Goal: Information Seeking & Learning: Find specific page/section

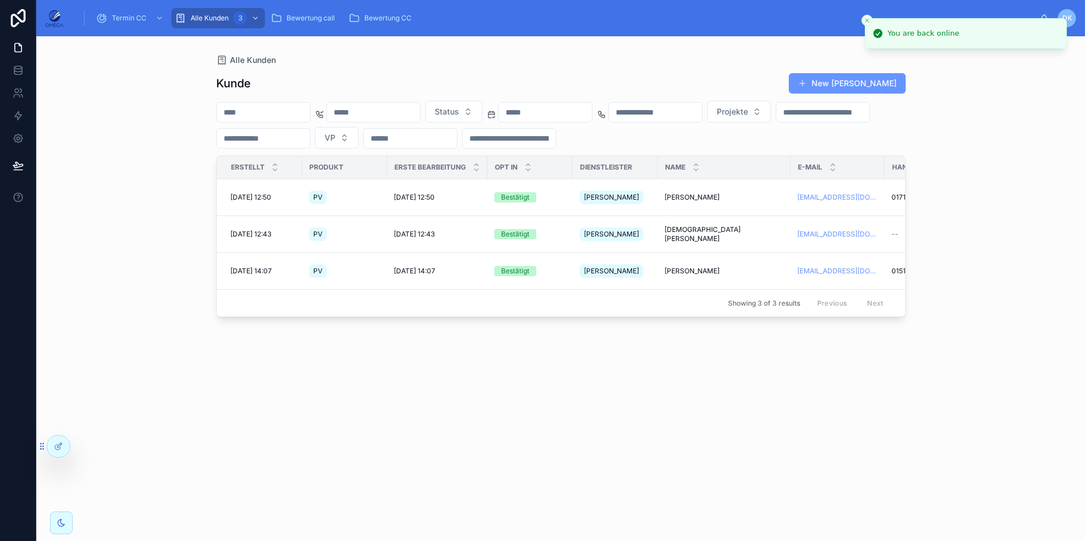
click at [868, 20] on icon "Close toast" at bounding box center [867, 20] width 7 height 7
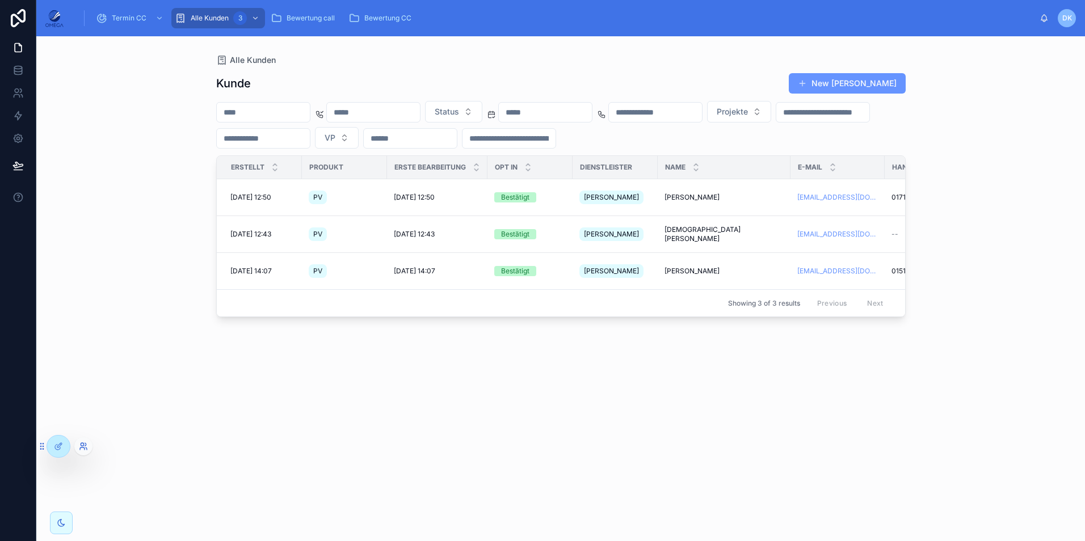
click at [81, 447] on icon at bounding box center [83, 446] width 9 height 9
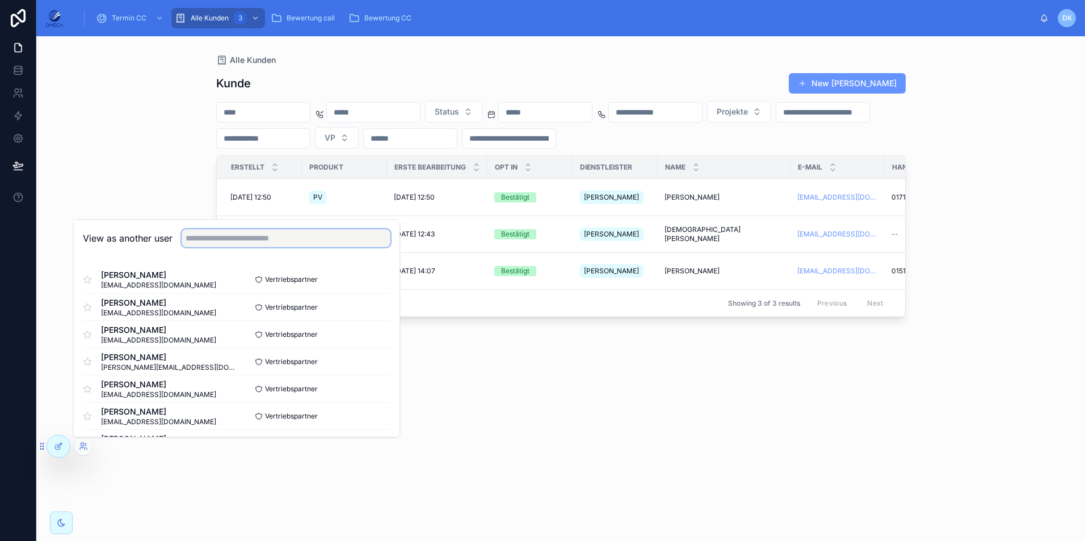
click at [229, 239] on input "text" at bounding box center [286, 238] width 209 height 18
type input "*****"
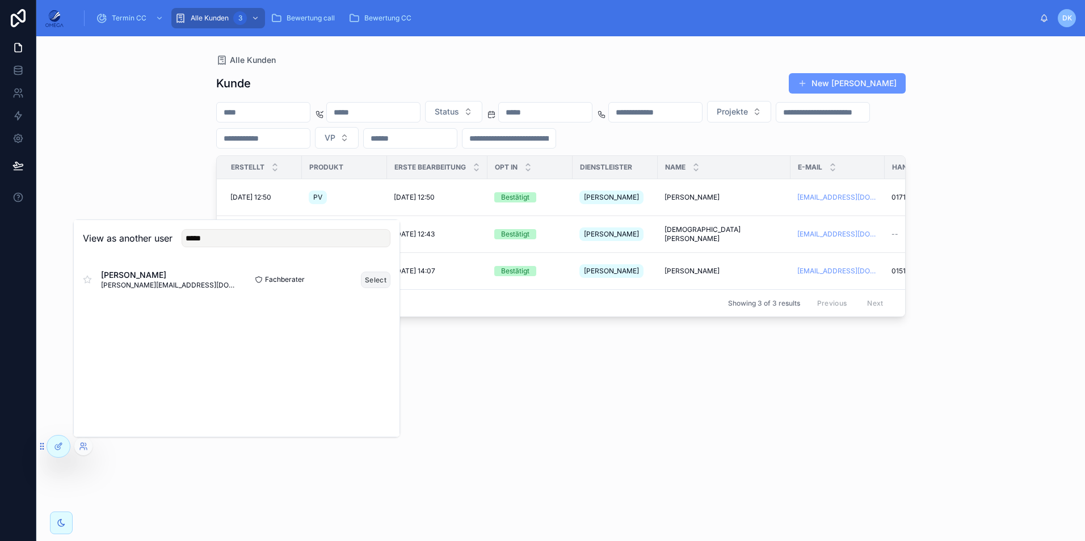
click at [365, 279] on button "Select" at bounding box center [376, 280] width 30 height 16
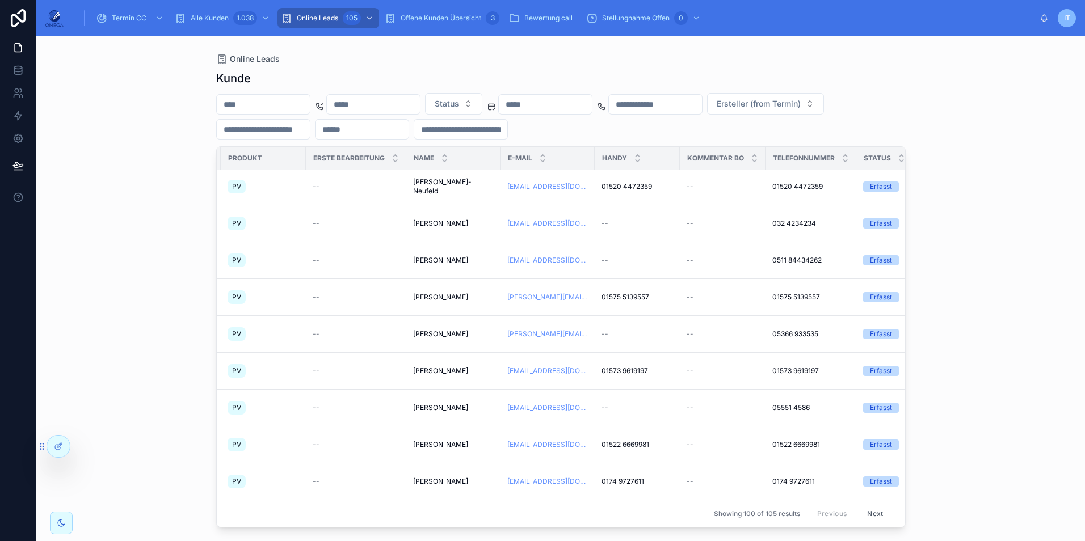
scroll to position [4502, 0]
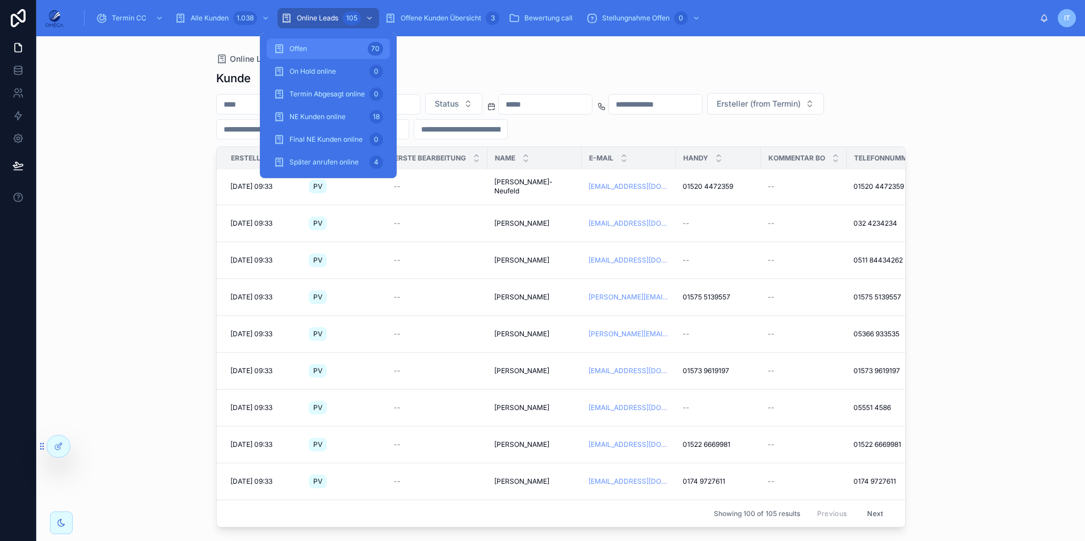
click at [321, 49] on div "Offen 70" at bounding box center [328, 49] width 110 height 18
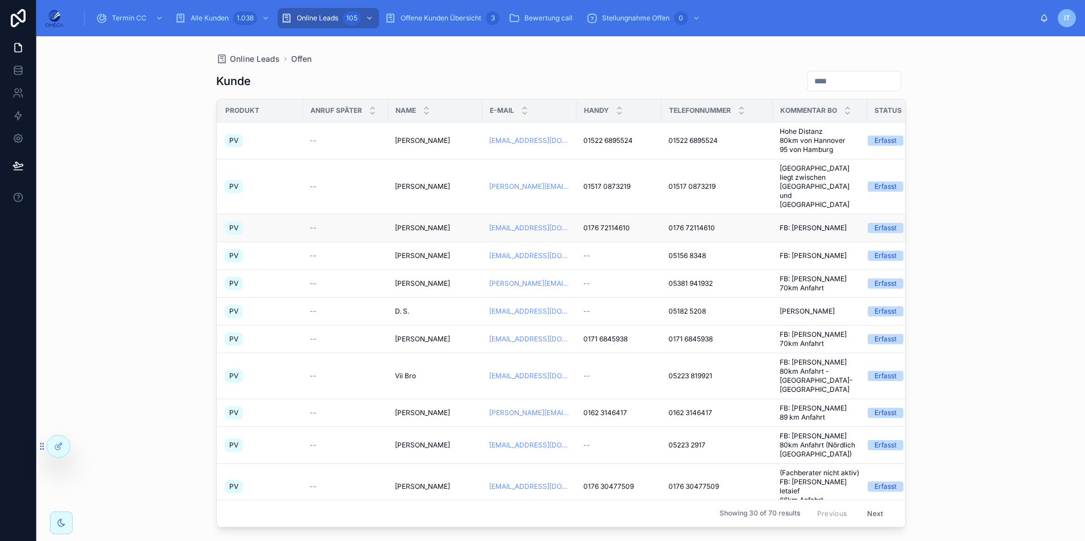
scroll to position [0, 141]
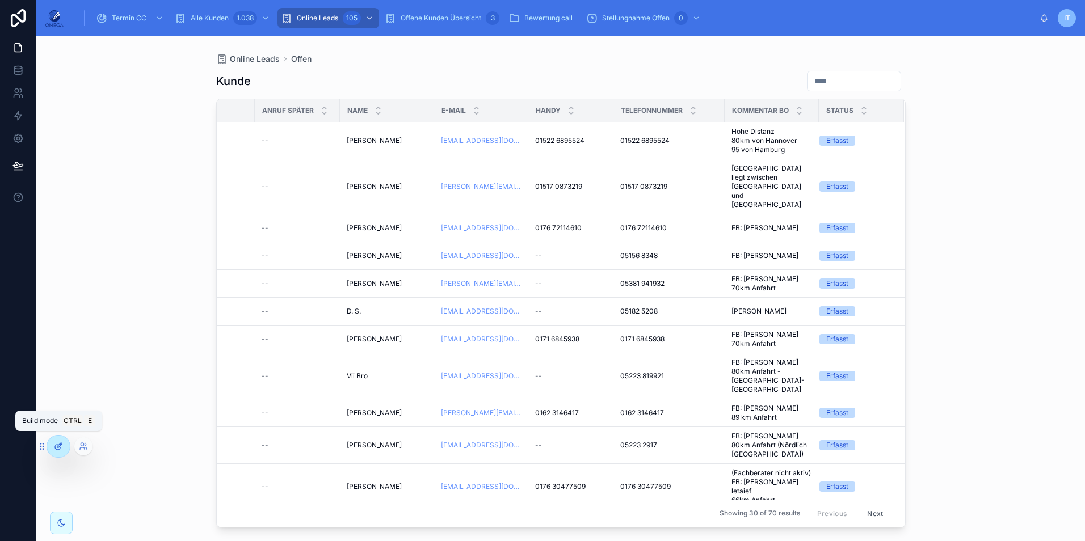
click at [59, 449] on icon at bounding box center [57, 447] width 5 height 5
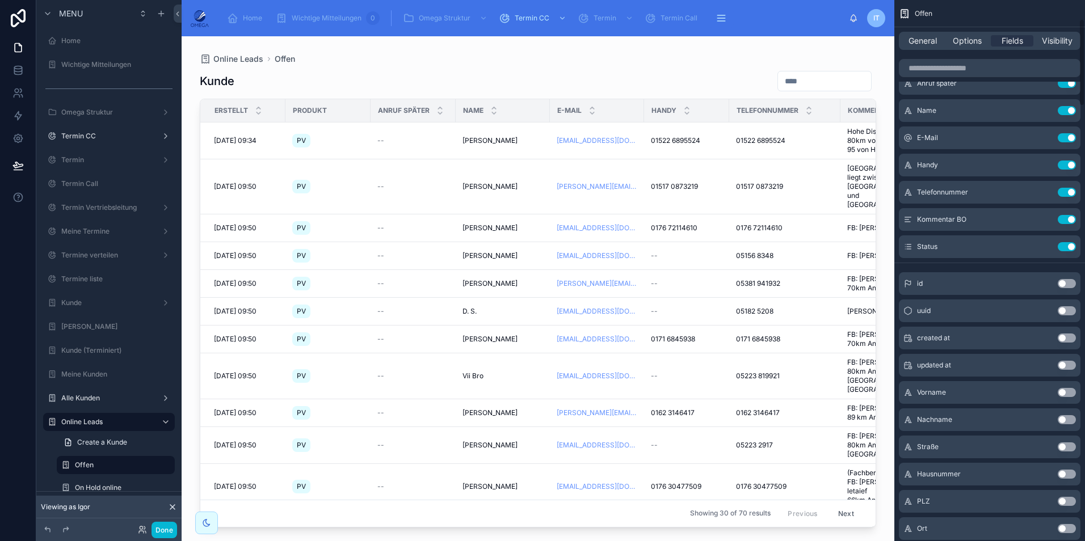
scroll to position [0, 0]
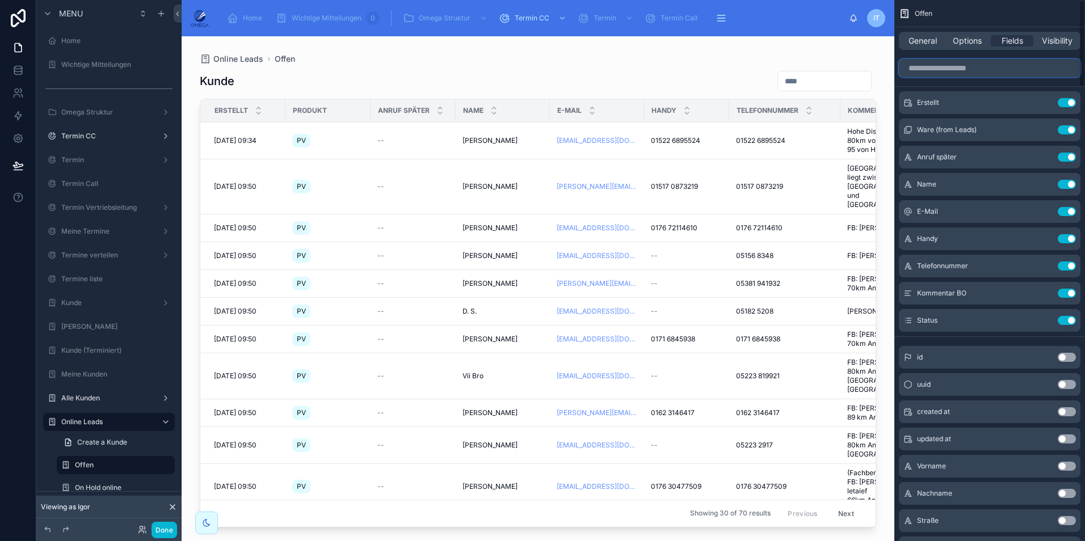
click at [945, 61] on input "scrollable content" at bounding box center [990, 68] width 182 height 18
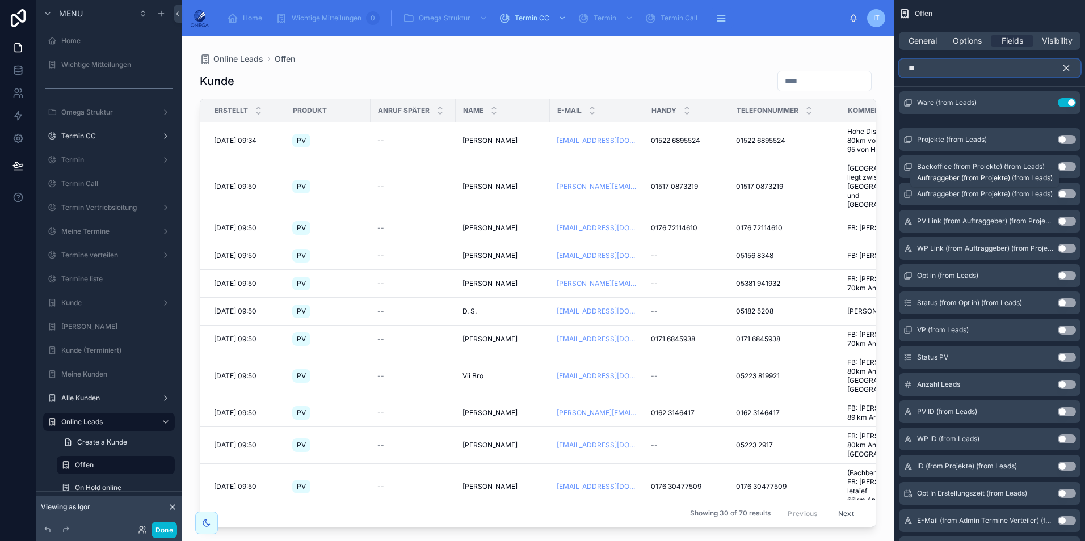
type input "*"
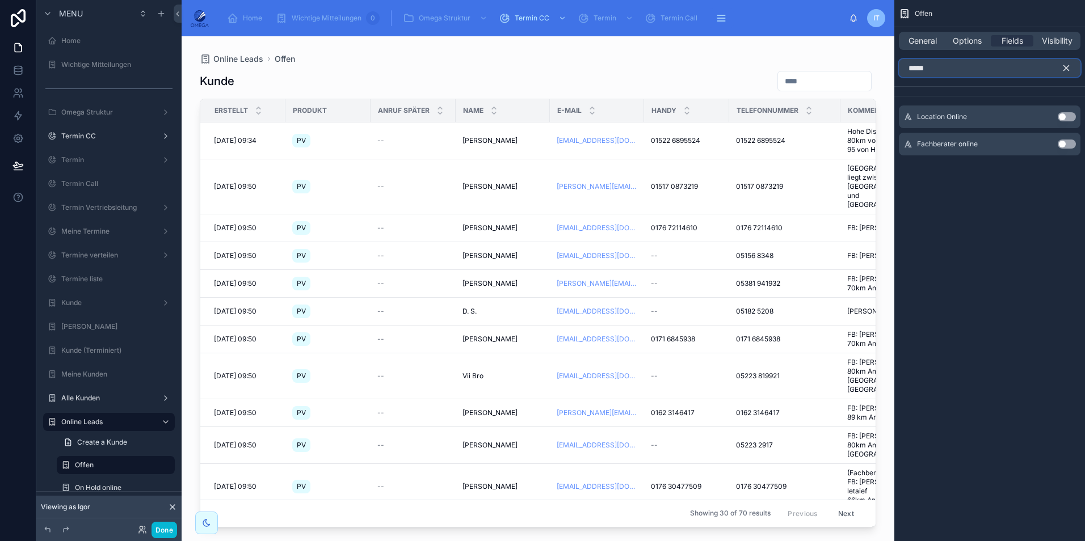
type input "*****"
click at [1062, 114] on button "Use setting" at bounding box center [1067, 116] width 18 height 9
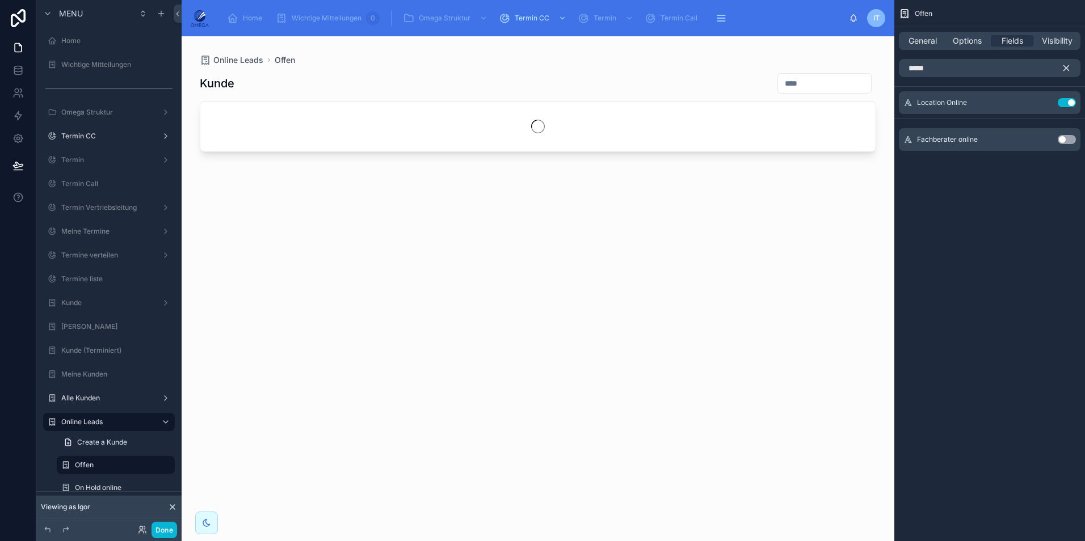
click at [1067, 140] on button "Use setting" at bounding box center [1067, 139] width 18 height 9
click at [1067, 66] on icon "scrollable content" at bounding box center [1066, 68] width 10 height 10
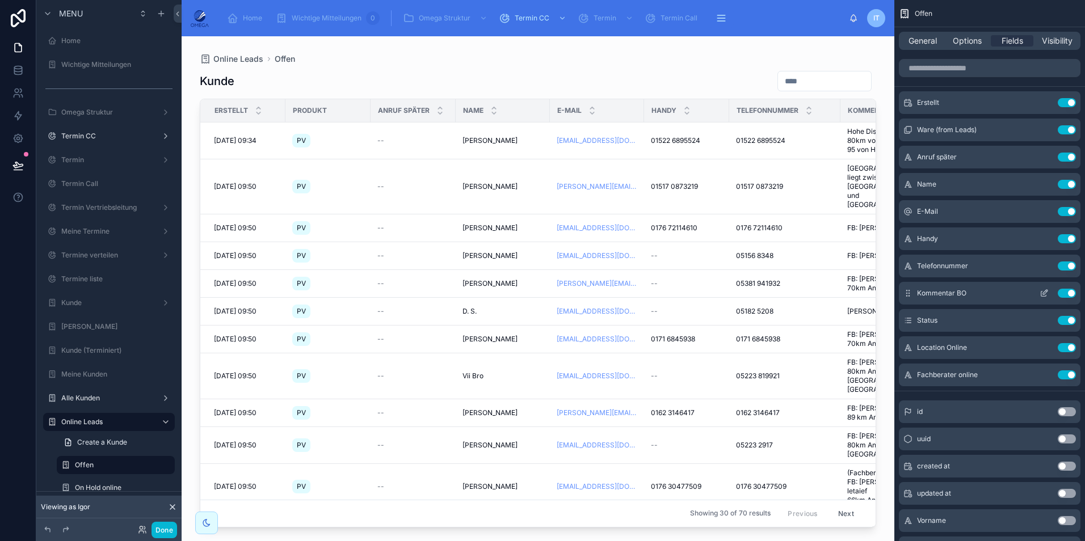
click at [1063, 293] on button "Use setting" at bounding box center [1067, 293] width 18 height 9
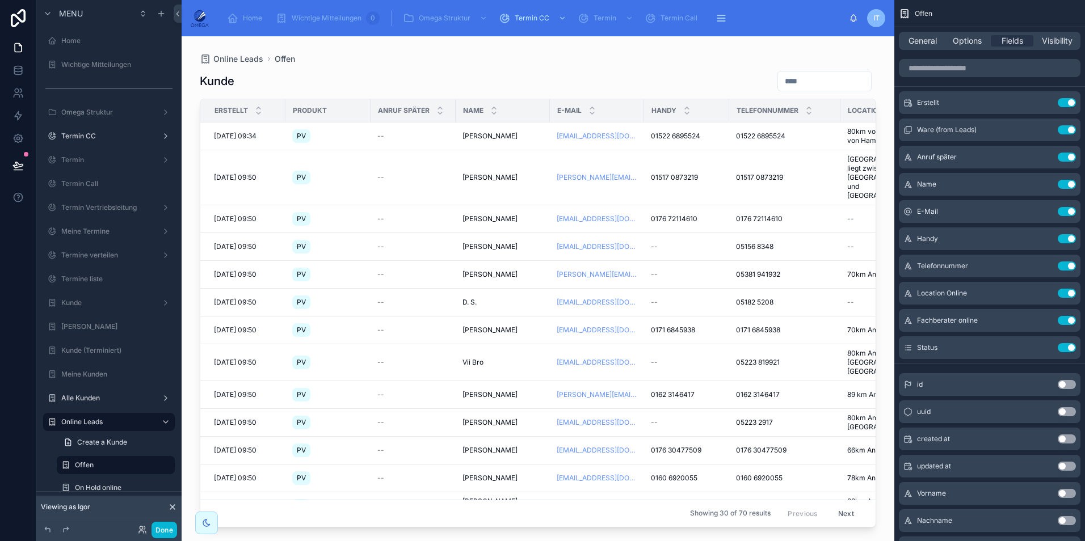
click at [601, 520] on div at bounding box center [538, 281] width 713 height 491
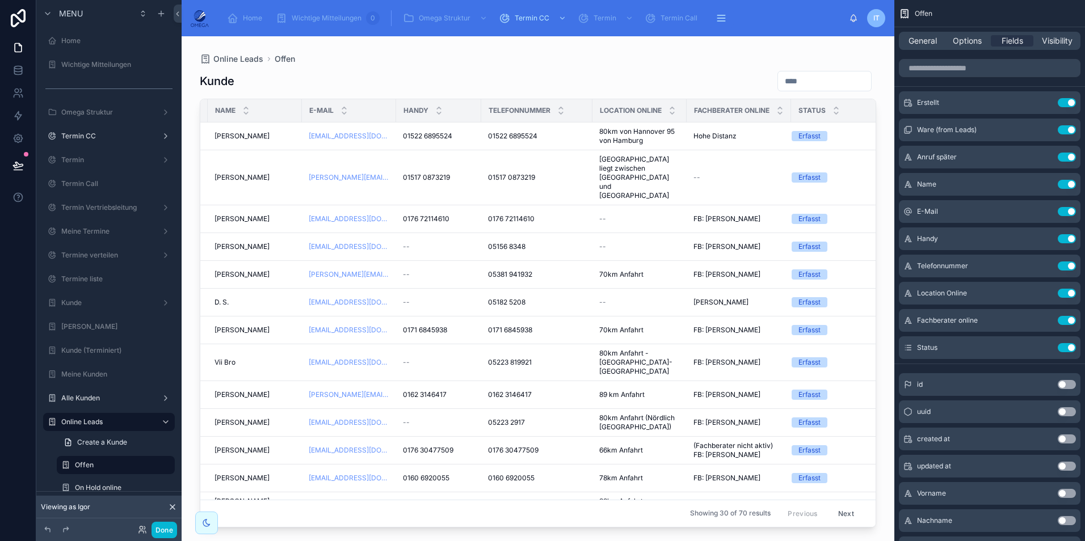
scroll to position [0, 259]
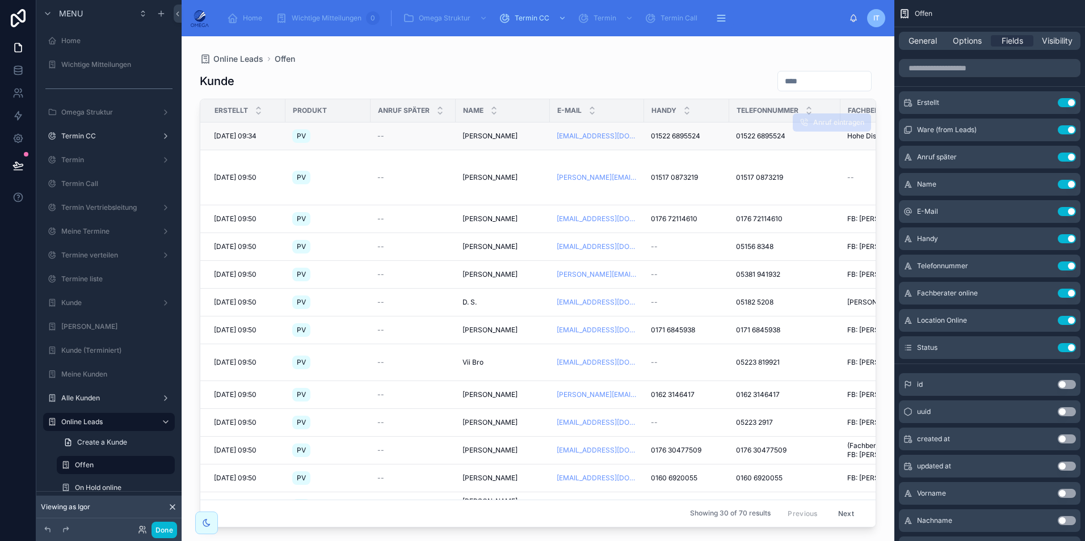
click at [478, 132] on span "Peter Hilmer" at bounding box center [489, 136] width 55 height 9
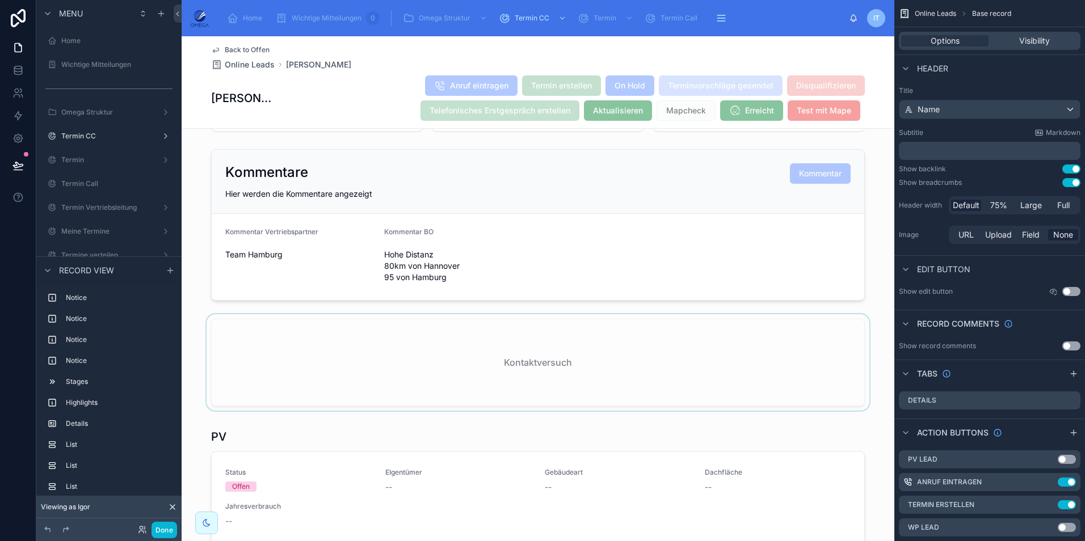
scroll to position [397, 0]
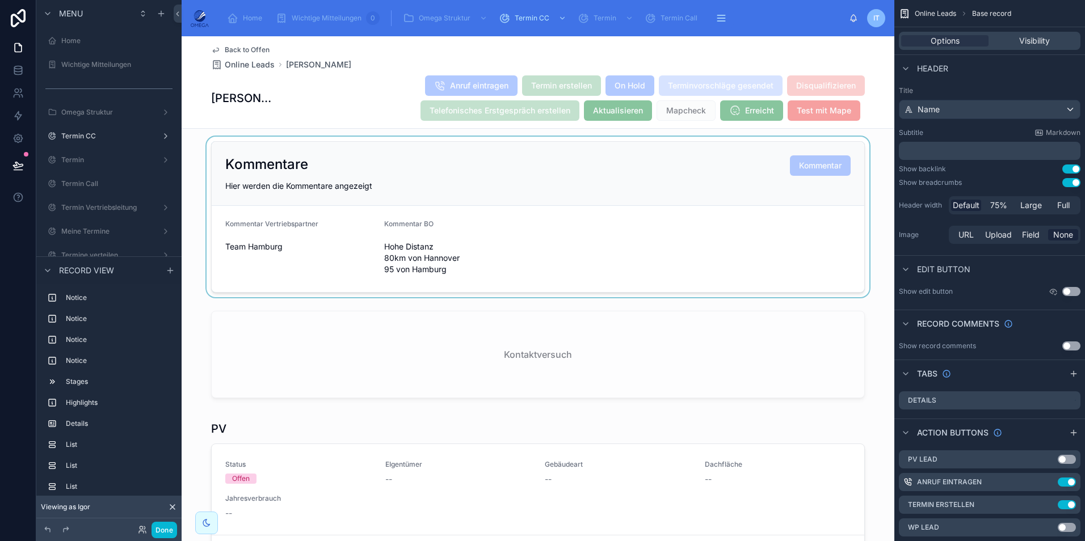
click at [507, 240] on div at bounding box center [538, 217] width 713 height 161
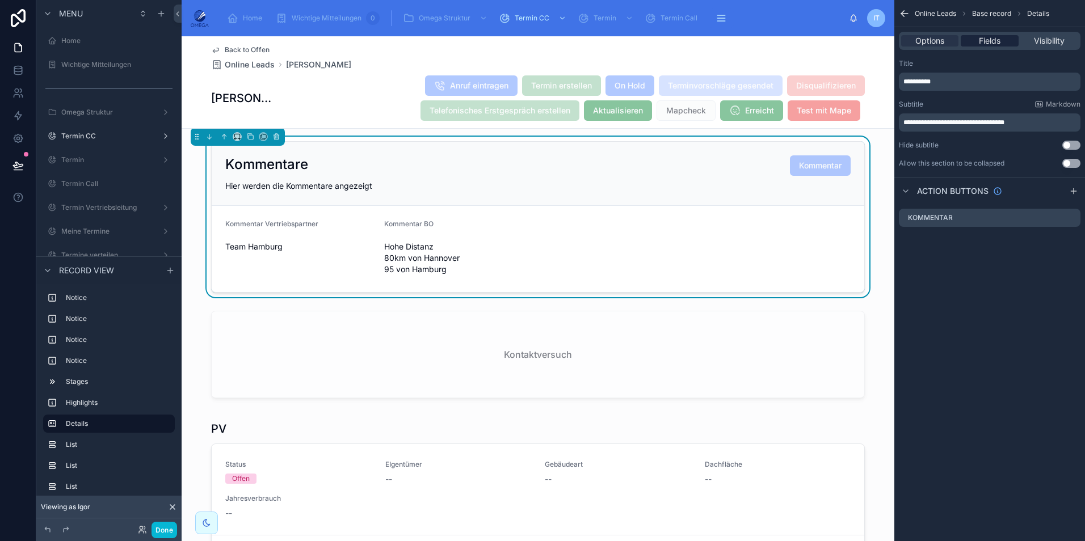
click at [994, 41] on span "Fields" at bounding box center [990, 40] width 22 height 11
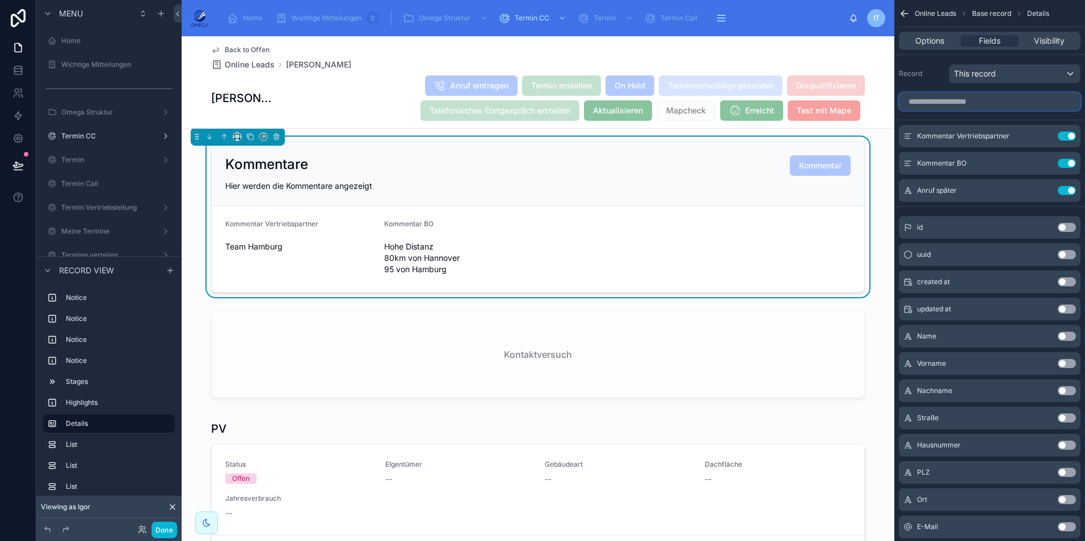
click at [975, 99] on input "scrollable content" at bounding box center [990, 101] width 182 height 18
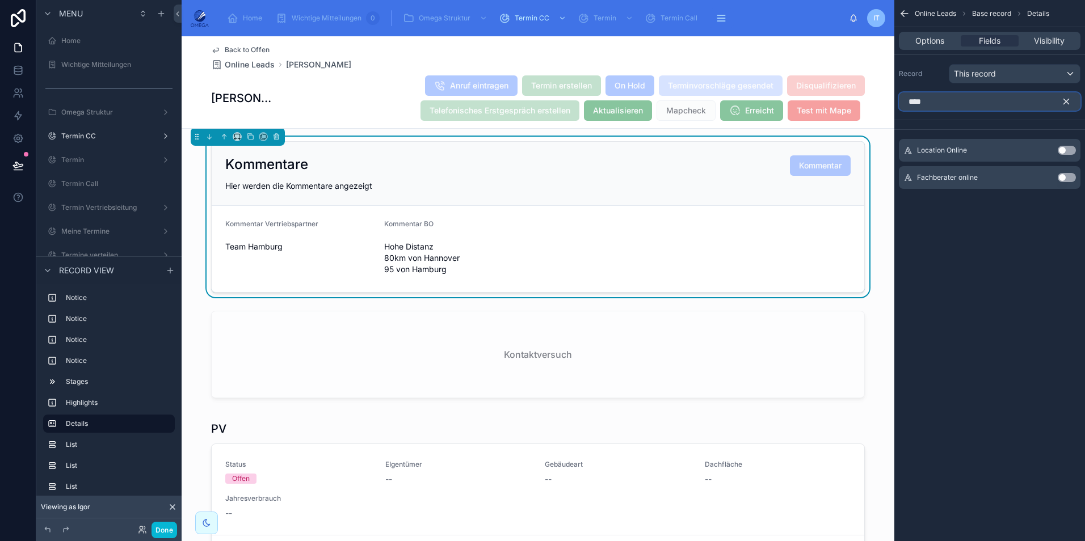
type input "****"
click at [1063, 146] on button "Use setting" at bounding box center [1067, 150] width 18 height 9
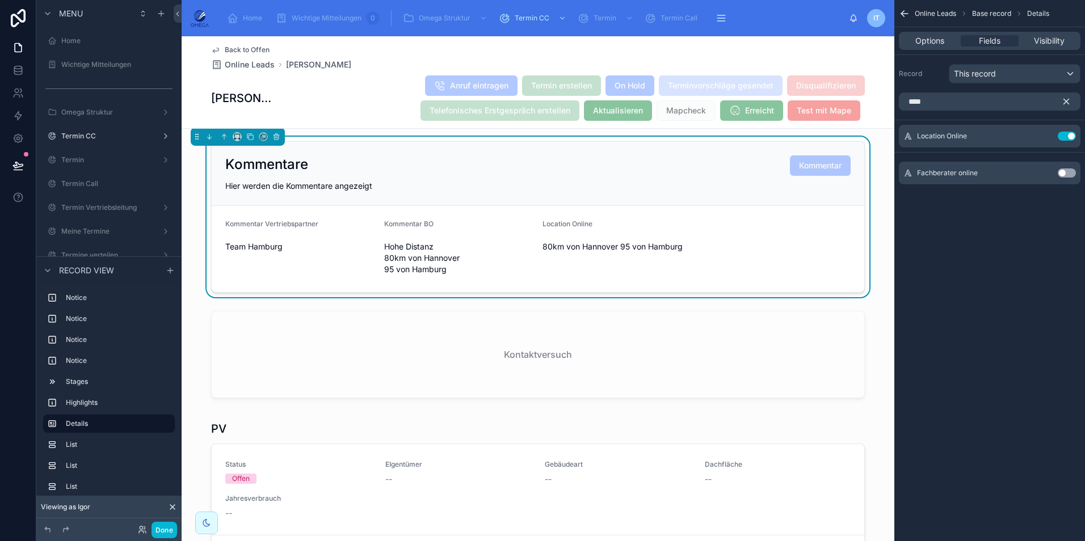
click at [1066, 171] on button "Use setting" at bounding box center [1067, 173] width 18 height 9
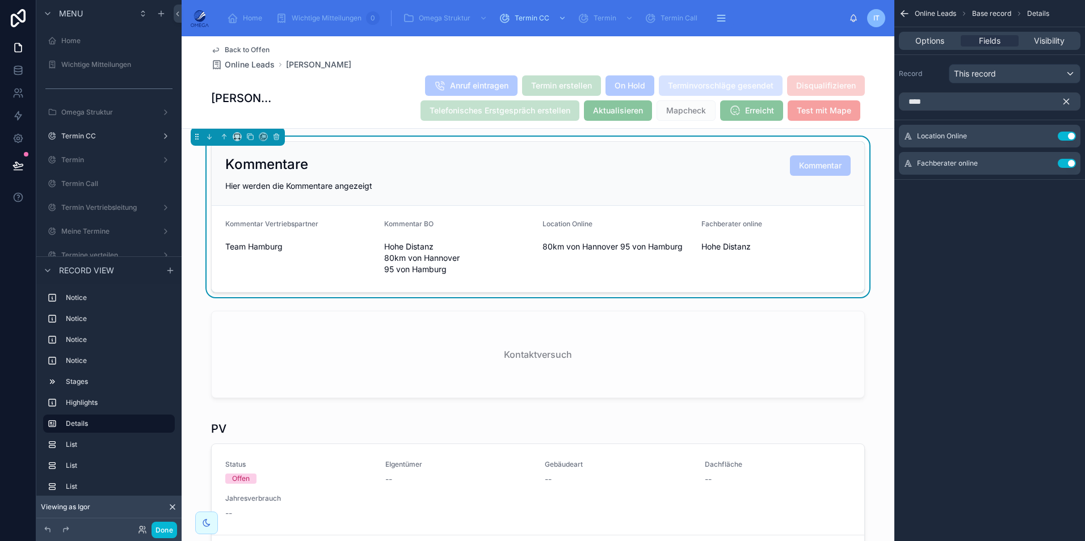
click at [1063, 103] on icon "scrollable content" at bounding box center [1066, 101] width 10 height 10
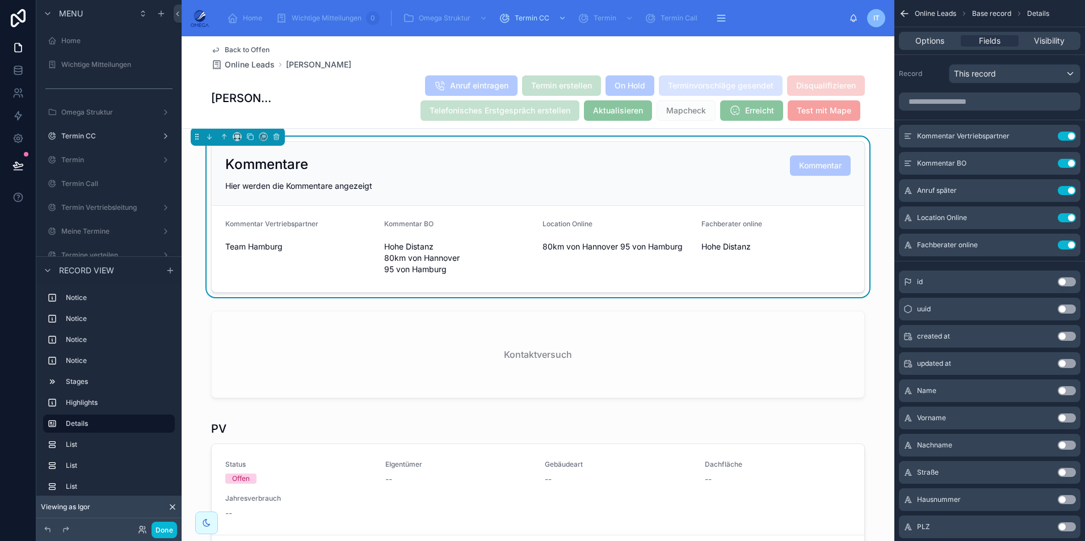
click at [698, 176] on div "Kommentare Kommentar" at bounding box center [537, 165] width 625 height 20
click at [934, 40] on span "Options" at bounding box center [929, 40] width 29 height 11
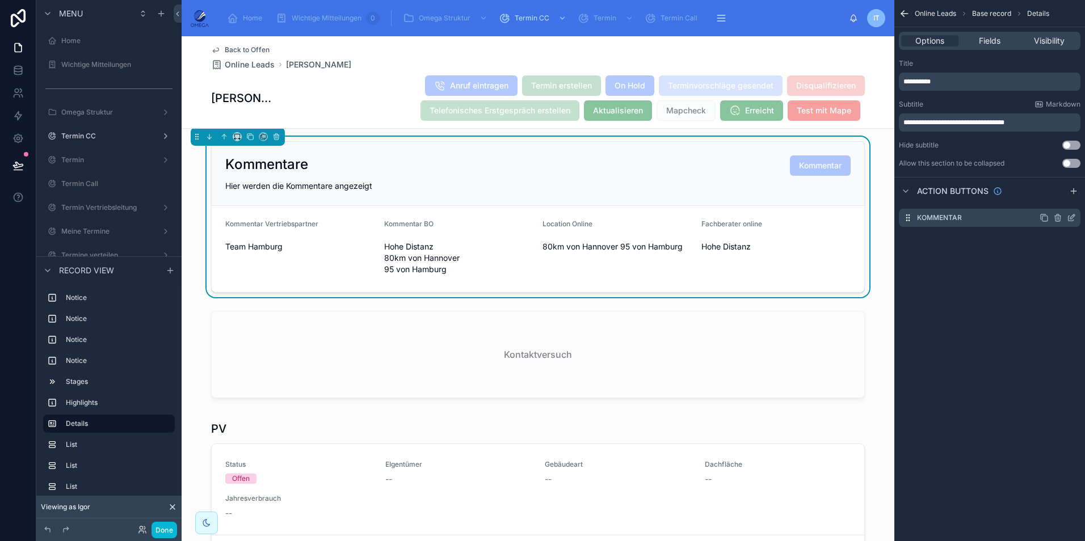
click at [1073, 218] on icon "scrollable content" at bounding box center [1071, 217] width 9 height 9
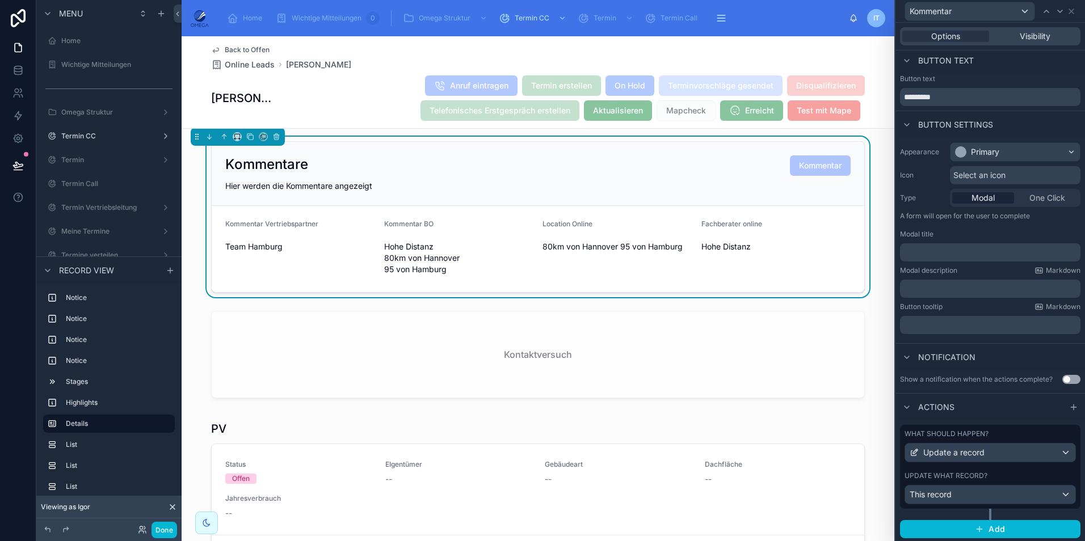
scroll to position [5, 0]
click at [971, 455] on span "Update a record" at bounding box center [953, 450] width 61 height 11
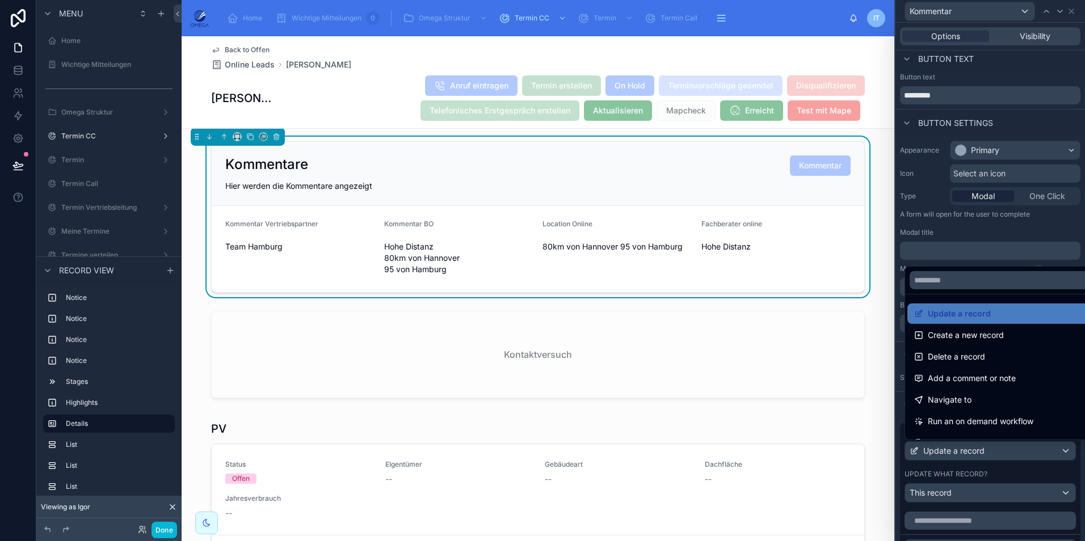
click at [1020, 235] on div at bounding box center [990, 270] width 190 height 541
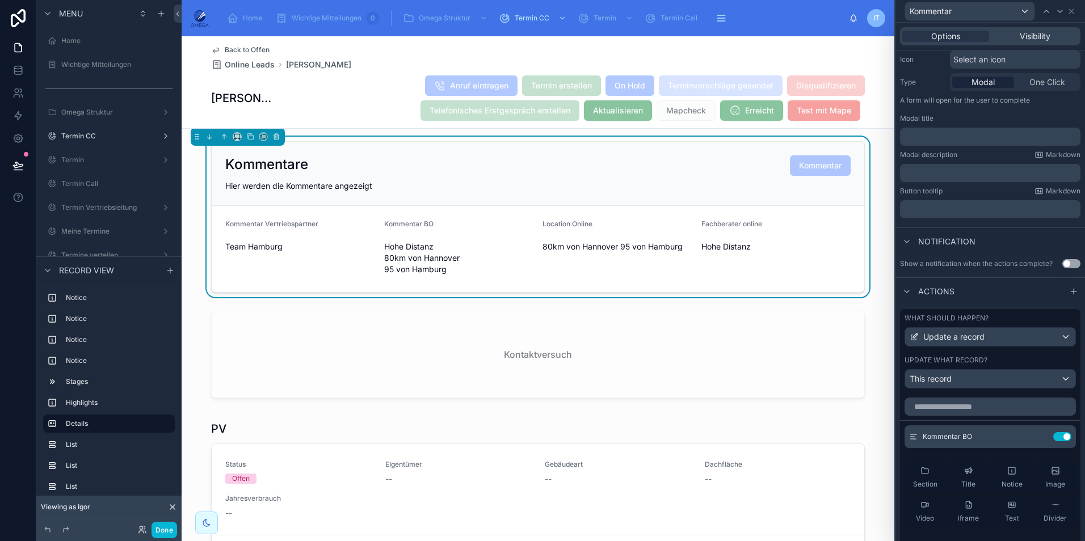
scroll to position [119, 0]
click at [1038, 439] on icon at bounding box center [1040, 436] width 5 height 5
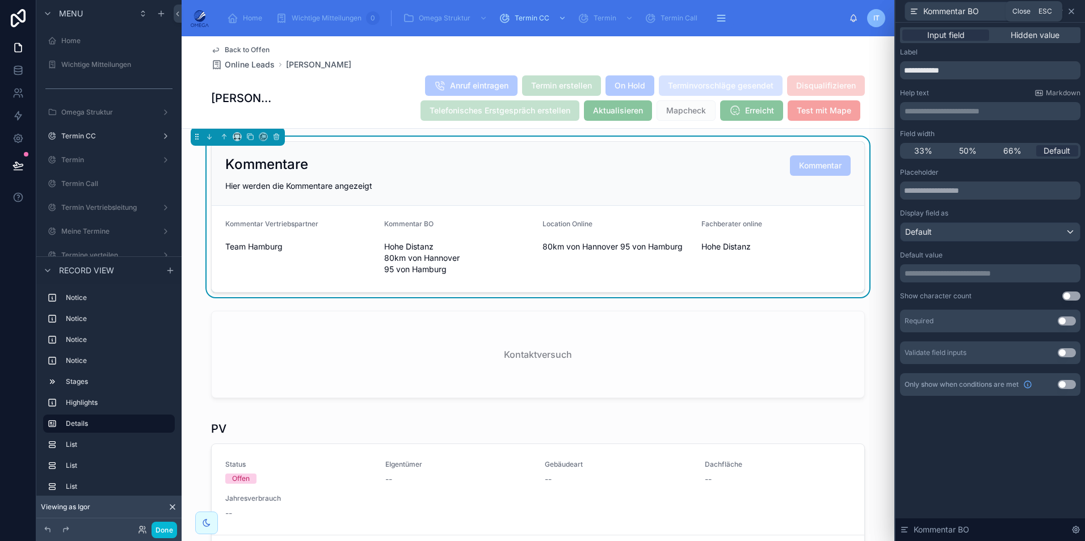
click at [1071, 11] on icon at bounding box center [1071, 11] width 5 height 5
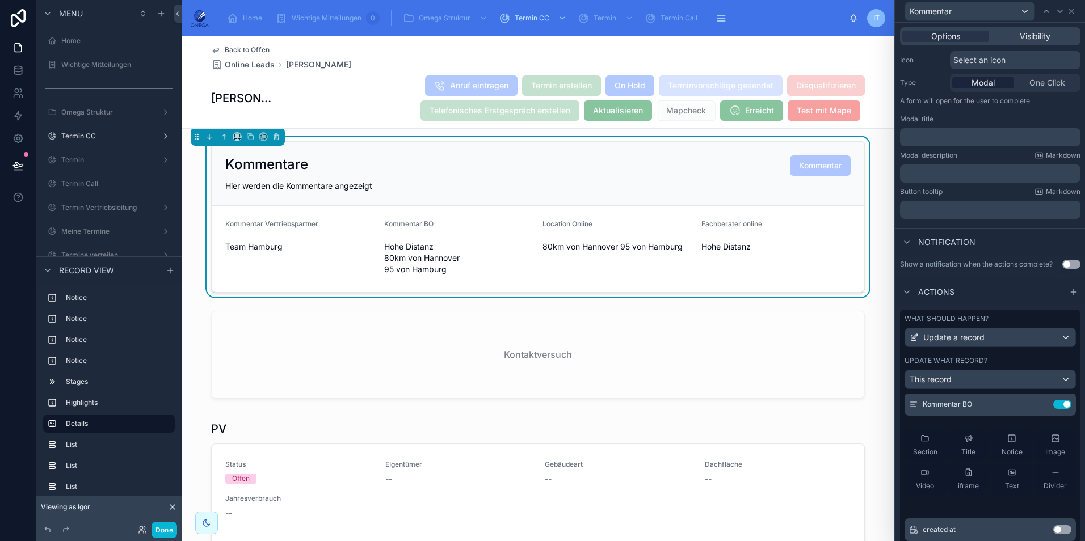
scroll to position [0, 0]
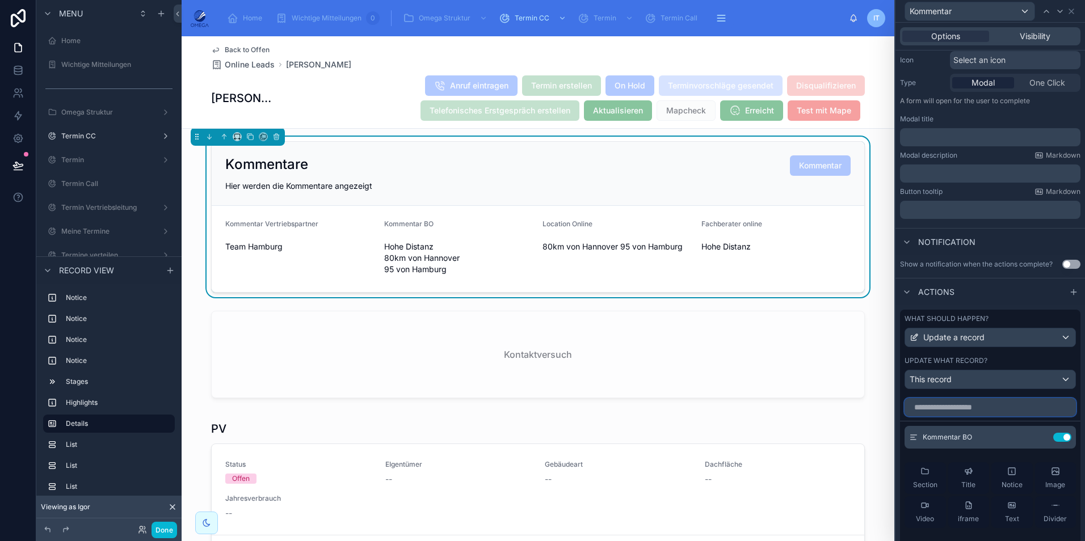
click at [972, 405] on input "text" at bounding box center [989, 407] width 171 height 18
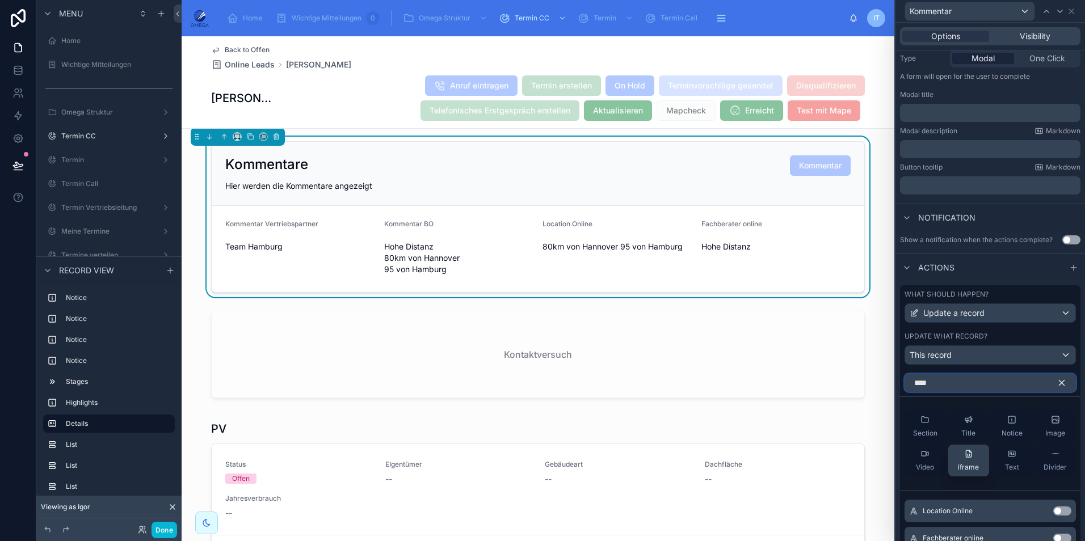
scroll to position [175, 0]
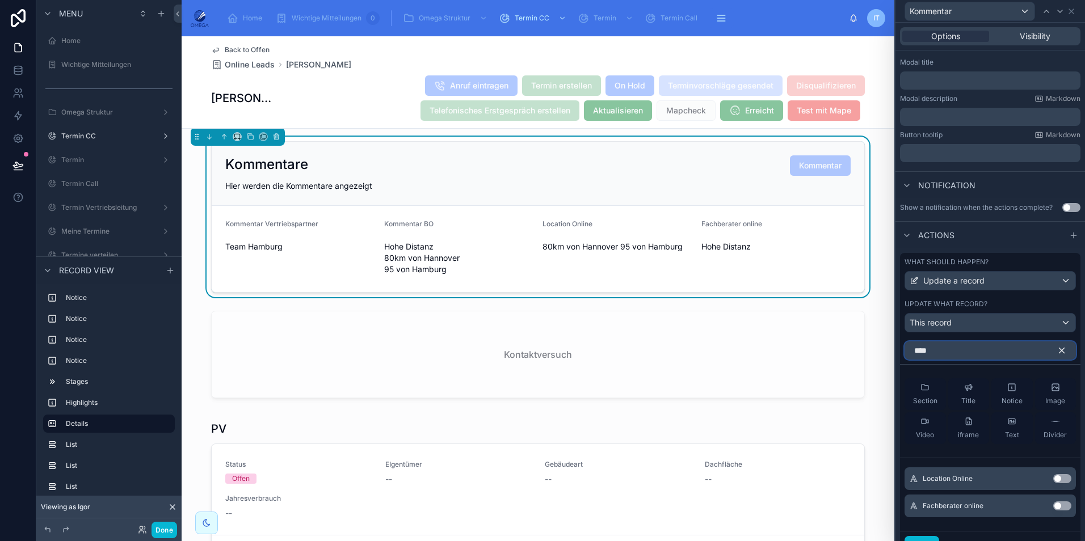
type input "****"
click at [1055, 479] on button "Use setting" at bounding box center [1062, 478] width 18 height 9
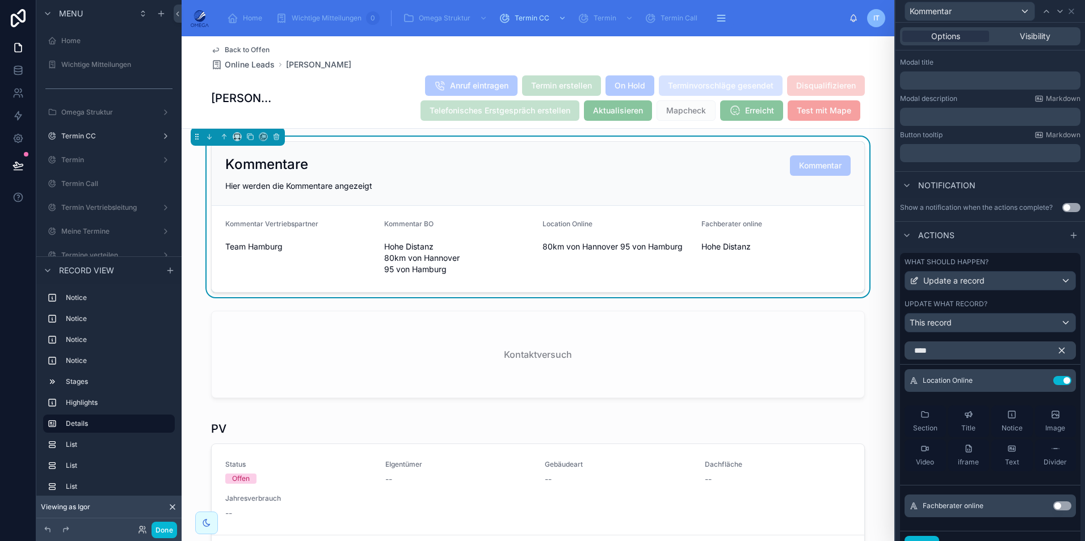
click at [1055, 503] on button "Use setting" at bounding box center [1062, 506] width 18 height 9
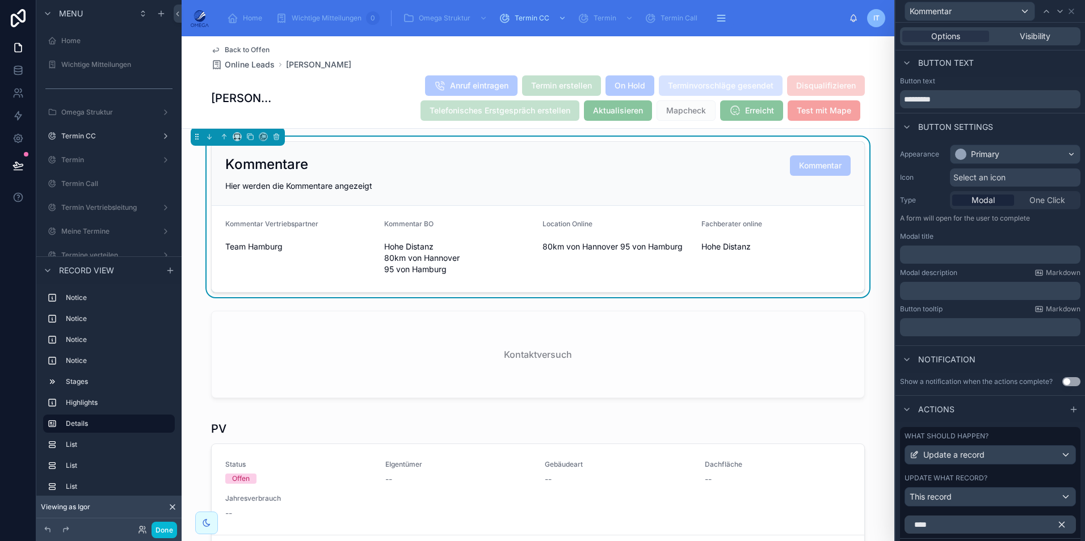
scroll to position [0, 0]
click at [1071, 12] on icon at bounding box center [1071, 11] width 9 height 9
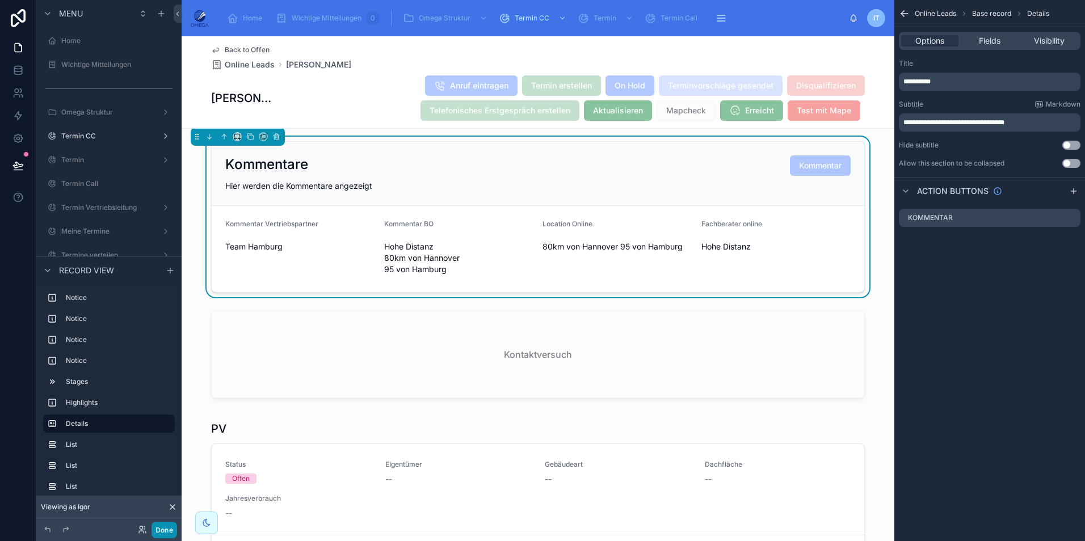
click at [170, 533] on button "Done" at bounding box center [164, 530] width 26 height 16
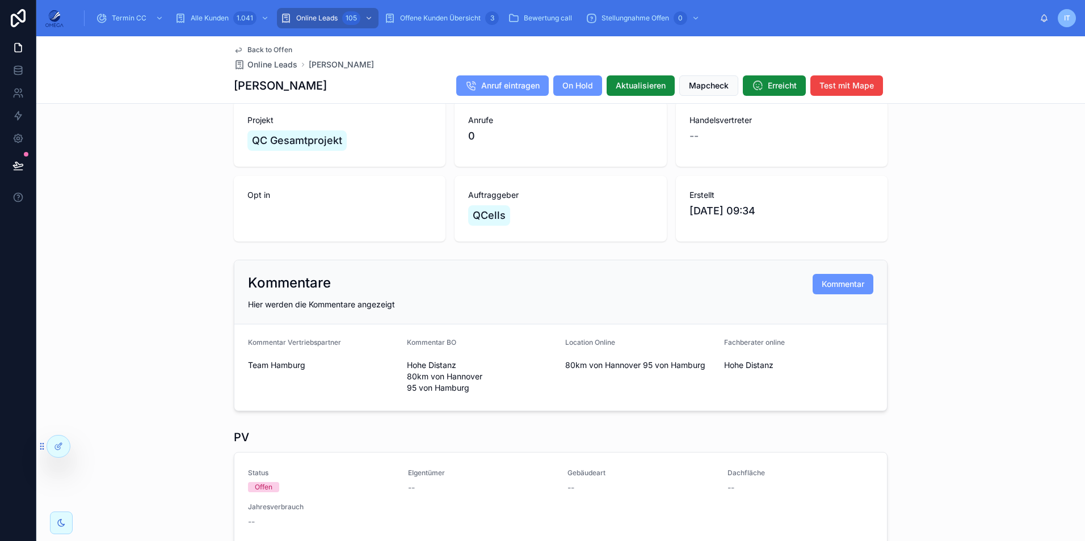
scroll to position [113, 0]
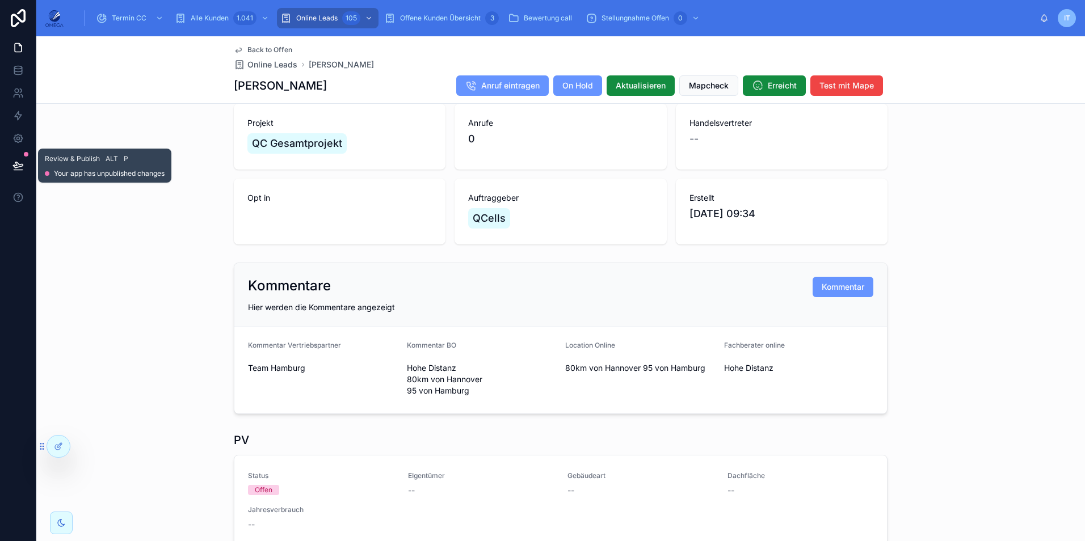
click at [22, 159] on button at bounding box center [18, 166] width 25 height 32
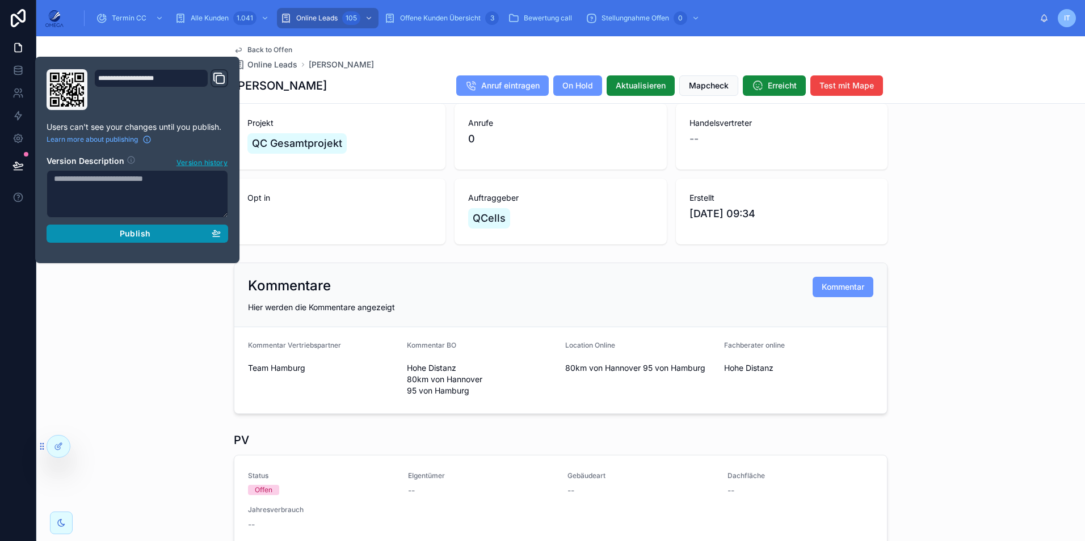
click at [149, 234] on span "Publish" at bounding box center [135, 234] width 31 height 10
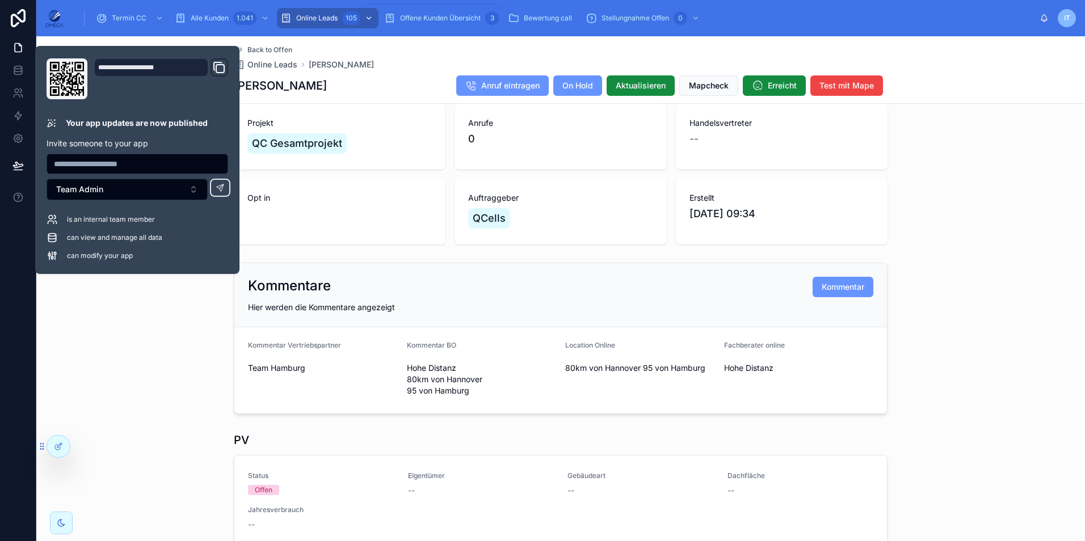
click at [329, 18] on span "Online Leads" at bounding box center [316, 18] width 41 height 9
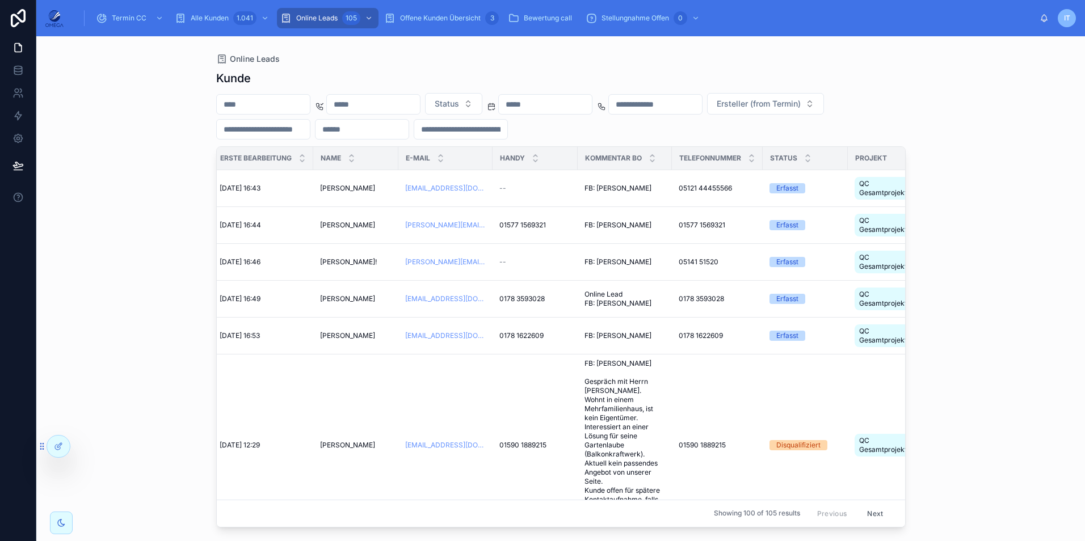
scroll to position [0, 57]
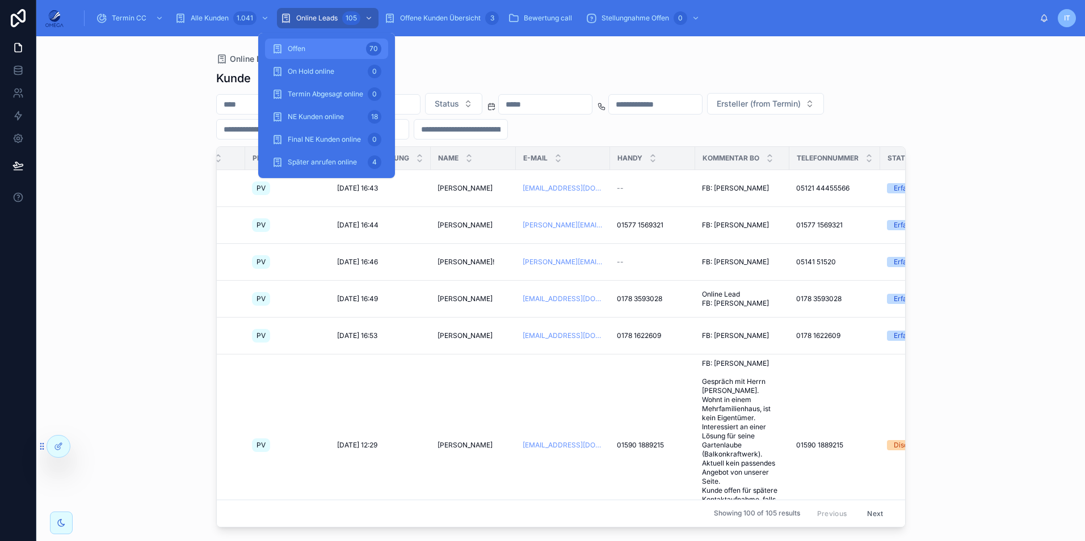
click at [310, 54] on div "Offen 70" at bounding box center [327, 49] width 110 height 18
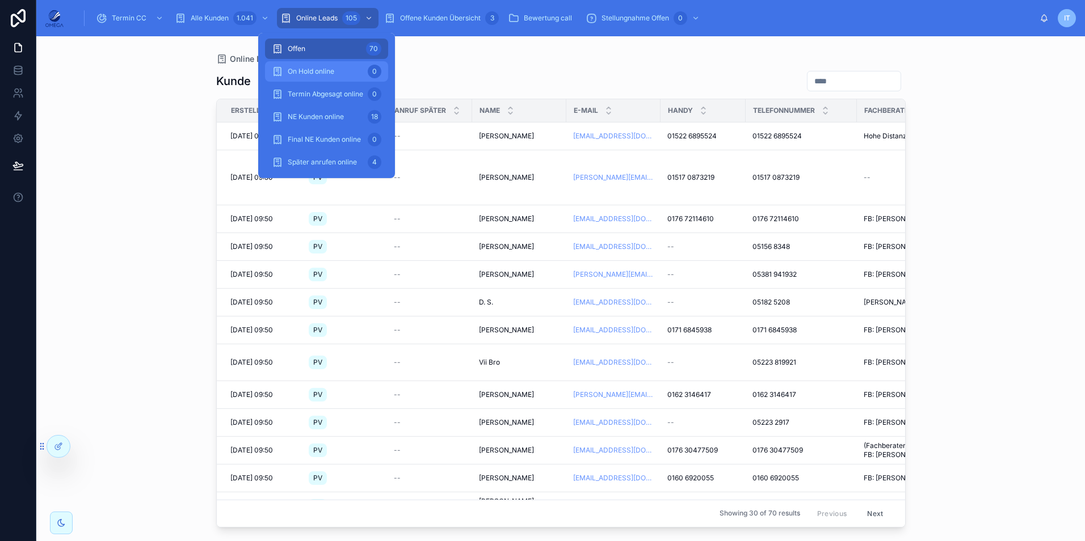
click at [484, 66] on div "Kunde Erstellt Produkt Anruf später Name E-Mail Handy Telefonnummer Fachberater…" at bounding box center [560, 296] width 689 height 464
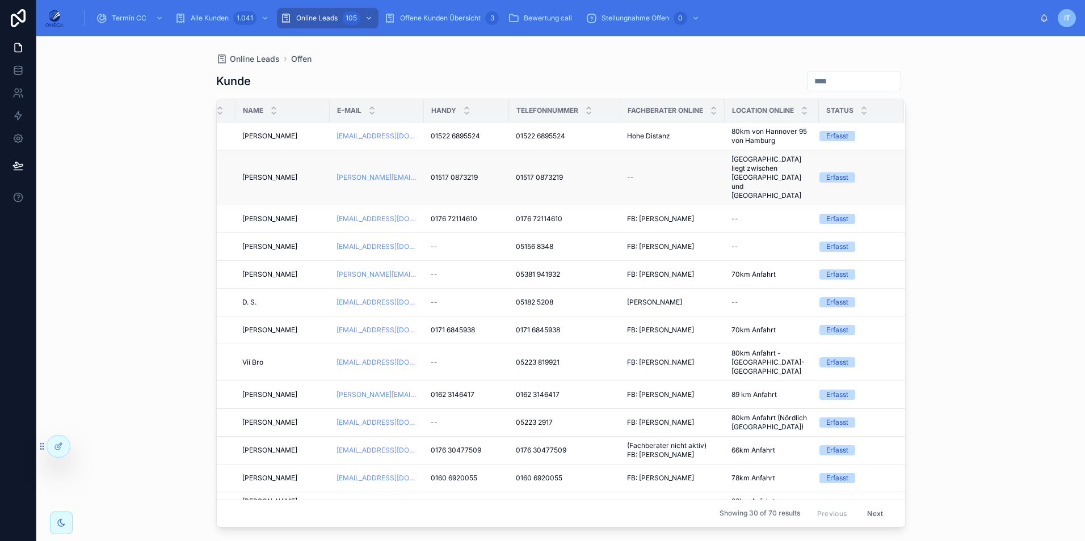
scroll to position [0, 246]
click at [54, 449] on icon at bounding box center [58, 446] width 9 height 9
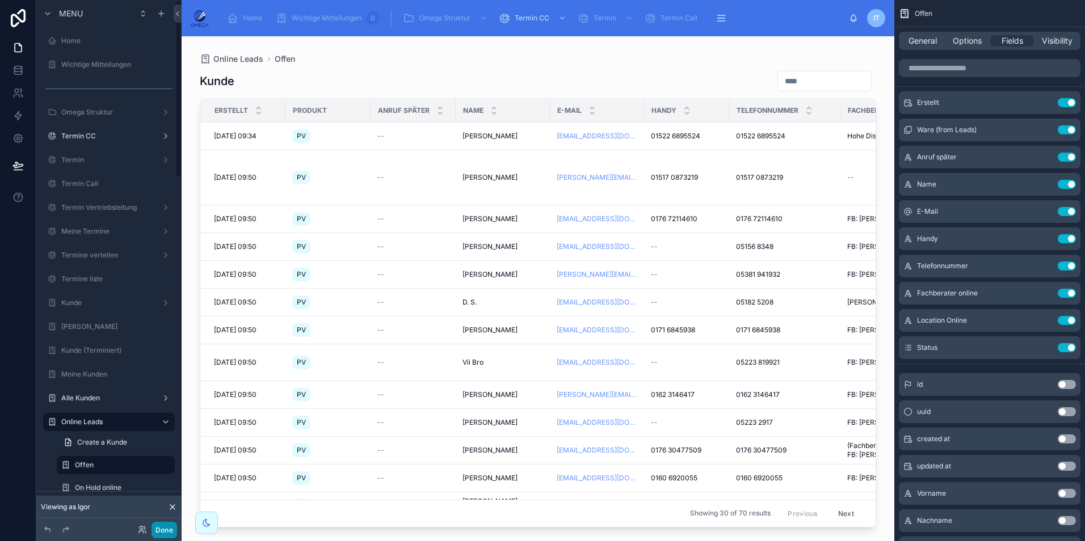
click at [166, 526] on button "Done" at bounding box center [164, 530] width 26 height 16
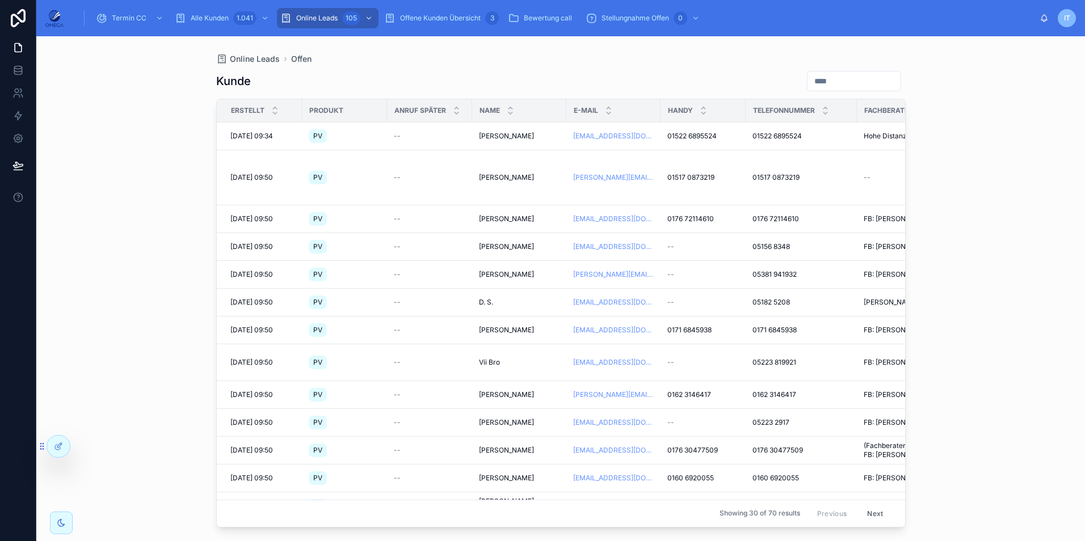
click at [426, 68] on div "Kunde Erstellt Produkt Anruf später Name E-Mail Handy Telefonnummer Fachberater…" at bounding box center [560, 296] width 689 height 464
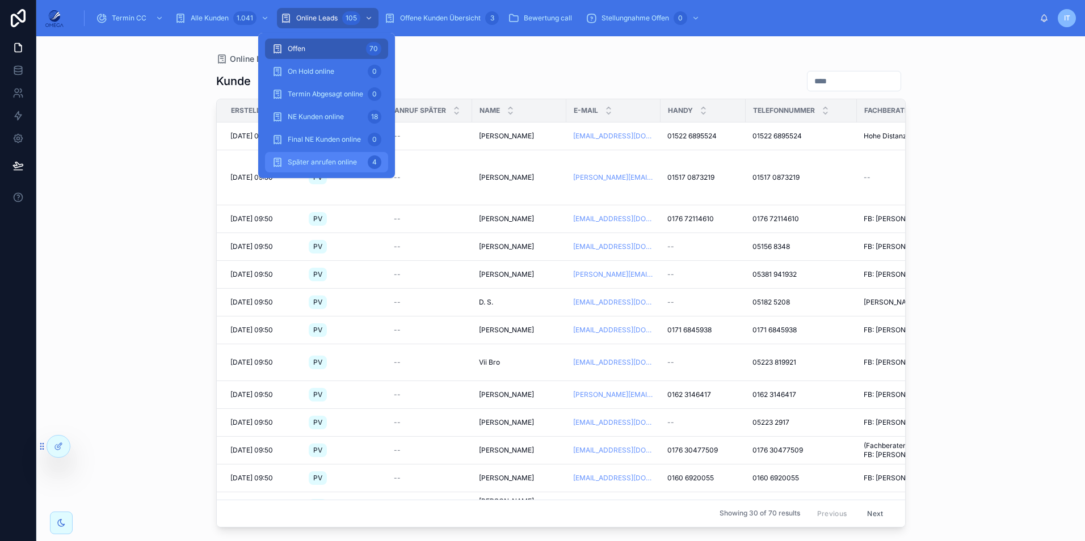
click at [328, 154] on div "Später anrufen online 4" at bounding box center [327, 162] width 110 height 18
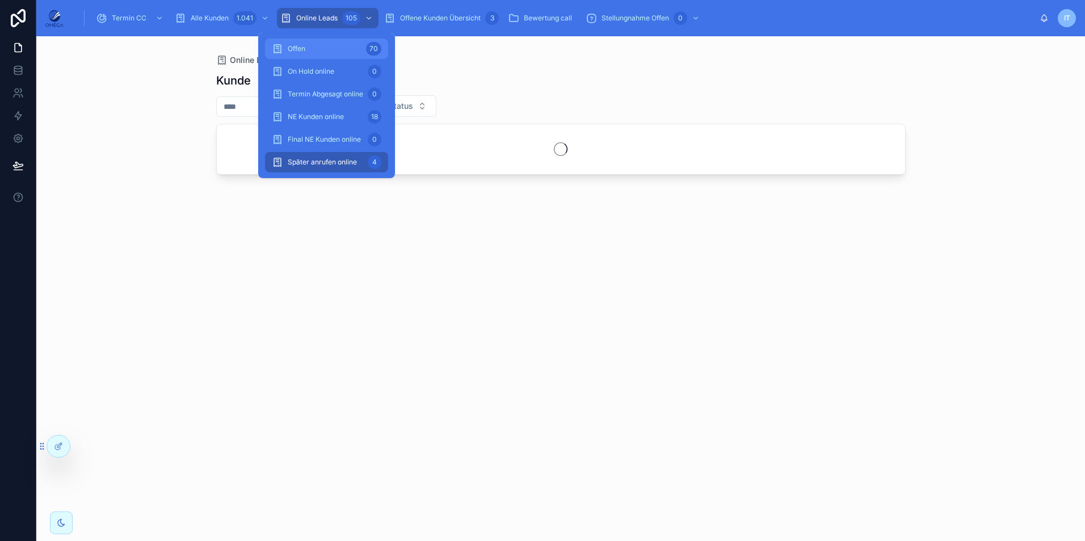
click at [331, 44] on div "Offen 70" at bounding box center [327, 49] width 110 height 18
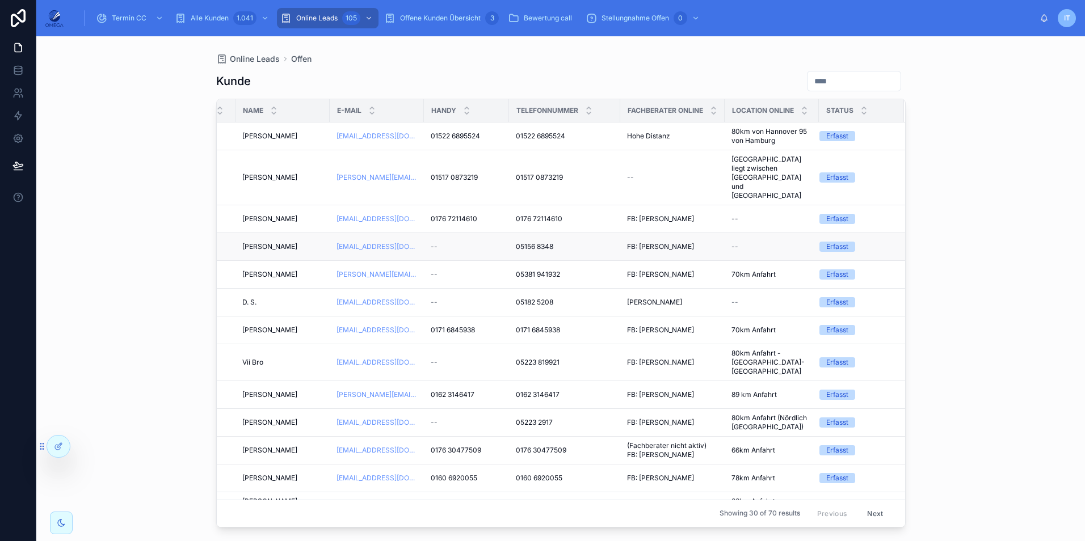
scroll to position [0, 246]
click at [56, 449] on icon at bounding box center [58, 446] width 9 height 9
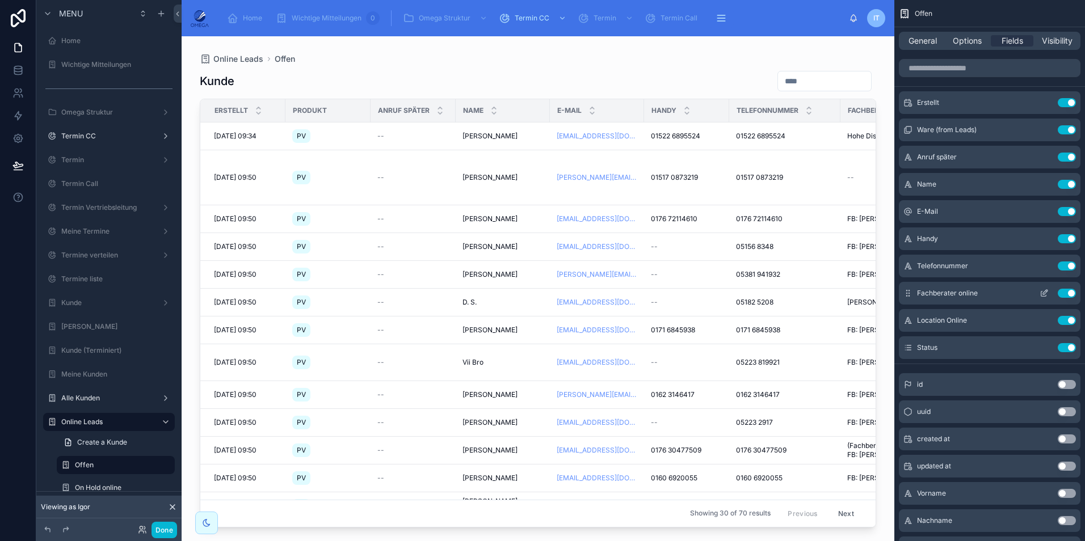
click at [1046, 291] on icon "scrollable content" at bounding box center [1046, 290] width 1 height 1
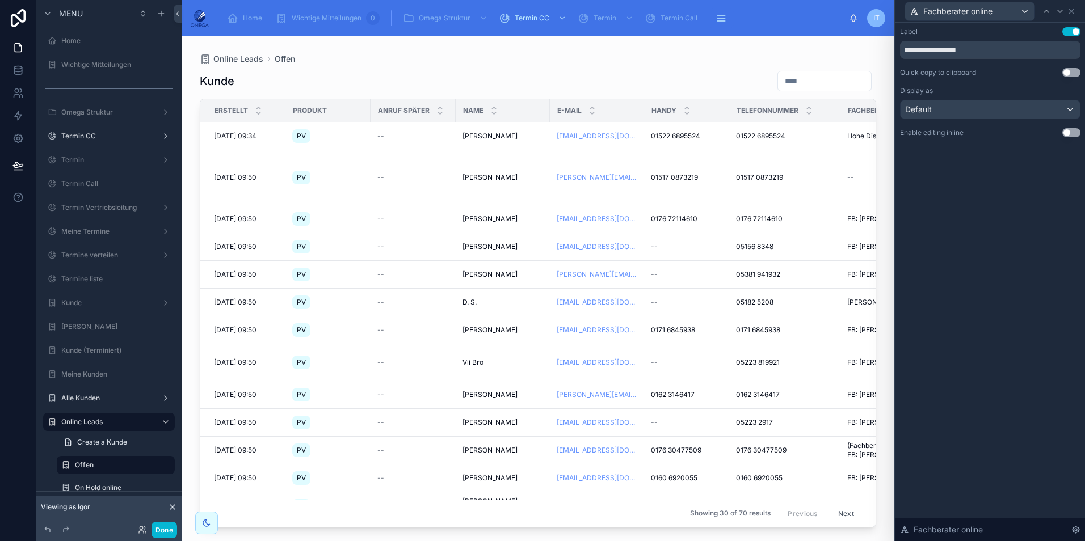
click at [1069, 133] on button "Use setting" at bounding box center [1071, 132] width 18 height 9
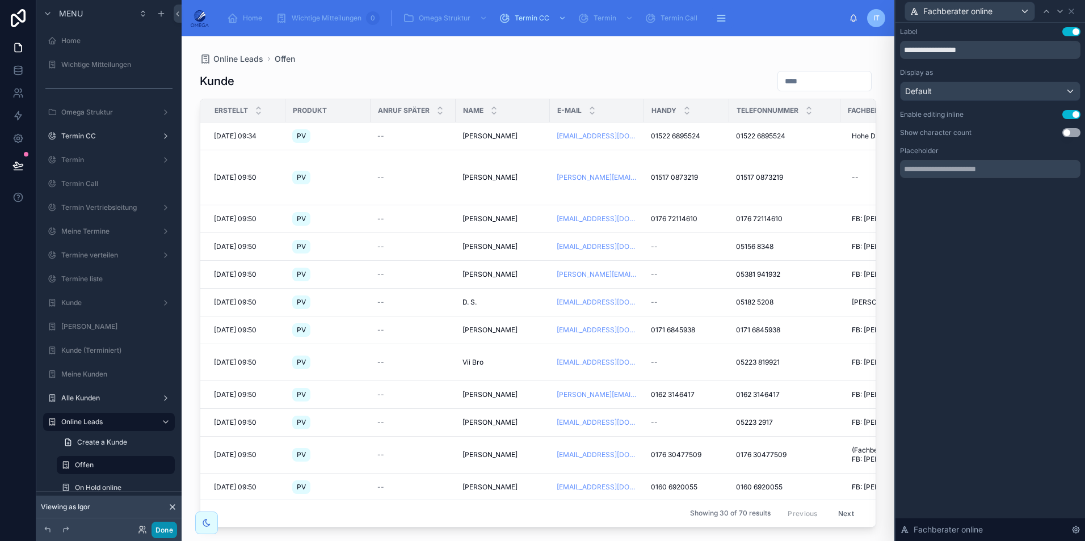
click at [172, 525] on button "Done" at bounding box center [164, 530] width 26 height 16
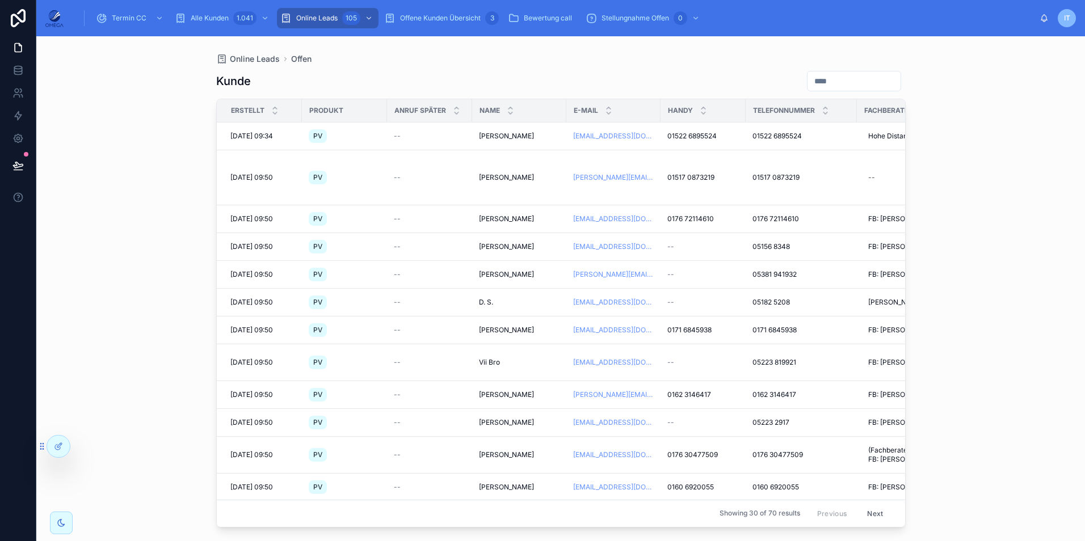
click at [18, 165] on icon at bounding box center [17, 165] width 11 height 11
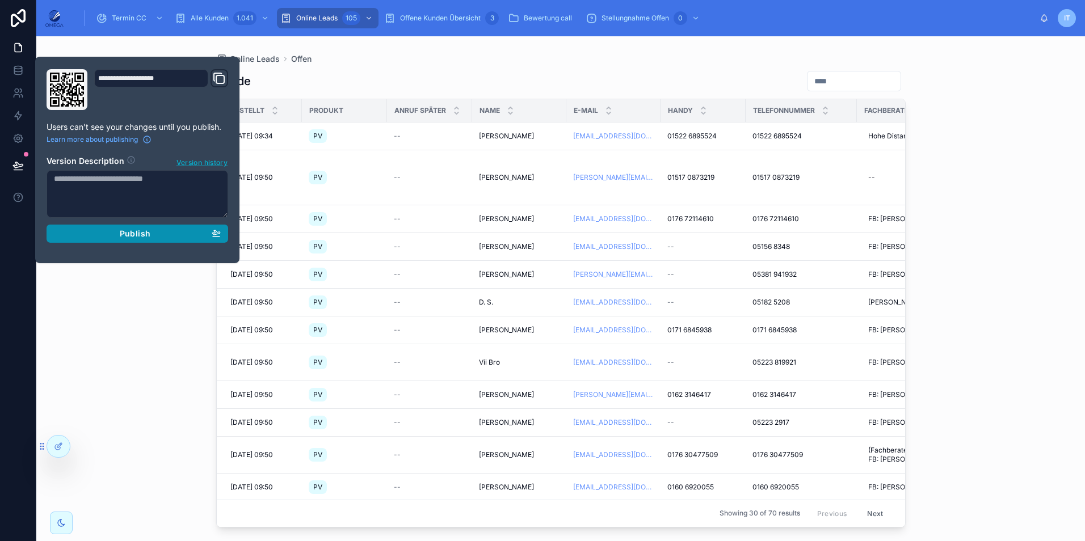
click at [115, 229] on div "Publish" at bounding box center [137, 234] width 167 height 10
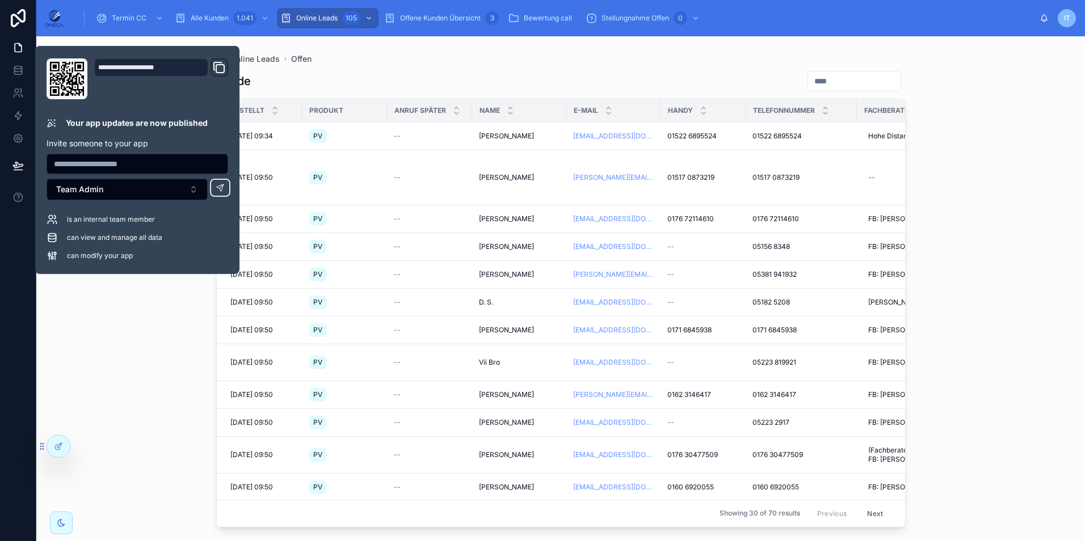
click at [1052, 226] on div "Online Leads Offen Kunde Erstellt Produkt Anruf später Name E-Mail Handy Telefo…" at bounding box center [560, 288] width 1049 height 505
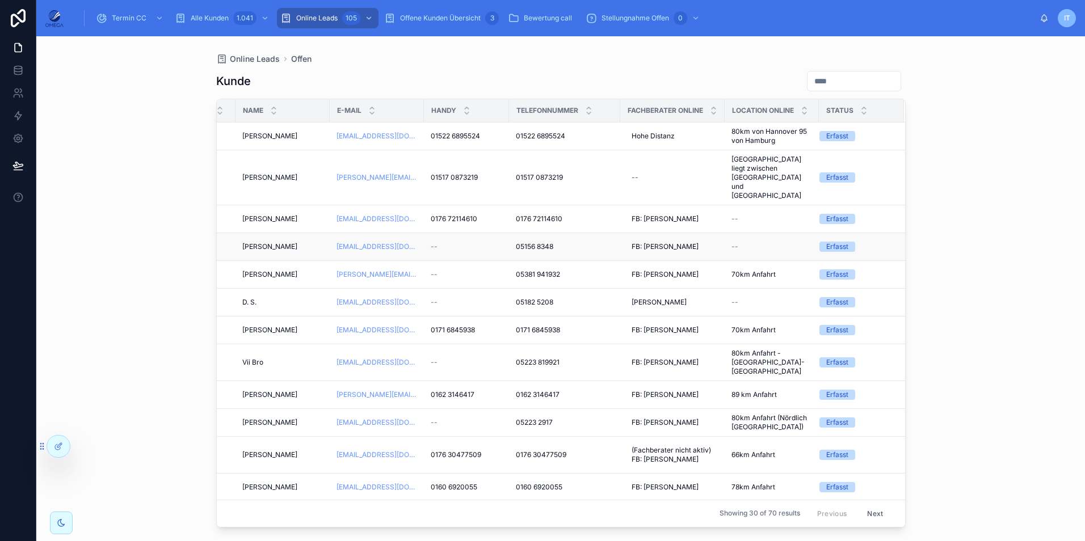
scroll to position [0, 246]
click at [679, 134] on div "Hohe Distanz Hohe Distanz" at bounding box center [672, 136] width 91 height 18
type input "**********"
click at [949, 183] on div "Online Leads Offen Kunde Erstellt Produkt Anruf später Name E-Mail Handy Telefo…" at bounding box center [560, 288] width 1049 height 505
click at [655, 136] on span "Hohe Distanz" at bounding box center [652, 136] width 43 height 9
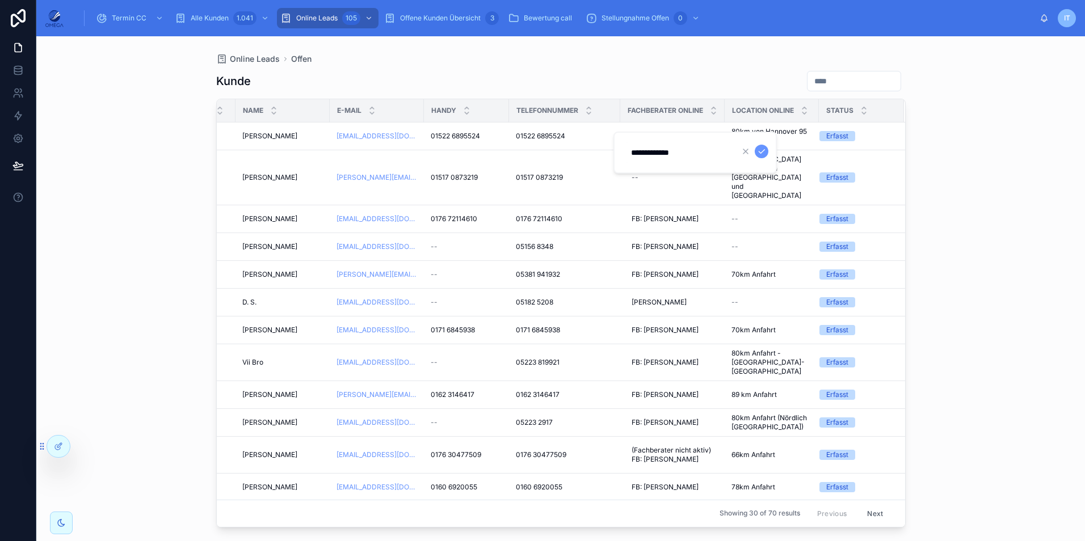
type input "**********"
click at [1040, 190] on div "Online Leads Offen Kunde Erstellt Produkt Anruf später Name E-Mail Handy Telefo…" at bounding box center [560, 288] width 1049 height 505
click at [653, 138] on span "Hohe Distanz" at bounding box center [652, 136] width 43 height 9
type input "**********"
click at [991, 184] on div "Online Leads Offen Kunde Erstellt Produkt Anruf später Name E-Mail Handy Telefo…" at bounding box center [560, 288] width 1049 height 505
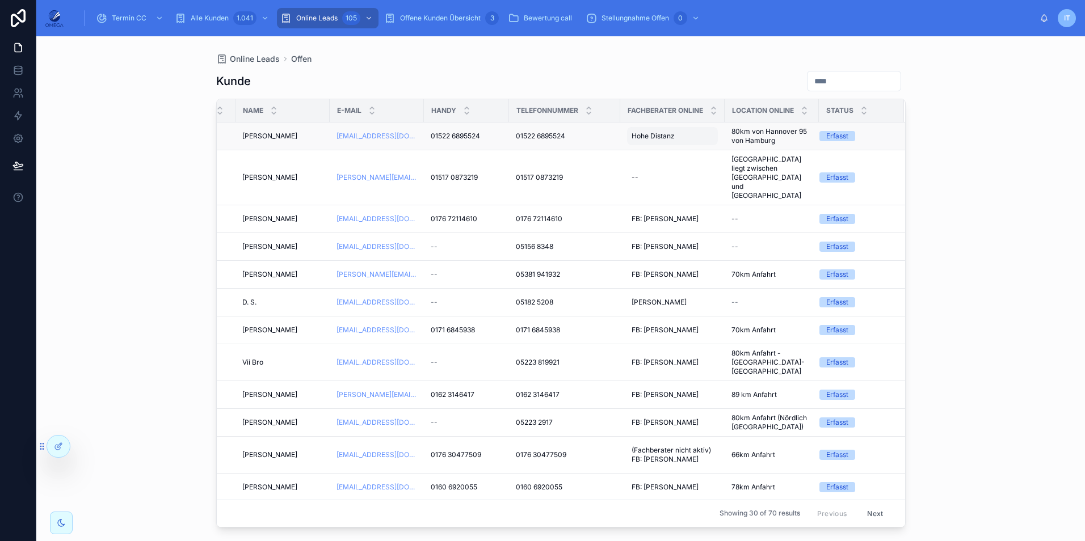
click at [649, 135] on span "Hohe Distanz" at bounding box center [652, 136] width 43 height 9
type input "**********"
click at [1056, 214] on div "Online Leads Offen Kunde Erstellt Produkt Anruf später Name E-Mail Handy Telefo…" at bounding box center [560, 288] width 1049 height 505
click at [58, 449] on icon at bounding box center [58, 446] width 9 height 9
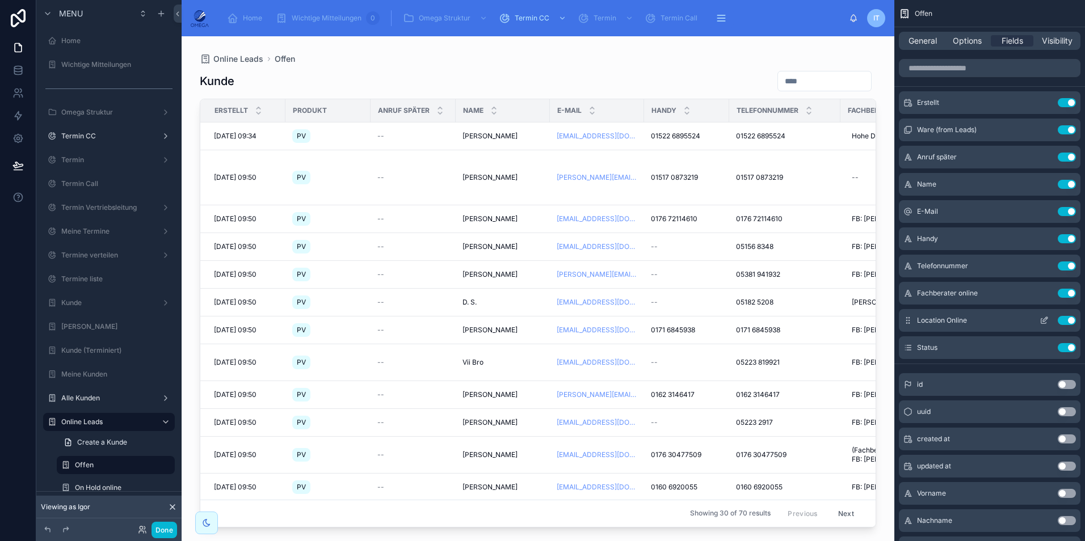
click at [1044, 322] on icon "scrollable content" at bounding box center [1045, 319] width 5 height 5
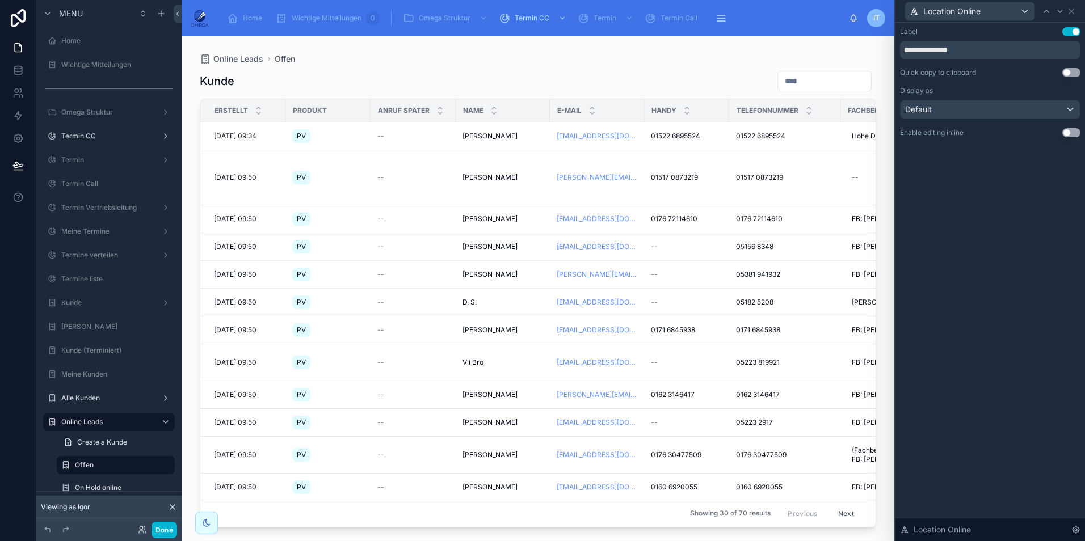
click at [631, 521] on div at bounding box center [538, 281] width 713 height 491
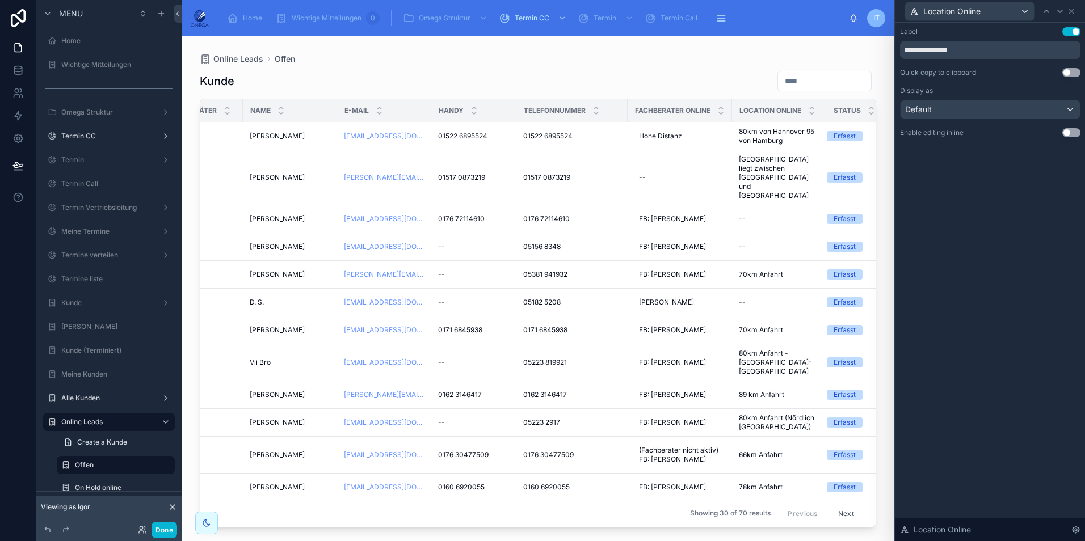
scroll to position [0, 215]
click at [1072, 130] on button "Use setting" at bounding box center [1071, 132] width 18 height 9
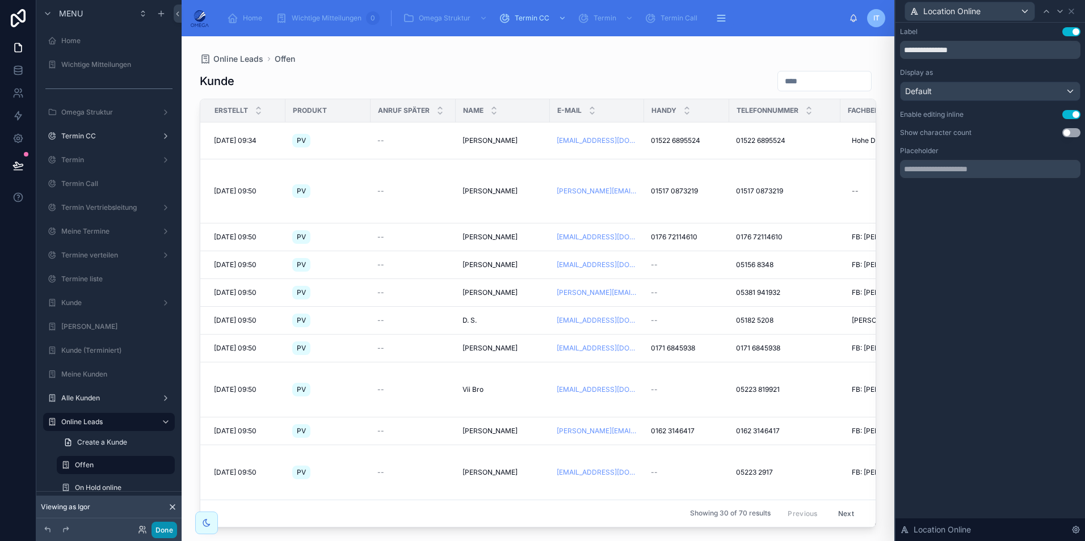
click at [163, 528] on button "Done" at bounding box center [164, 530] width 26 height 16
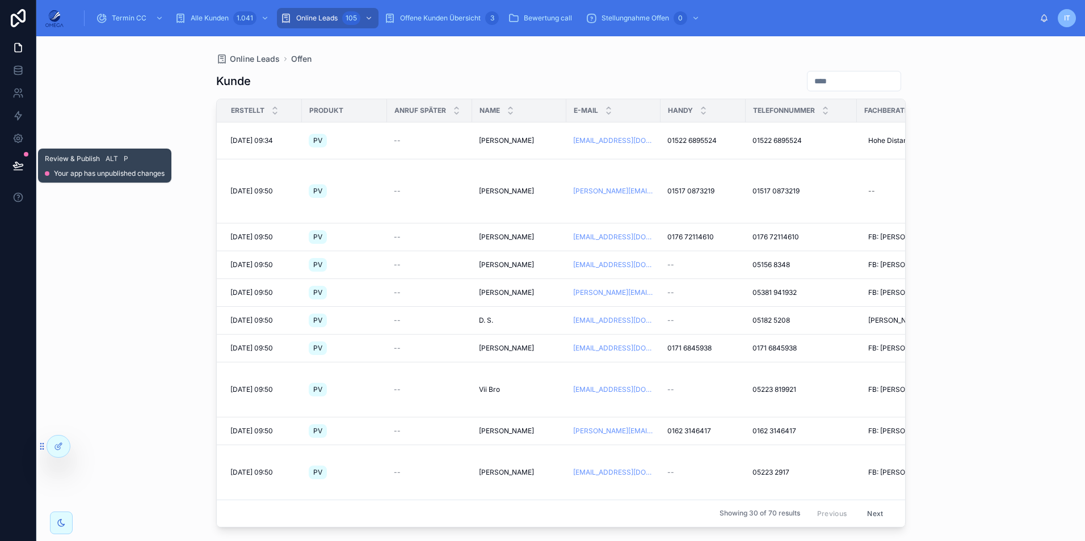
click at [16, 167] on icon at bounding box center [18, 165] width 10 height 6
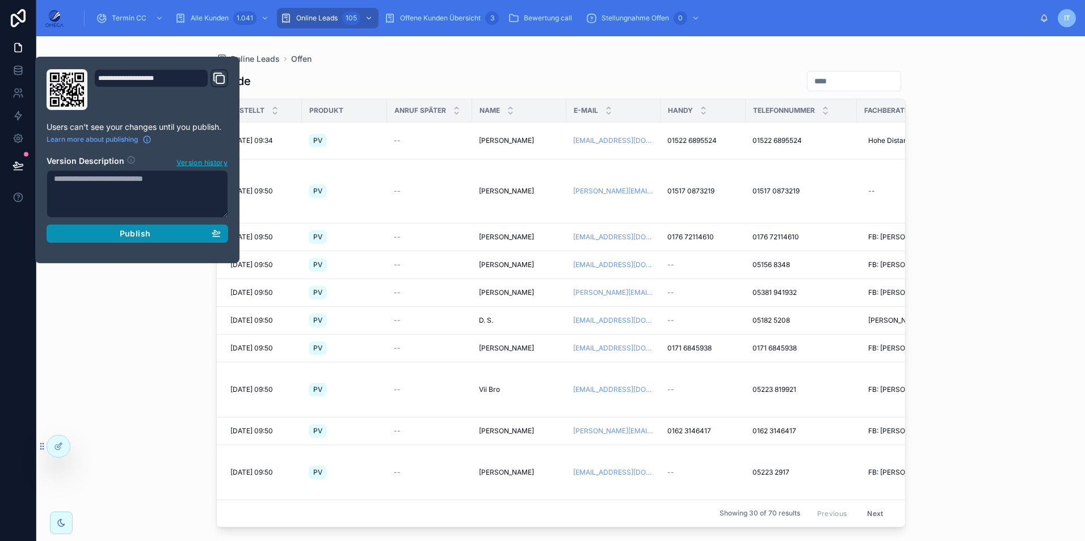
click at [142, 237] on span "Publish" at bounding box center [135, 234] width 31 height 10
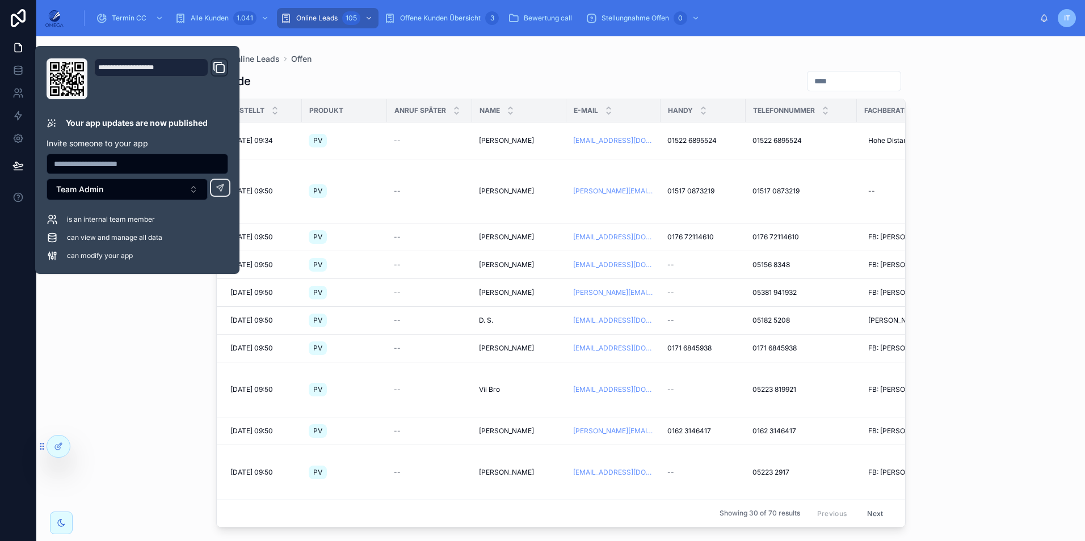
click at [1084, 184] on html "**********" at bounding box center [542, 270] width 1085 height 541
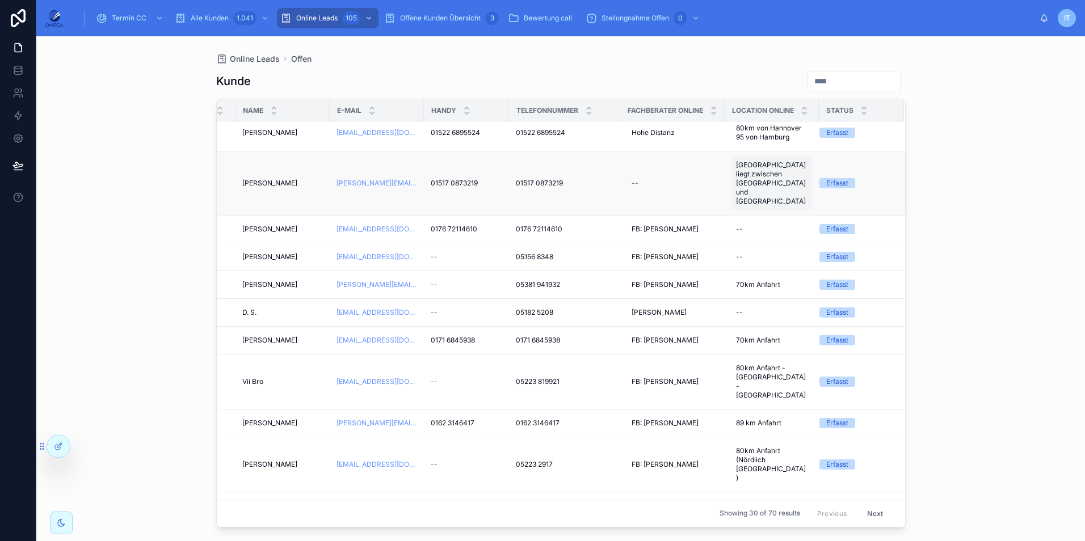
scroll to position [0, 246]
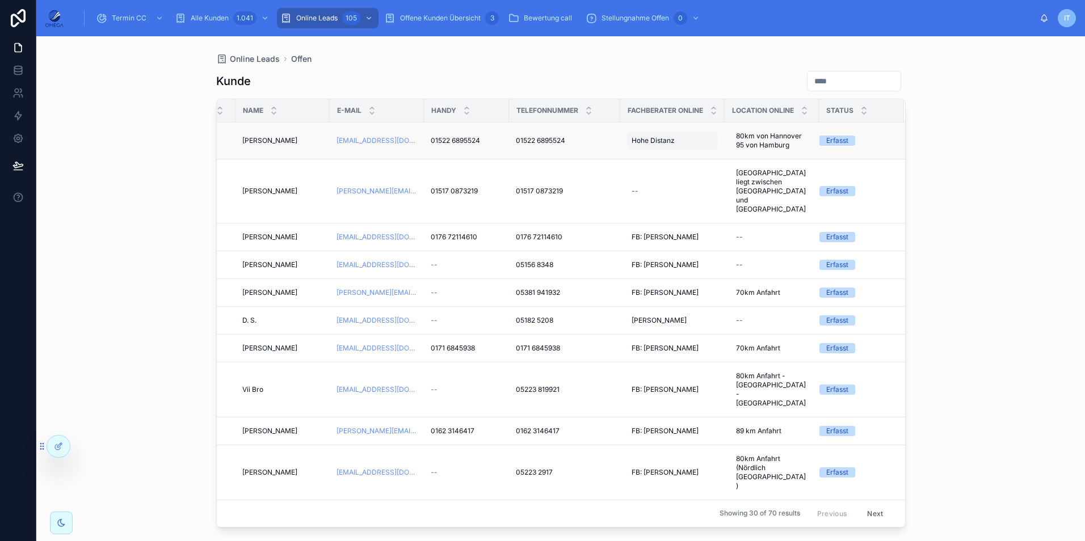
click at [657, 142] on span "Hohe Distanz" at bounding box center [652, 140] width 43 height 9
type input "**********"
click at [984, 187] on div "Online Leads Offen Kunde Erstellt Produkt Anruf später Name E-Mail Handy Telefo…" at bounding box center [560, 288] width 1049 height 505
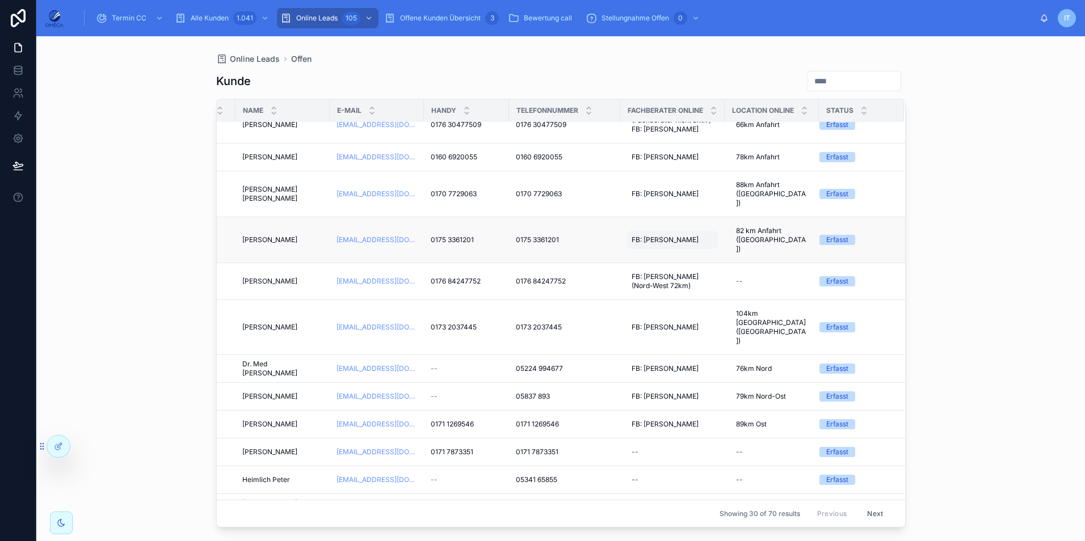
scroll to position [394, 246]
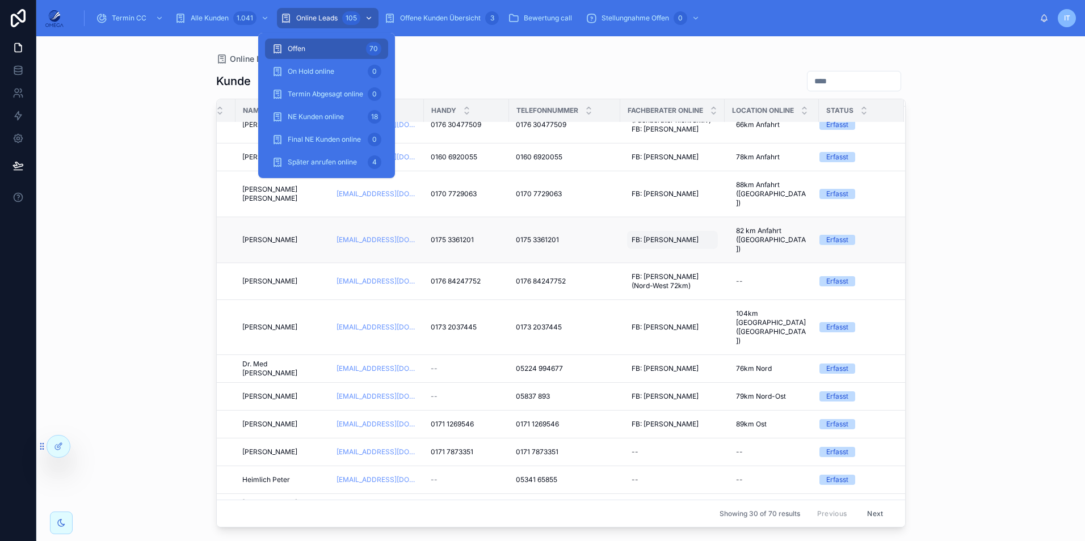
click at [317, 24] on div "Online Leads 105" at bounding box center [327, 18] width 95 height 18
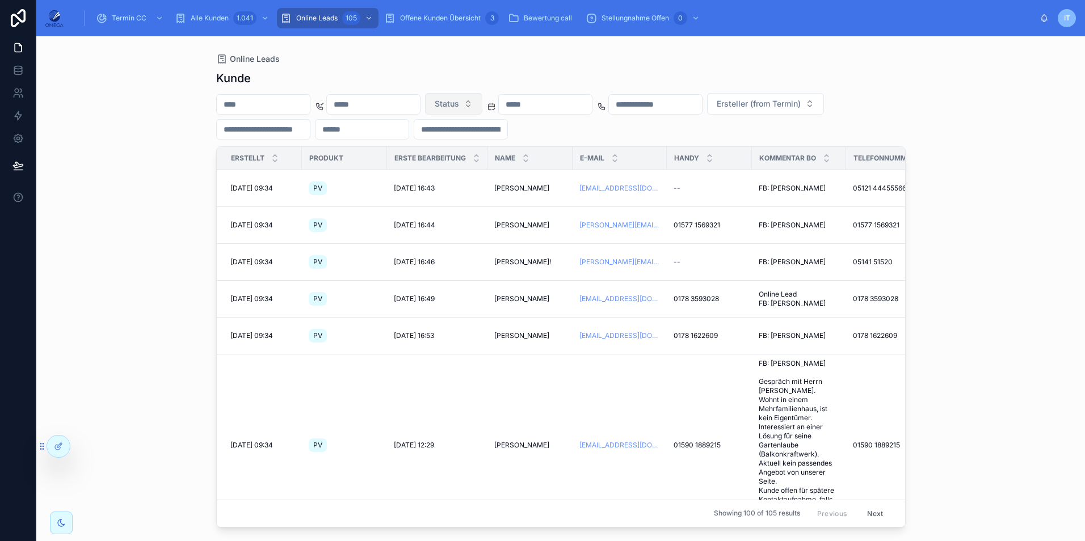
click at [459, 107] on span "Status" at bounding box center [447, 103] width 24 height 11
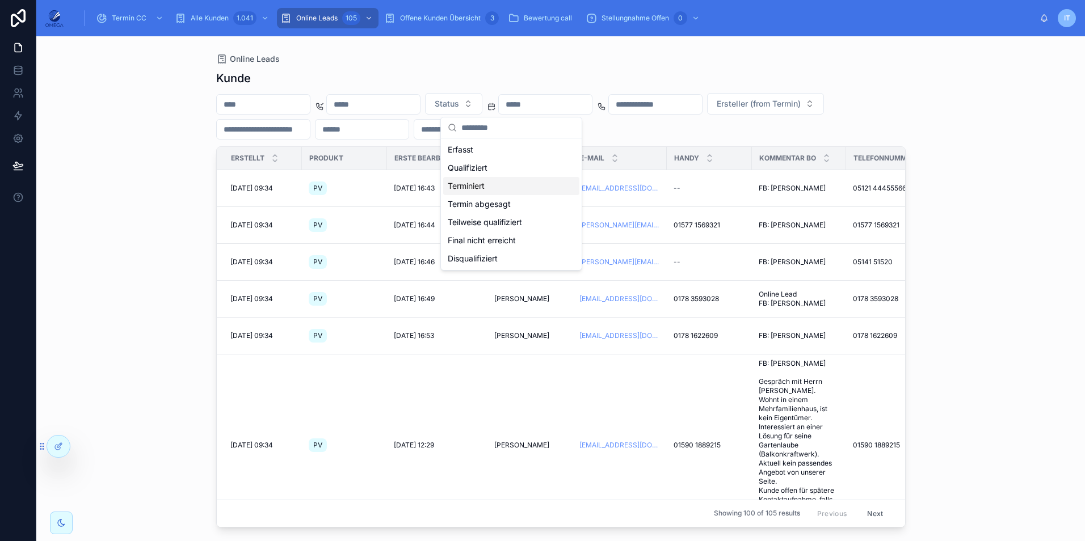
click at [518, 183] on div "Terminiert" at bounding box center [511, 186] width 136 height 18
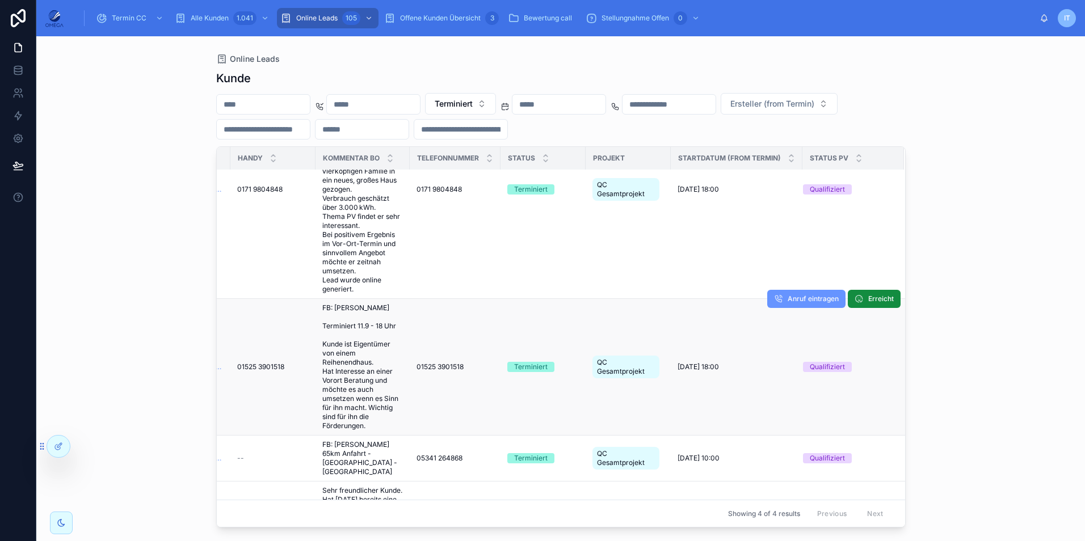
scroll to position [0, 441]
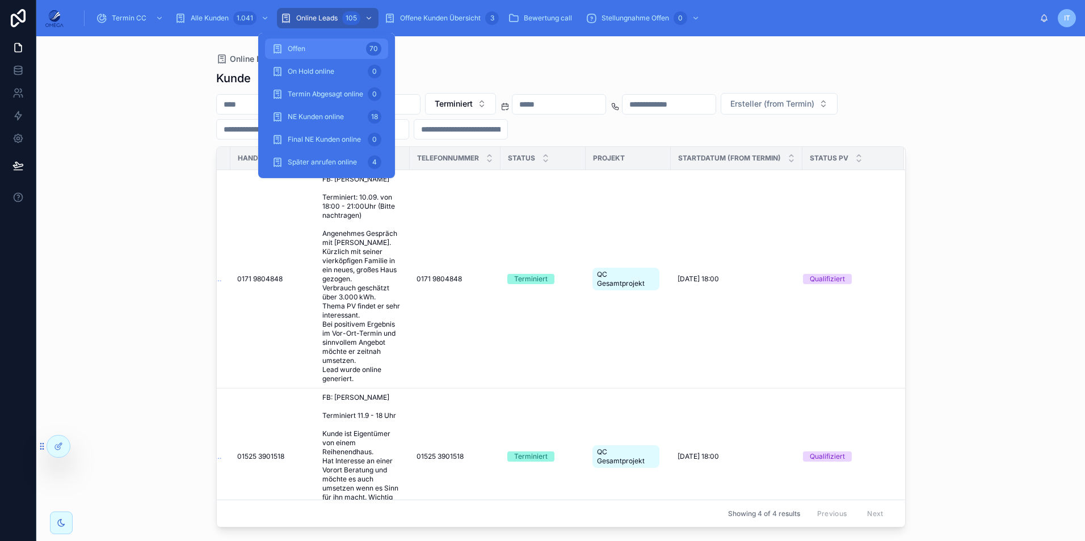
click at [342, 43] on div "Offen 70" at bounding box center [327, 49] width 110 height 18
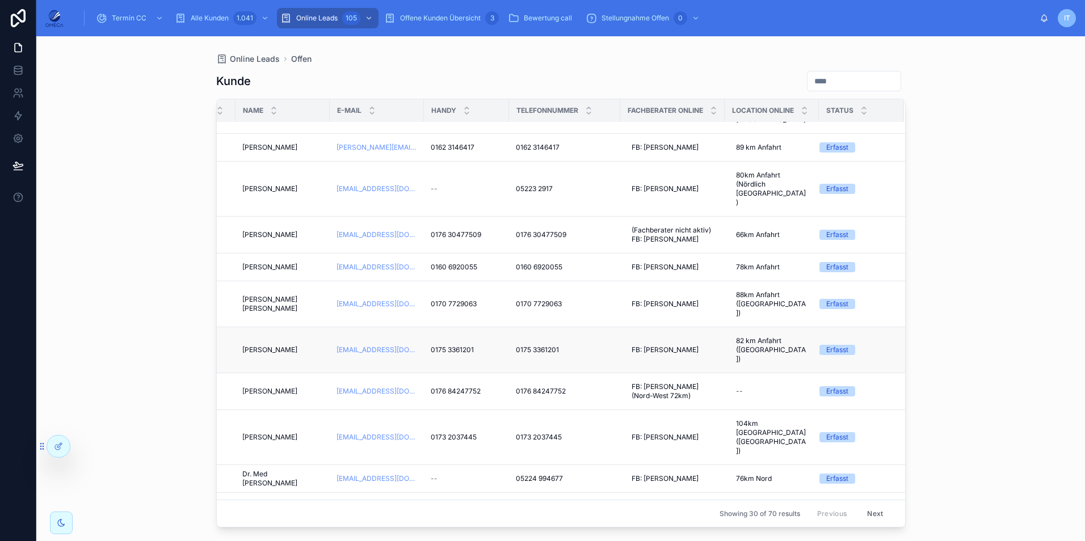
scroll to position [284, 246]
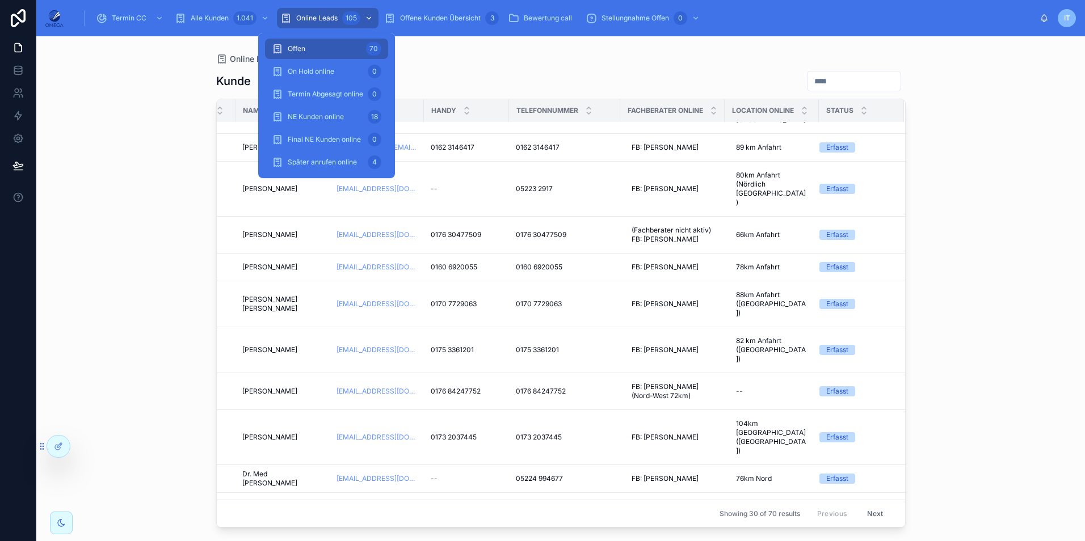
click at [310, 13] on div "Online Leads 105" at bounding box center [327, 18] width 95 height 18
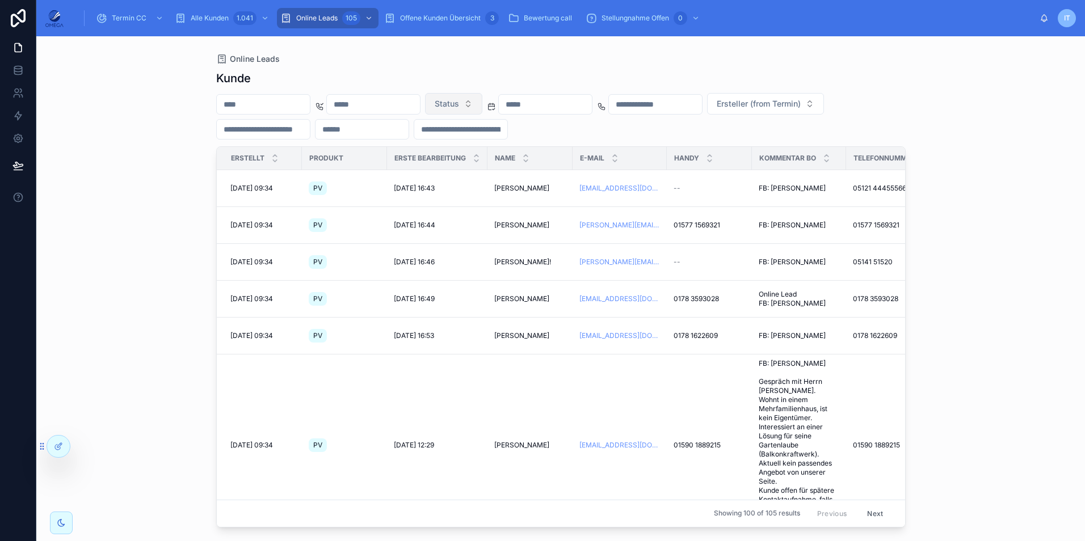
click at [482, 102] on button "Status" at bounding box center [453, 104] width 57 height 22
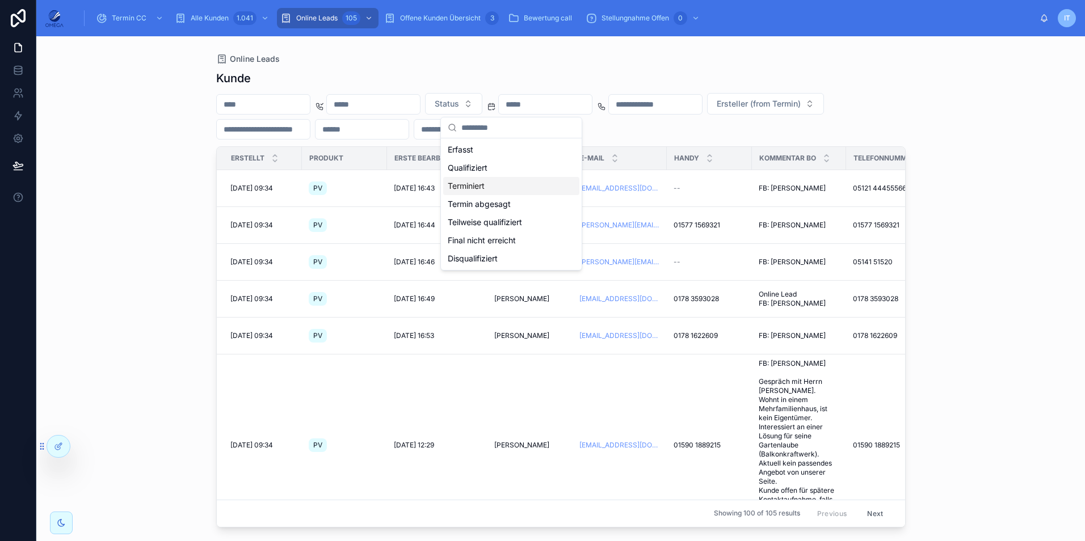
click at [502, 192] on div "Terminiert" at bounding box center [511, 186] width 136 height 18
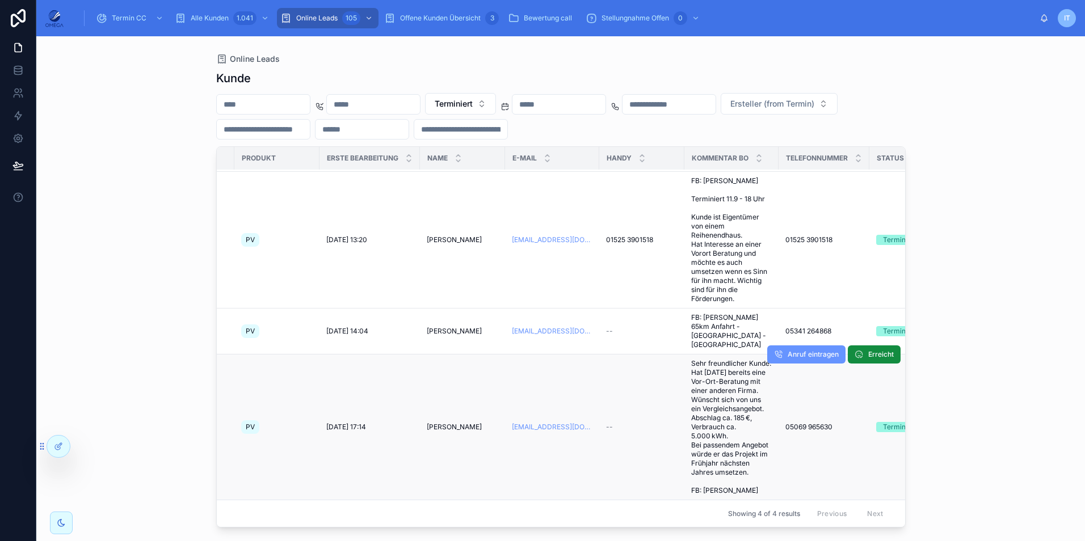
scroll to position [0, 68]
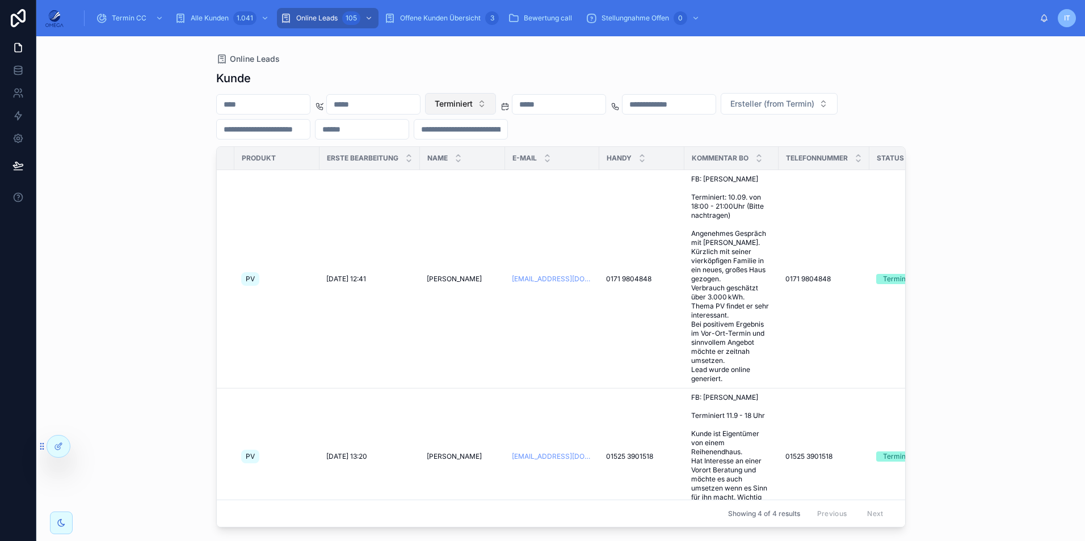
click at [473, 100] on span "Terminiert" at bounding box center [454, 103] width 38 height 11
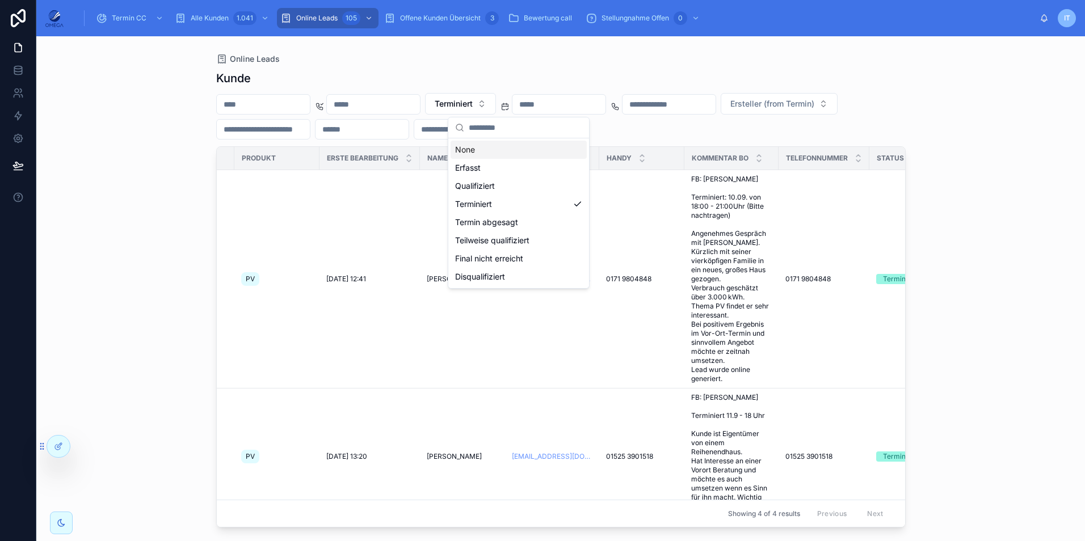
click at [525, 148] on div "None" at bounding box center [518, 150] width 136 height 18
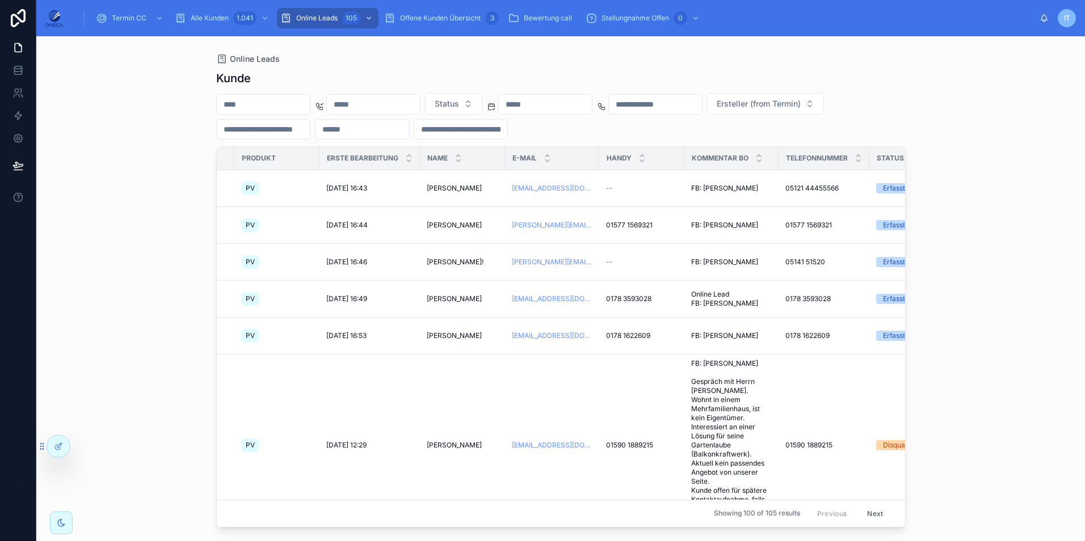
click at [931, 108] on div "Online Leads Kunde Status Ersteller (from Termin) Erstellt Produkt Erste Bearbe…" at bounding box center [560, 288] width 1049 height 505
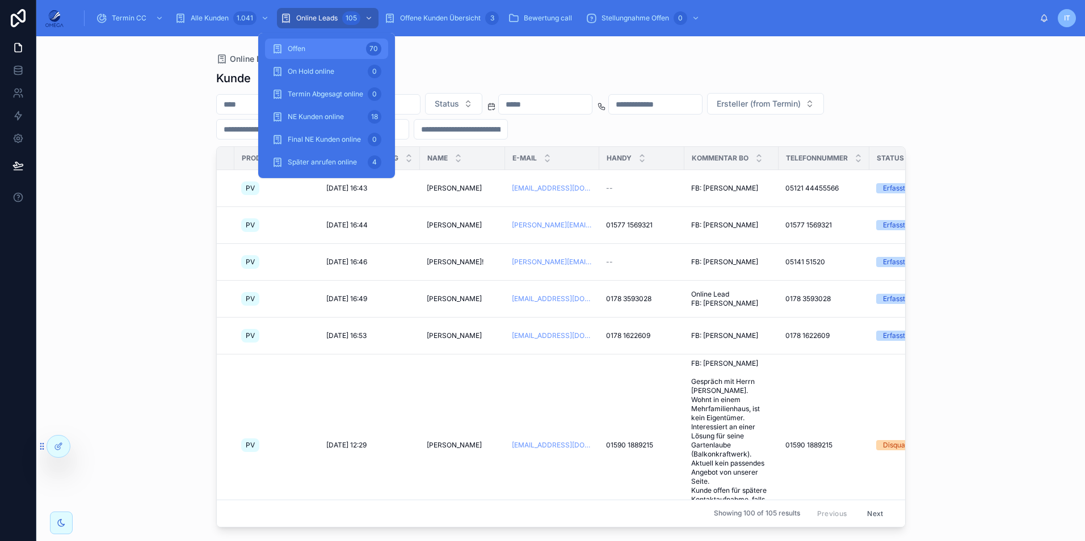
click at [304, 53] on span "Offen" at bounding box center [297, 48] width 18 height 9
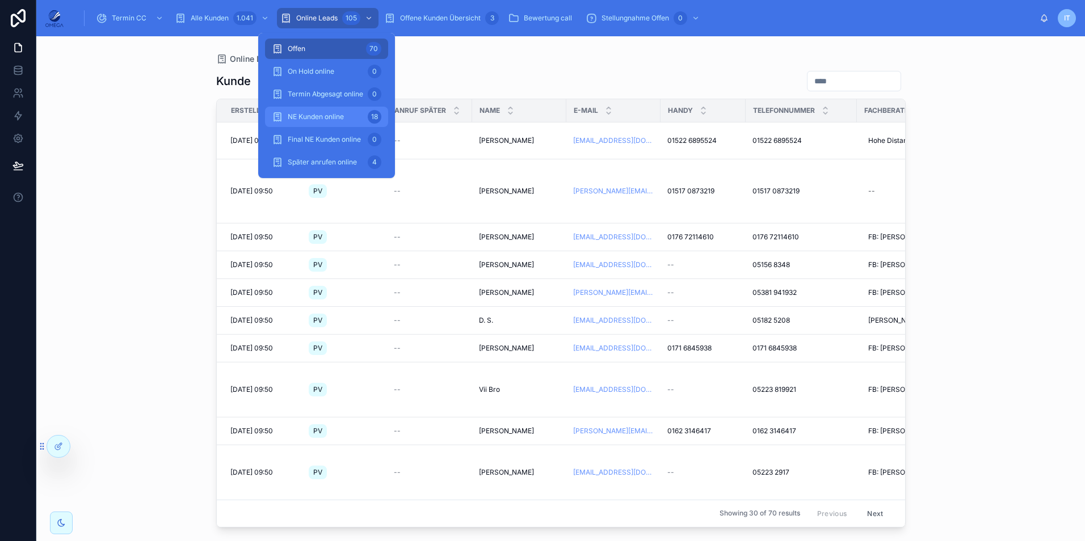
click at [326, 112] on div "NE Kunden online 18" at bounding box center [327, 117] width 110 height 18
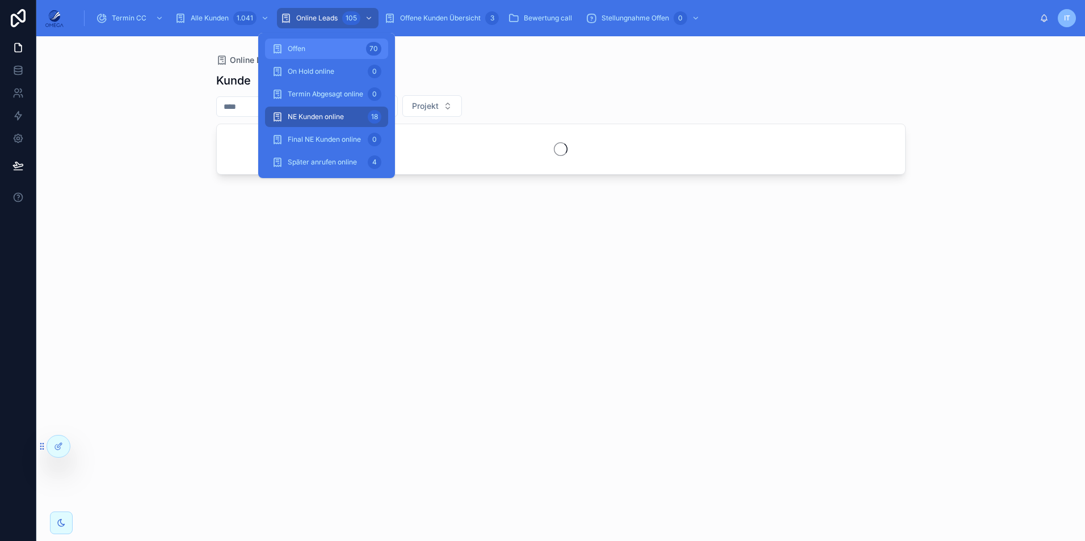
click at [329, 47] on div "Offen 70" at bounding box center [327, 49] width 110 height 18
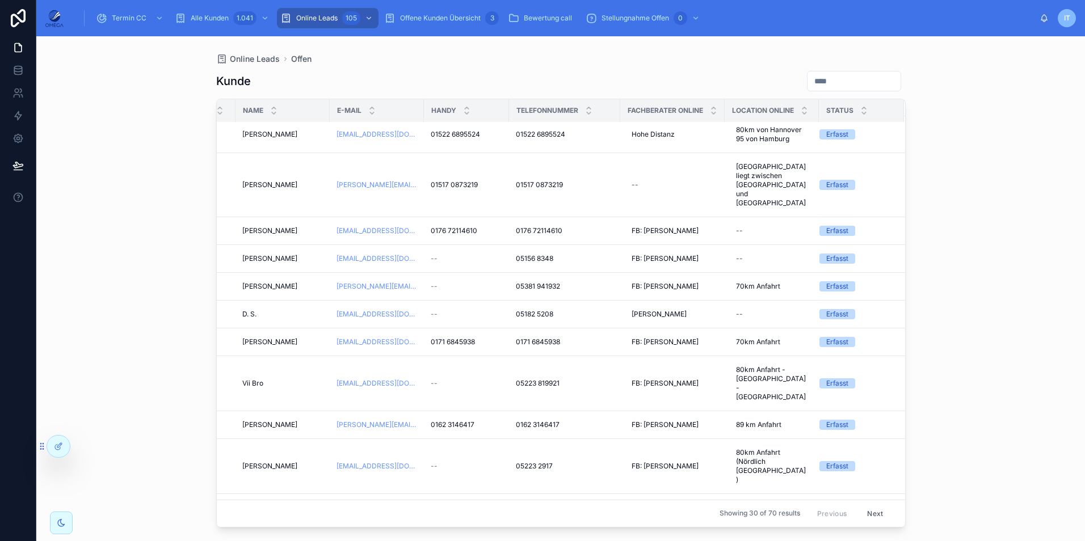
scroll to position [0, 246]
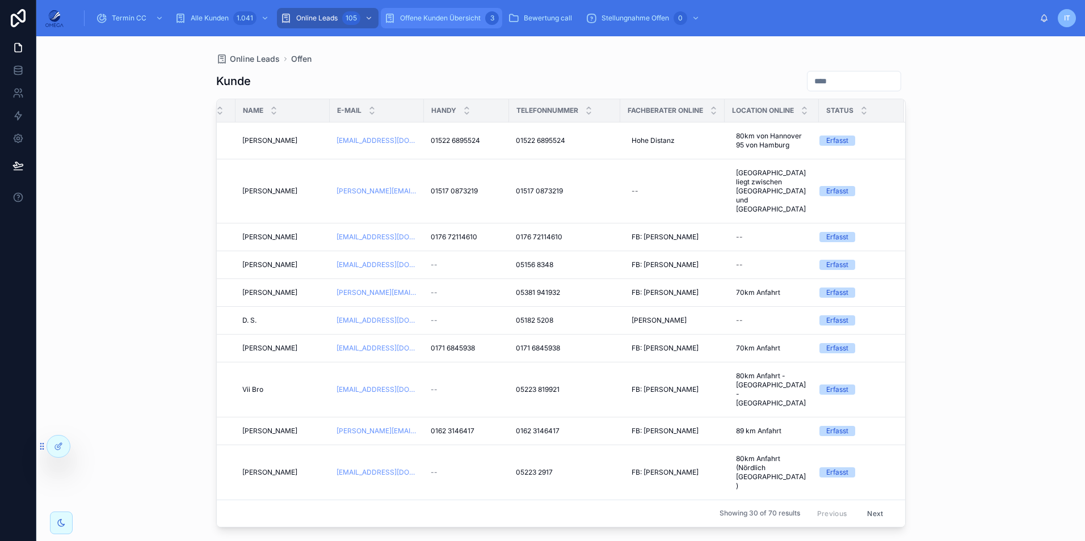
click at [460, 23] on div "Offene Kunden Übersicht 3" at bounding box center [441, 18] width 115 height 18
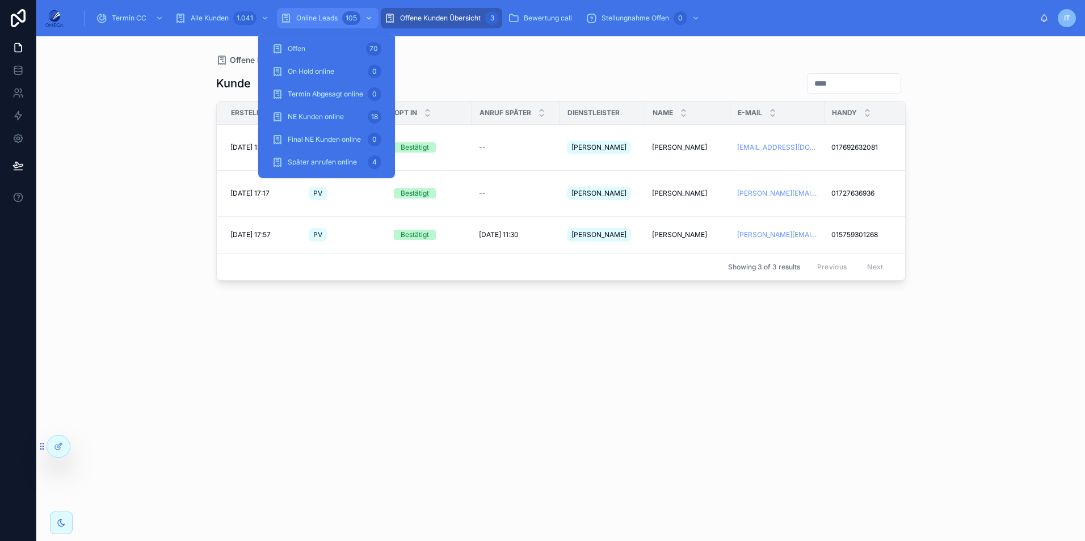
click at [342, 22] on div "105" at bounding box center [358, 18] width 33 height 18
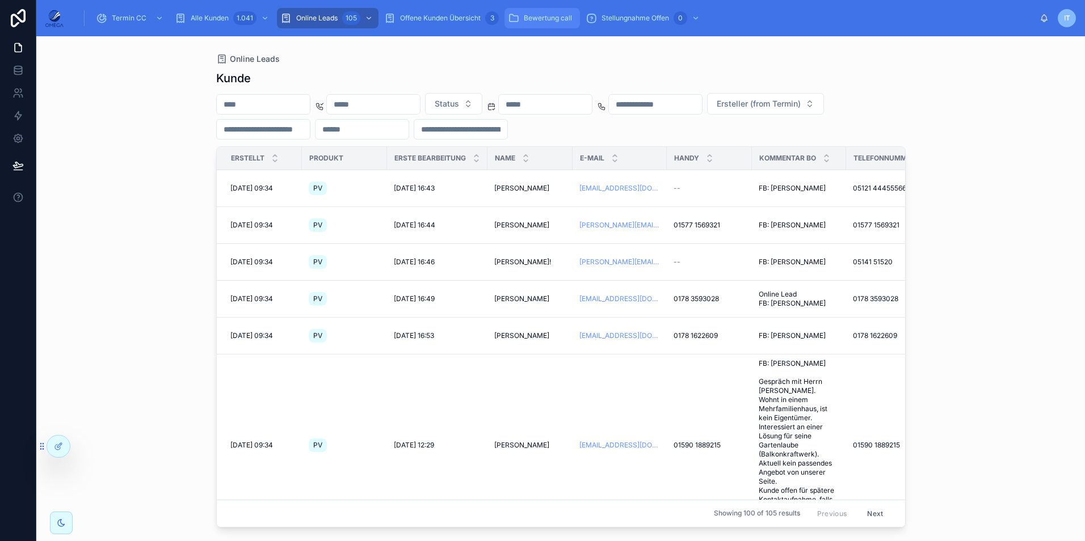
click at [513, 21] on icon "scrollable content" at bounding box center [513, 17] width 11 height 11
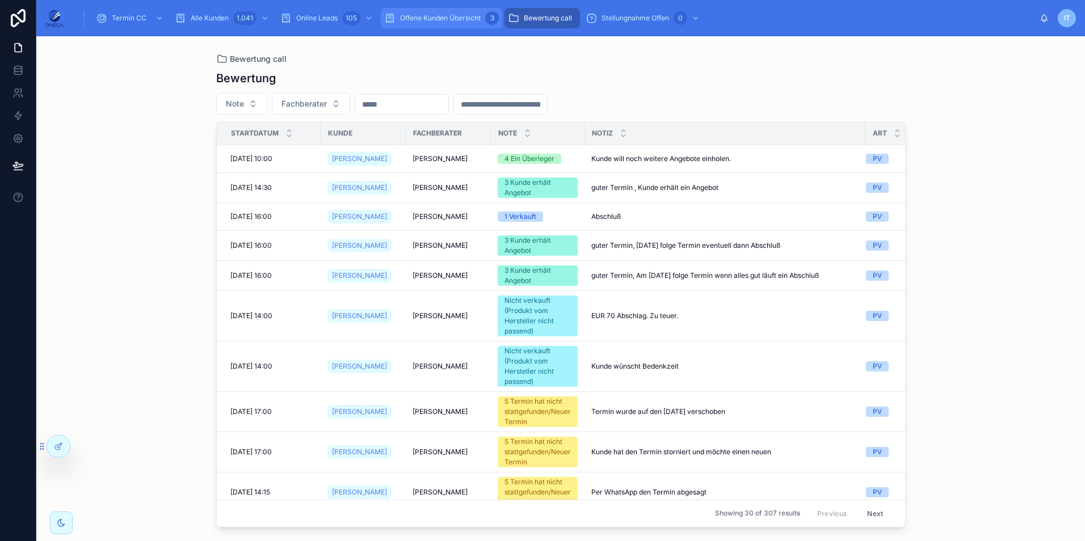
click at [465, 22] on span "Offene Kunden Übersicht" at bounding box center [440, 18] width 81 height 9
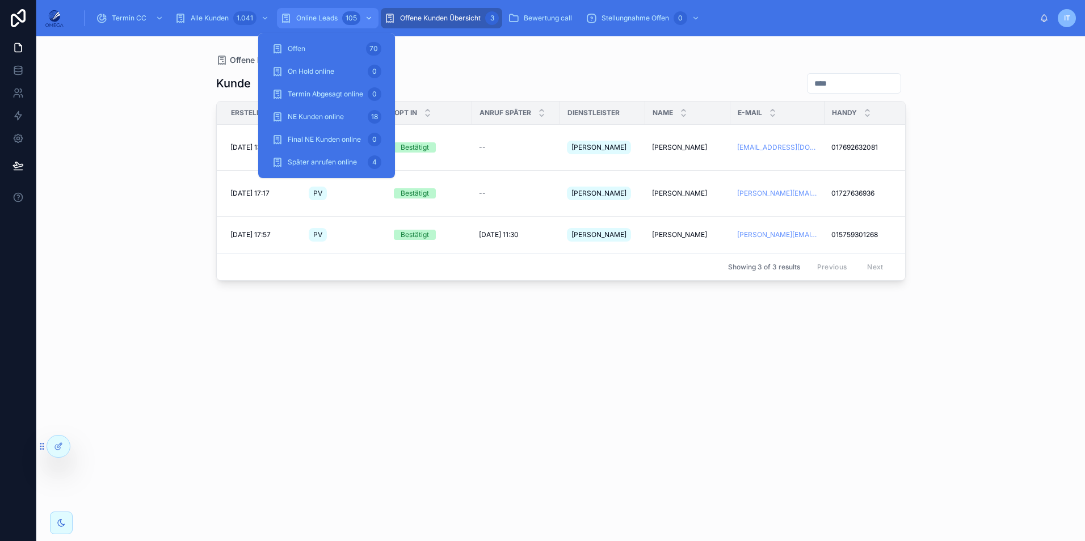
click at [339, 12] on div "Online Leads 105" at bounding box center [327, 18] width 95 height 18
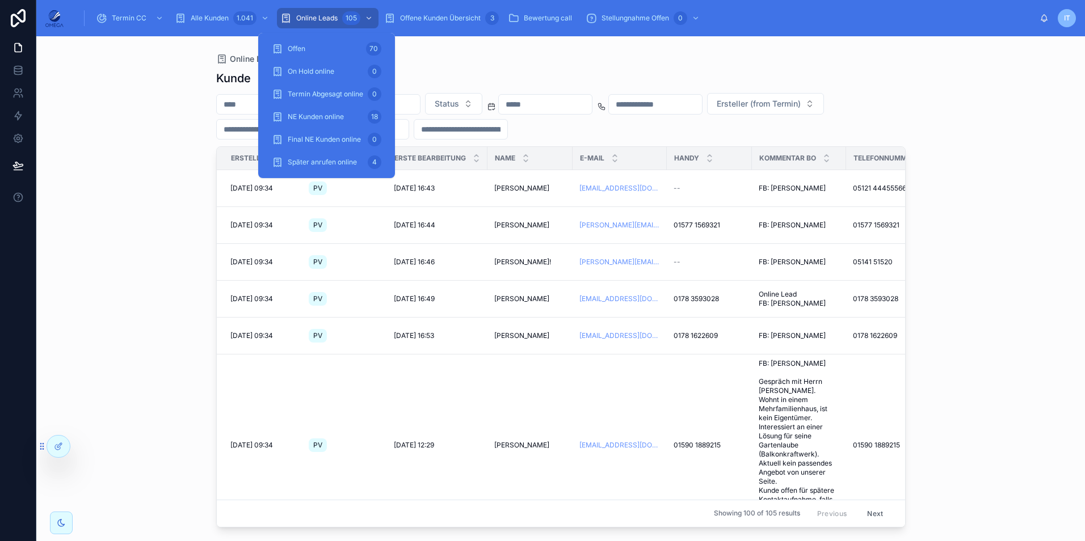
click at [502, 57] on div "Online Leads" at bounding box center [560, 58] width 689 height 9
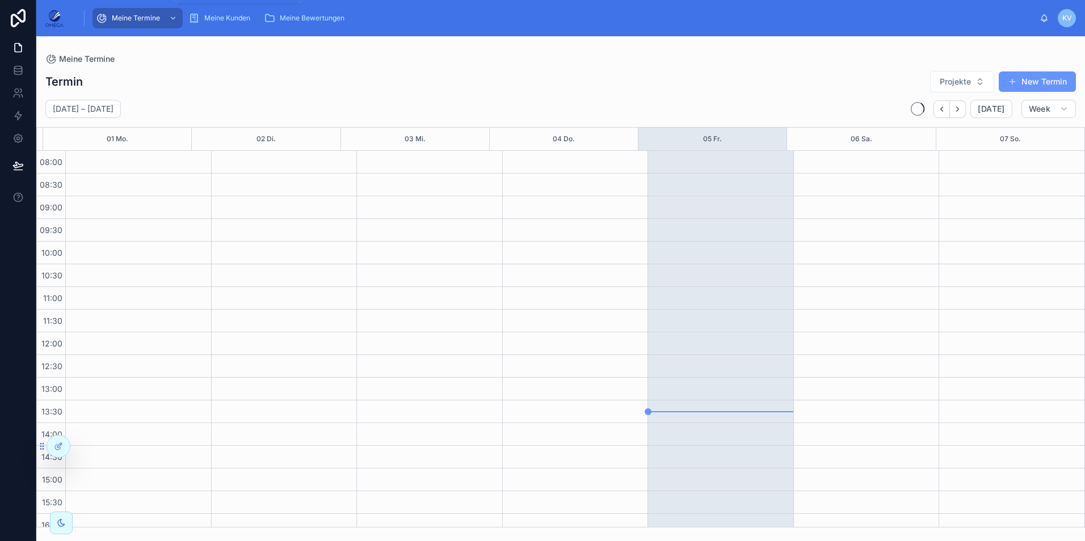
scroll to position [214, 0]
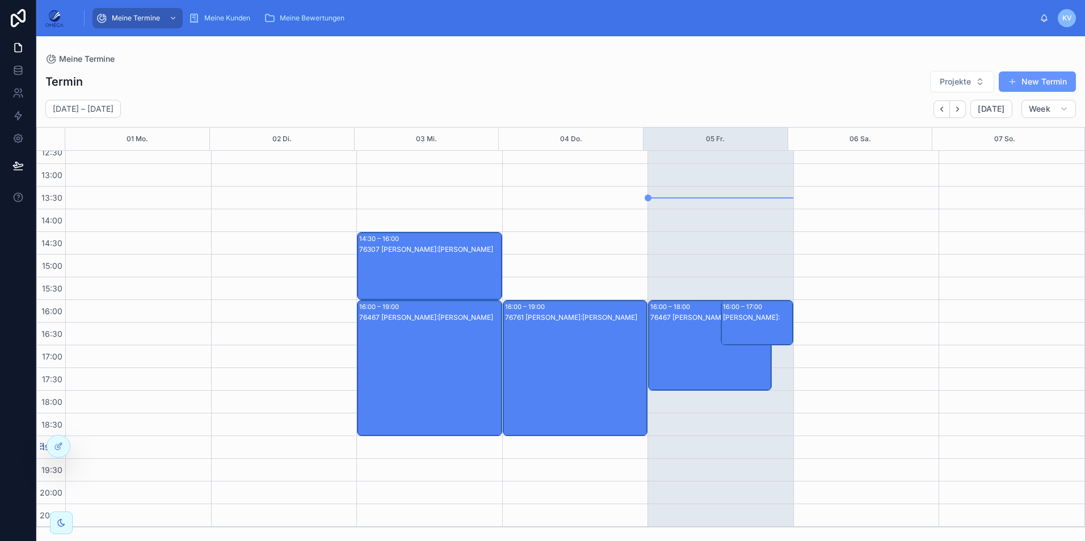
click at [576, 336] on div "76761 Klaus Vollmer Kunde:Andrea Laveuve" at bounding box center [576, 380] width 142 height 134
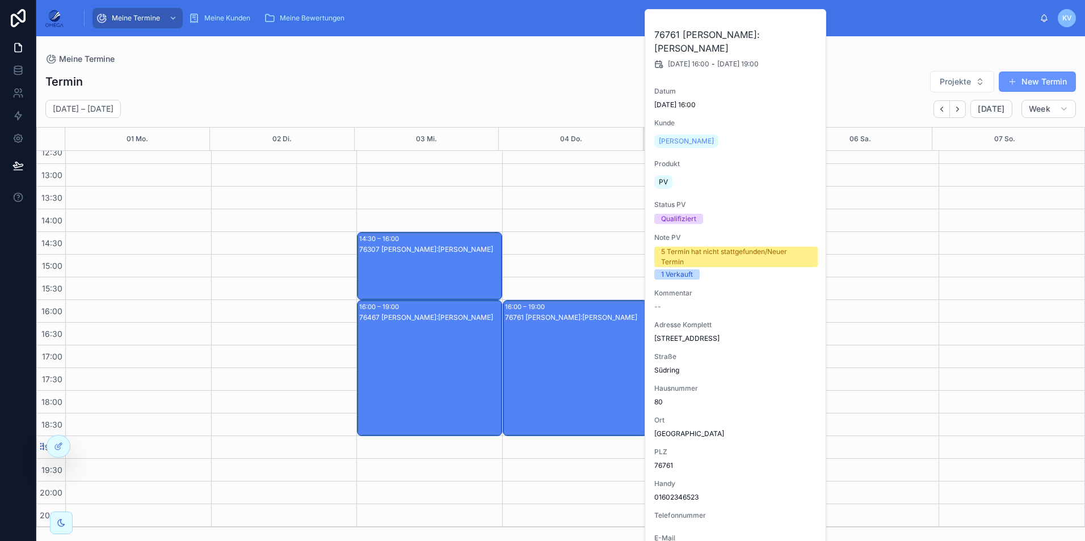
click at [566, 337] on div "76761 Klaus Vollmer Kunde:Andrea Laveuve" at bounding box center [576, 380] width 142 height 134
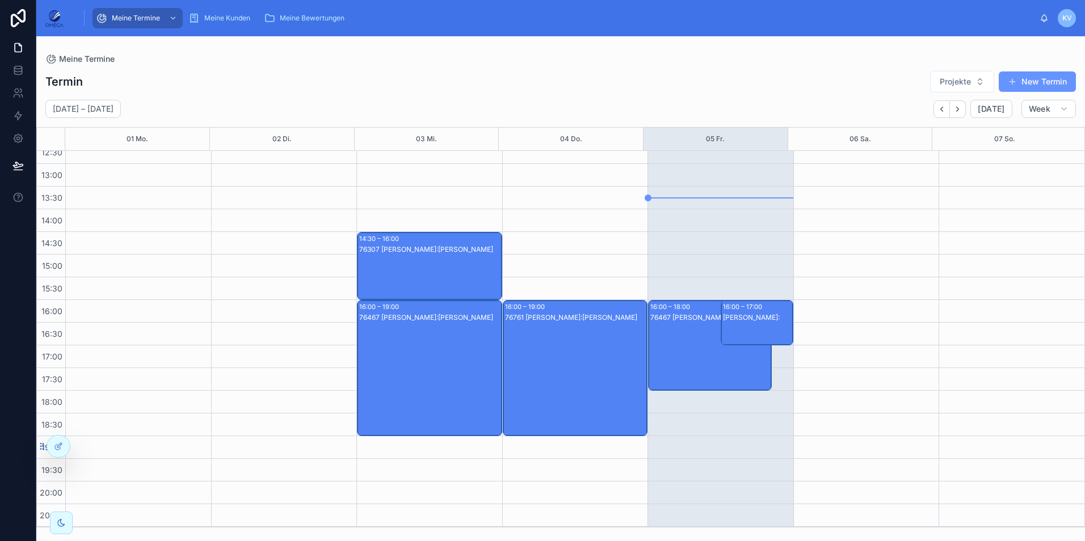
click at [673, 330] on div "76467 [PERSON_NAME]:[PERSON_NAME]" at bounding box center [710, 357] width 120 height 89
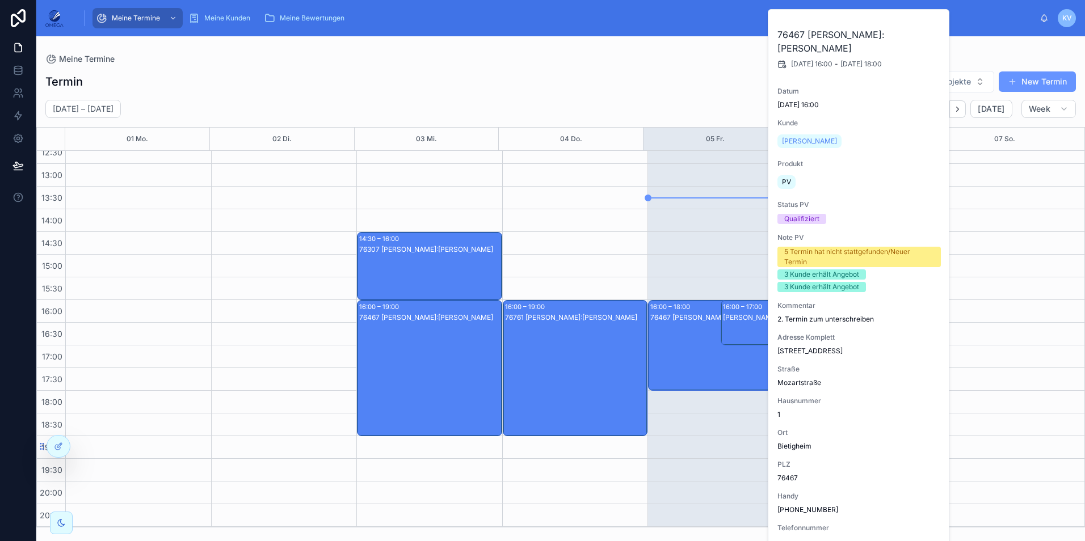
click at [673, 330] on div "76467 [PERSON_NAME]:[PERSON_NAME]" at bounding box center [710, 357] width 120 height 89
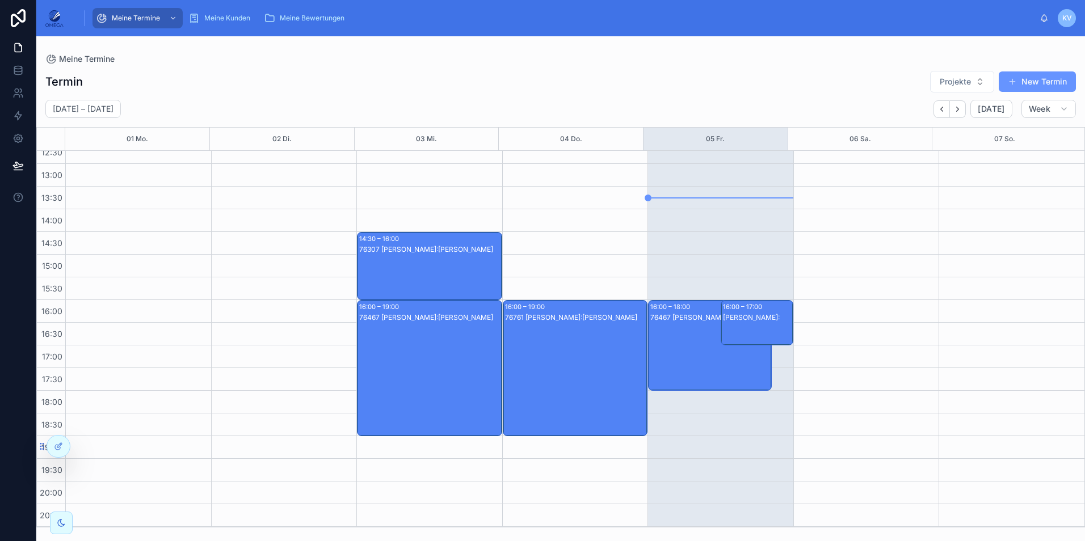
click at [725, 314] on div "[PERSON_NAME]:" at bounding box center [757, 317] width 69 height 9
click at [725, 314] on div "Klaus Vollmer Kunde:" at bounding box center [757, 317] width 69 height 9
click at [431, 345] on div "76467 Klaus Vollmer Kunde:Justin Stancu" at bounding box center [430, 380] width 142 height 134
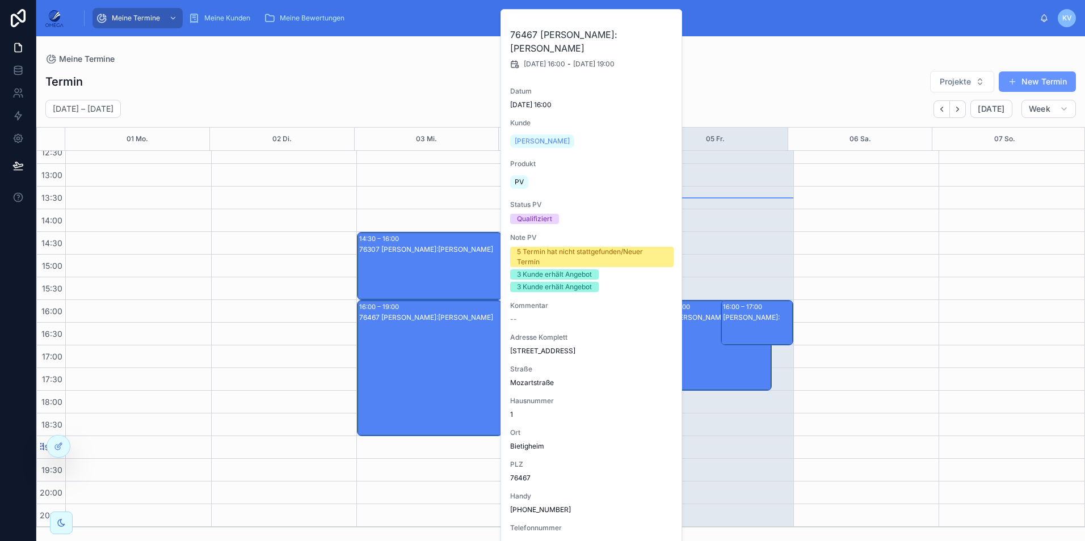
click at [431, 345] on div "76467 Klaus Vollmer Kunde:Justin Stancu" at bounding box center [430, 380] width 142 height 134
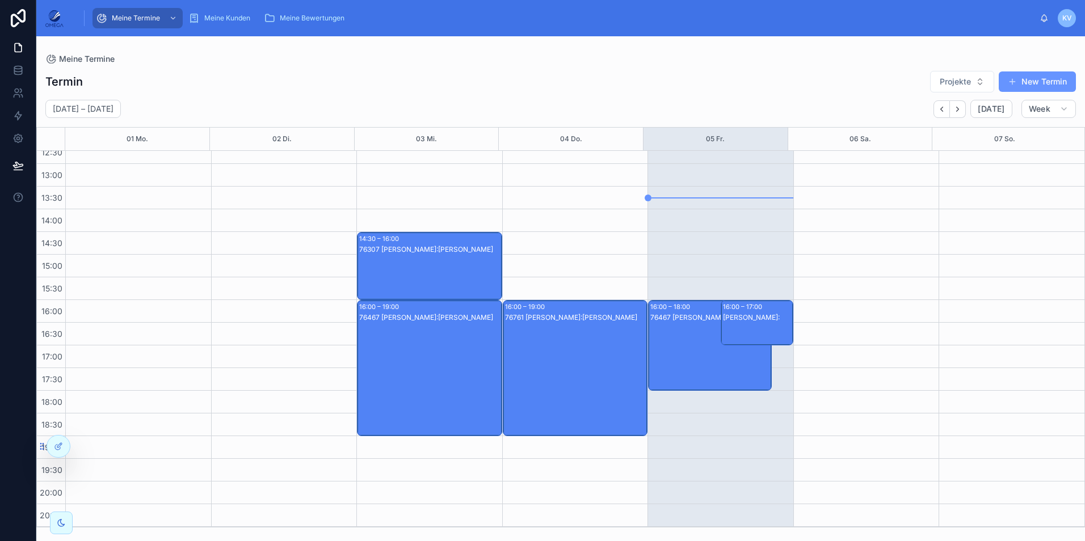
click at [410, 270] on div "76307 Klaus Vollmer Kunde:Hans Richter" at bounding box center [430, 278] width 142 height 66
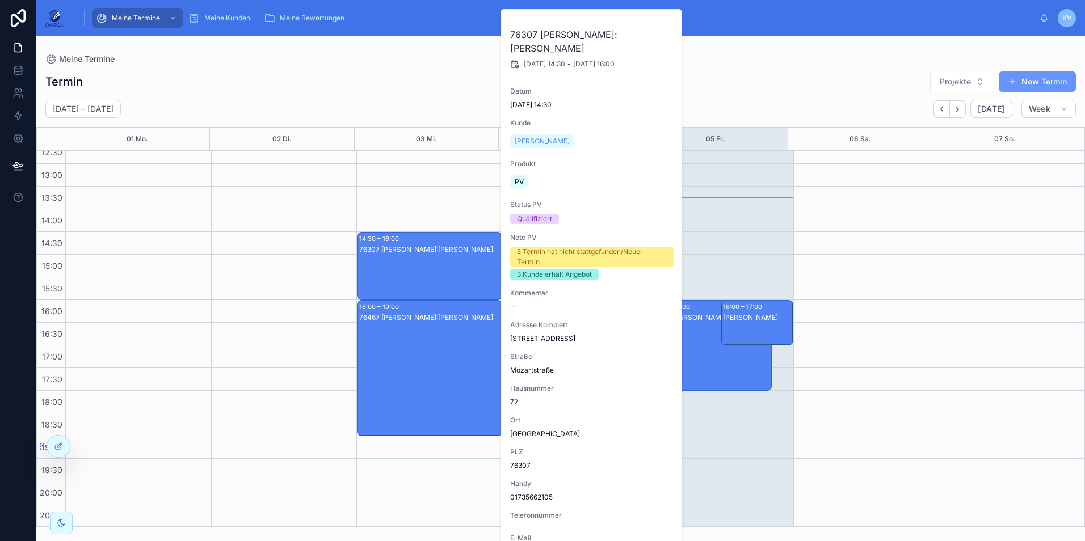
click at [410, 270] on div "76307 Klaus Vollmer Kunde:Hans Richter" at bounding box center [430, 278] width 142 height 66
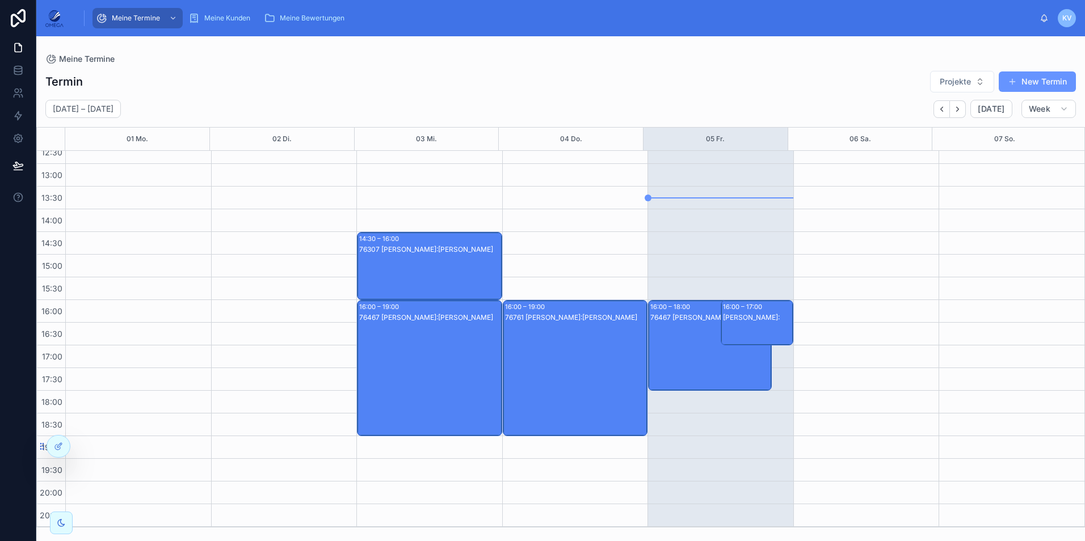
click at [413, 362] on div "76467 Klaus Vollmer Kunde:Justin Stancu" at bounding box center [430, 380] width 142 height 134
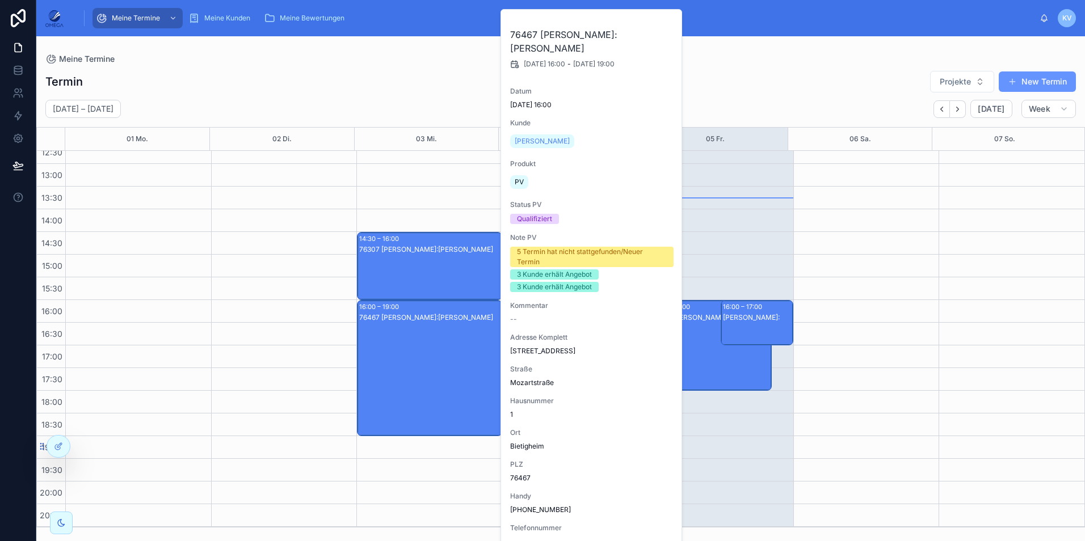
click at [413, 362] on div "76467 Klaus Vollmer Kunde:Justin Stancu" at bounding box center [430, 380] width 142 height 134
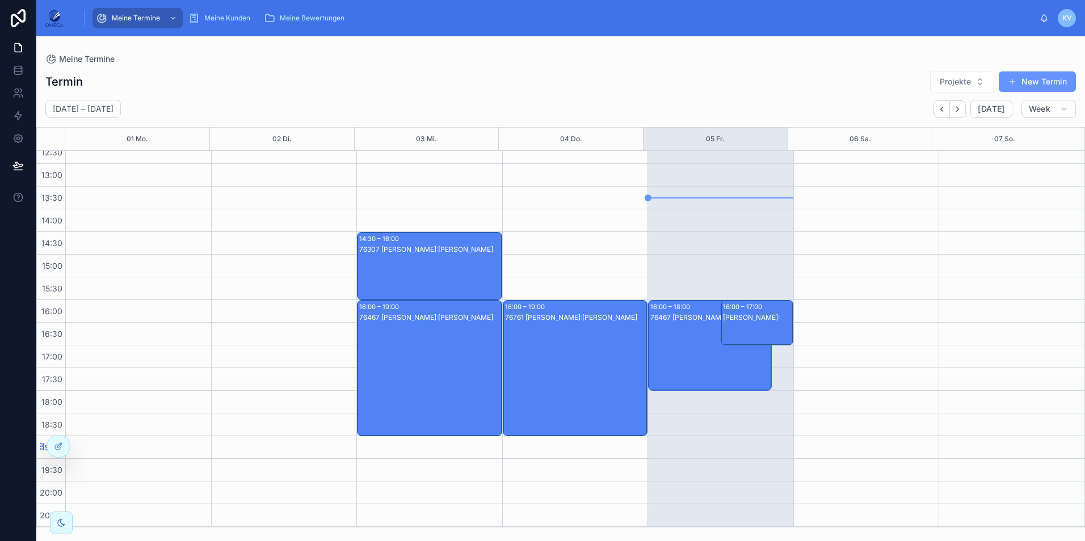
click at [534, 360] on div "76761 Klaus Vollmer Kunde:Andrea Laveuve" at bounding box center [576, 380] width 142 height 134
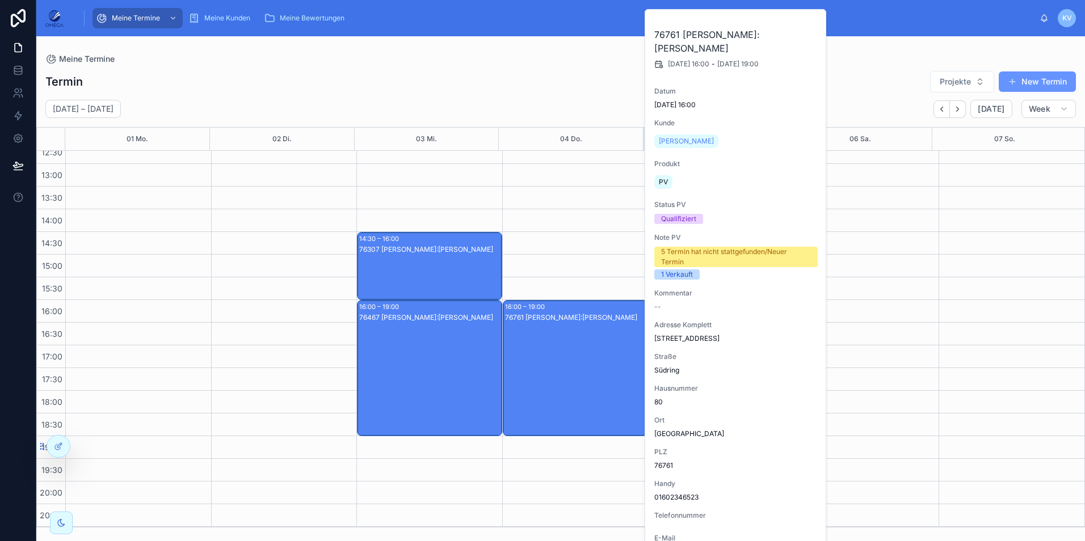
click at [534, 360] on div "76761 Klaus Vollmer Kunde:Andrea Laveuve" at bounding box center [576, 380] width 142 height 134
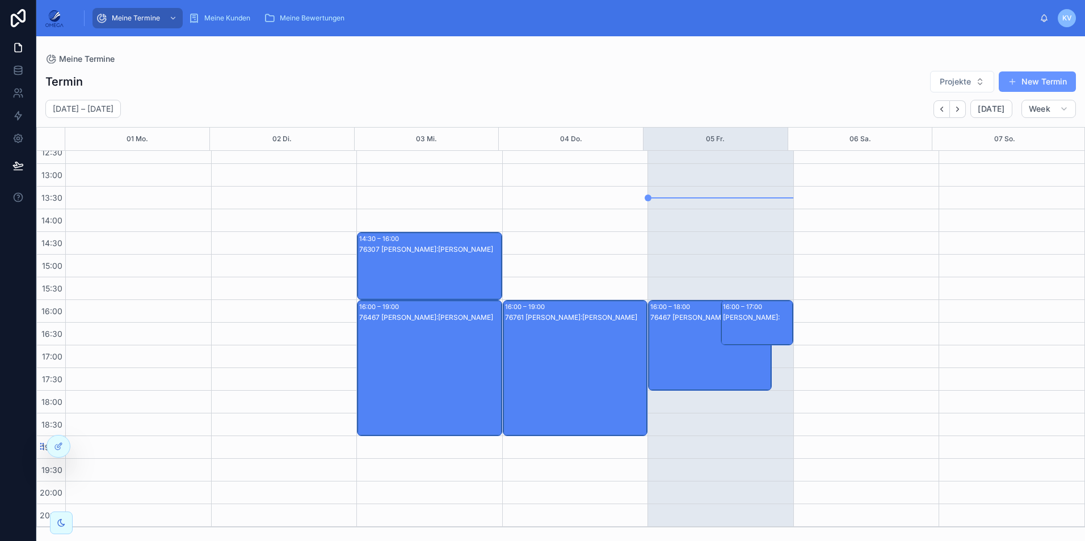
click at [547, 357] on div "76761 Klaus Vollmer Kunde:Andrea Laveuve" at bounding box center [576, 380] width 142 height 134
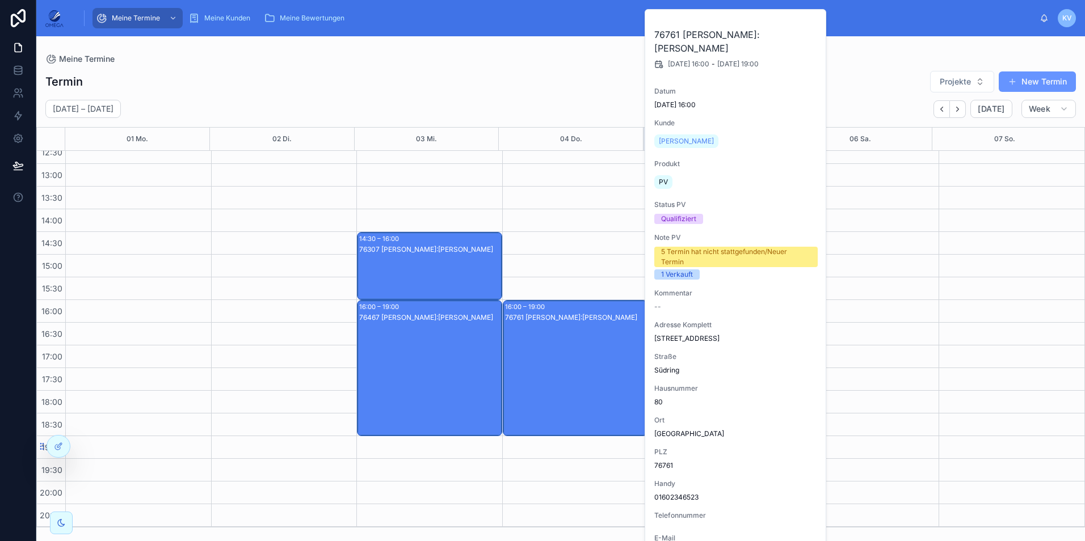
click at [433, 376] on div "76467 Klaus Vollmer Kunde:Justin Stancu" at bounding box center [430, 380] width 142 height 134
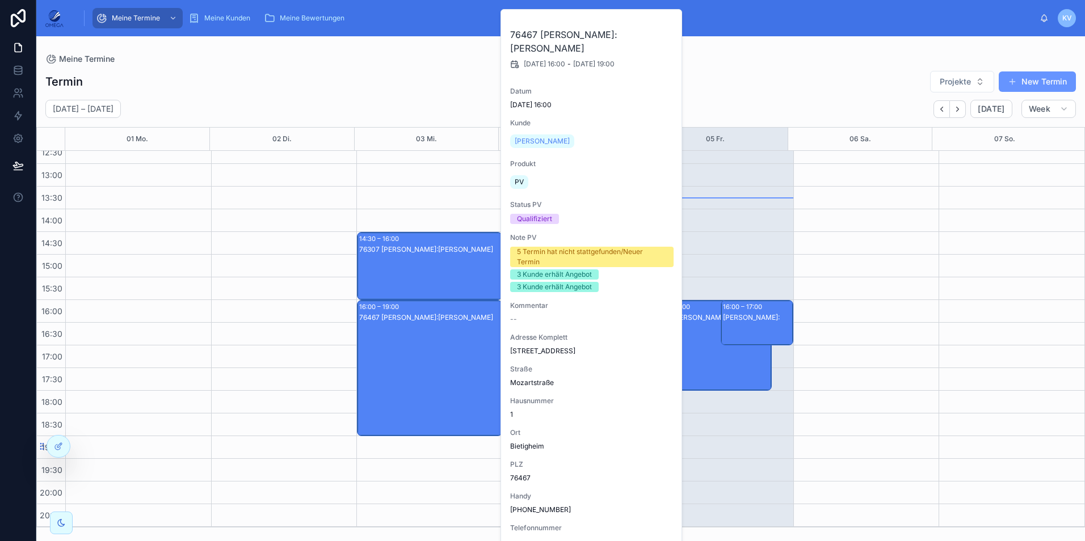
click at [428, 273] on div "76307 Klaus Vollmer Kunde:Hans Richter" at bounding box center [430, 278] width 142 height 66
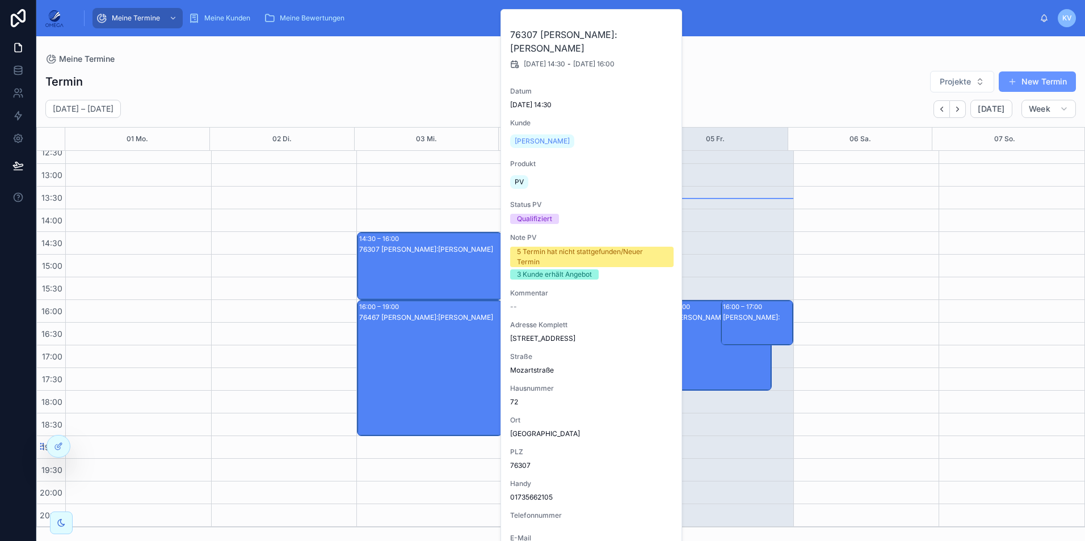
click at [394, 43] on div "Meine Termine Termin Projekte New Termin September 01 – 07 Today Week 01 Mo. 02…" at bounding box center [560, 281] width 1049 height 491
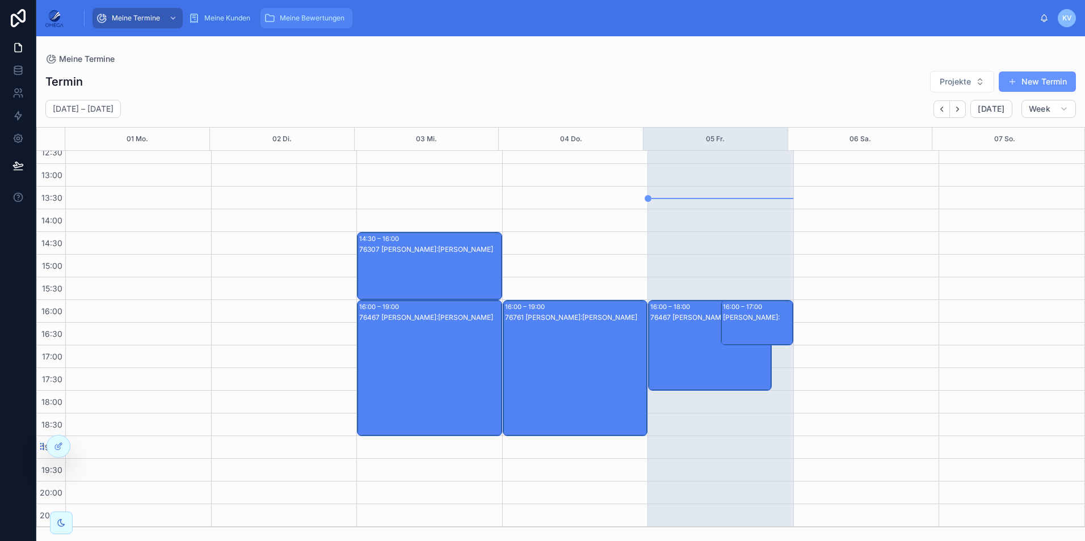
click at [288, 14] on span "Meine Bewertungen" at bounding box center [312, 18] width 65 height 9
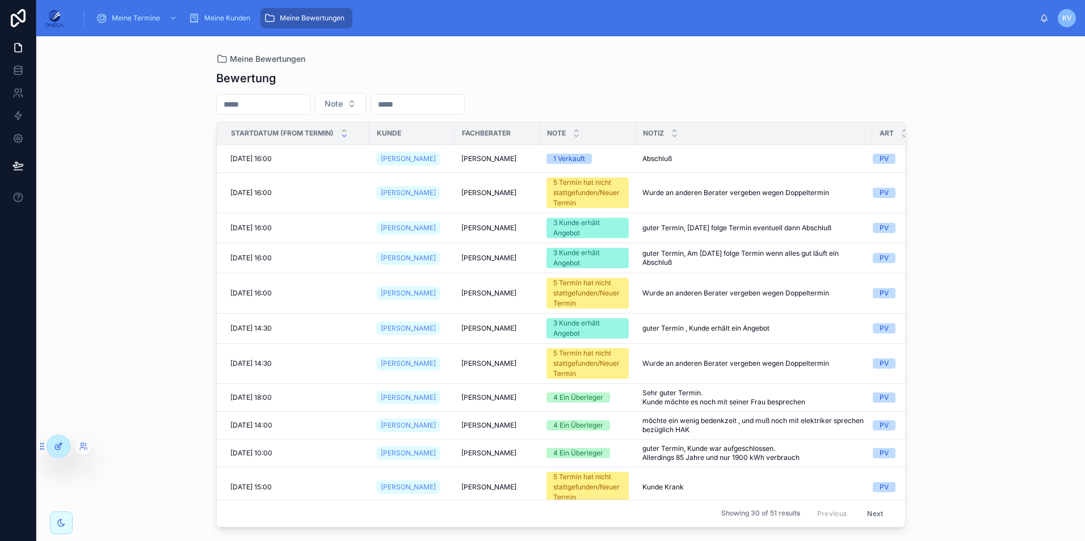
click at [62, 450] on div at bounding box center [58, 447] width 23 height 22
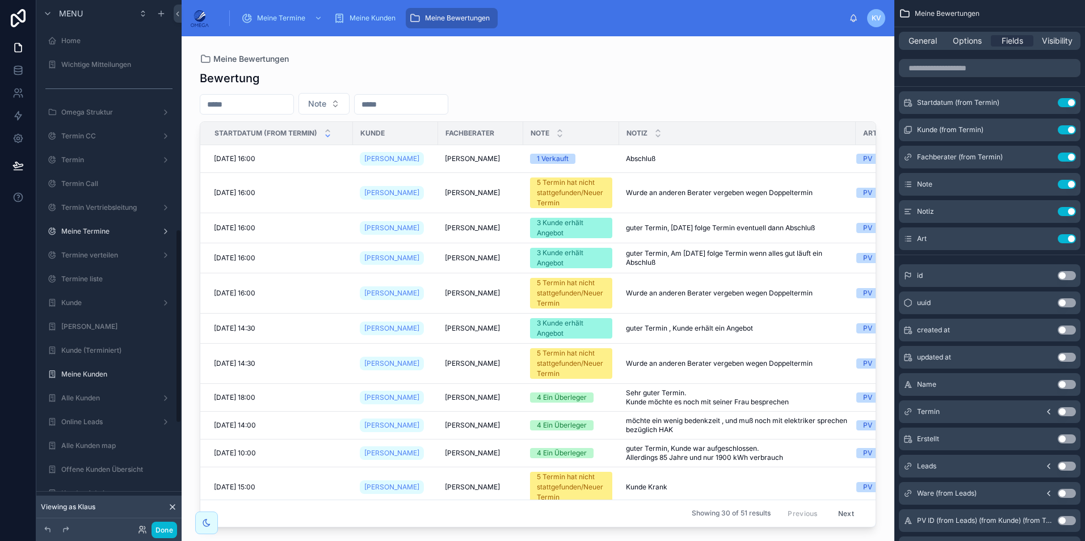
scroll to position [622, 0]
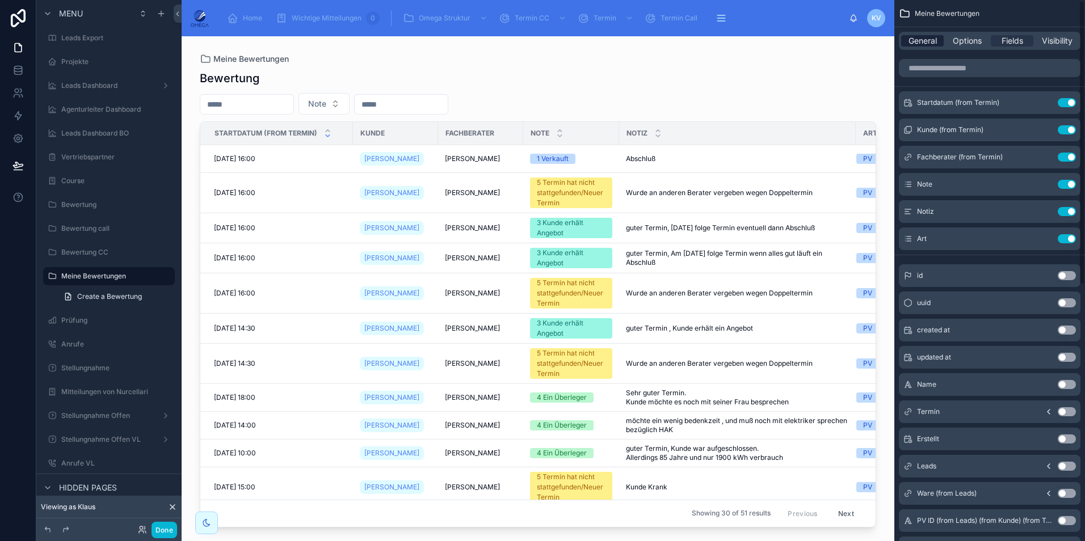
click at [934, 38] on span "General" at bounding box center [922, 40] width 28 height 11
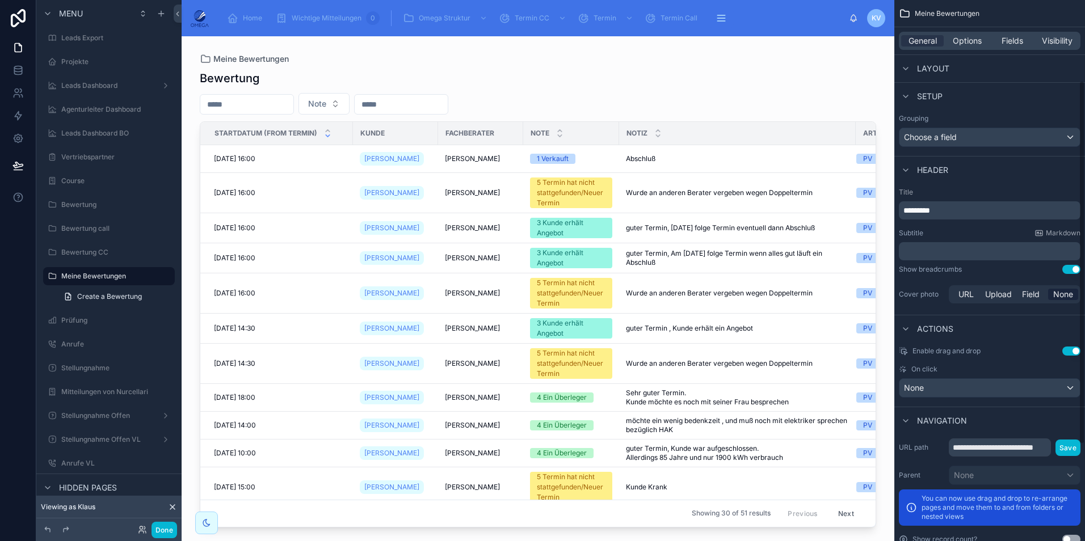
scroll to position [263, 0]
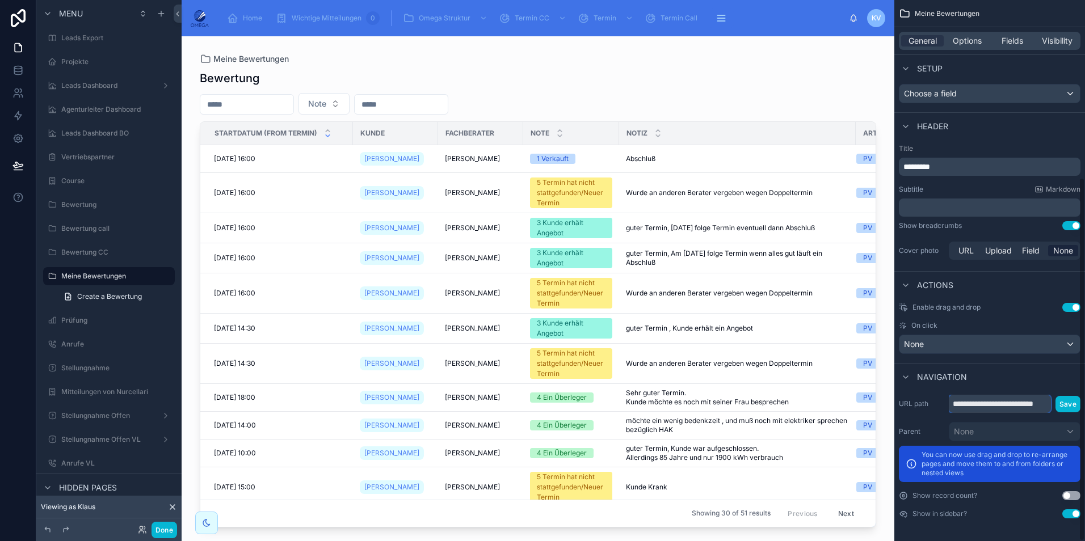
click at [1016, 407] on input "**********" at bounding box center [1000, 404] width 102 height 18
drag, startPoint x: 999, startPoint y: 405, endPoint x: 1038, endPoint y: 406, distance: 38.6
click at [1038, 406] on input "**********" at bounding box center [1000, 404] width 103 height 18
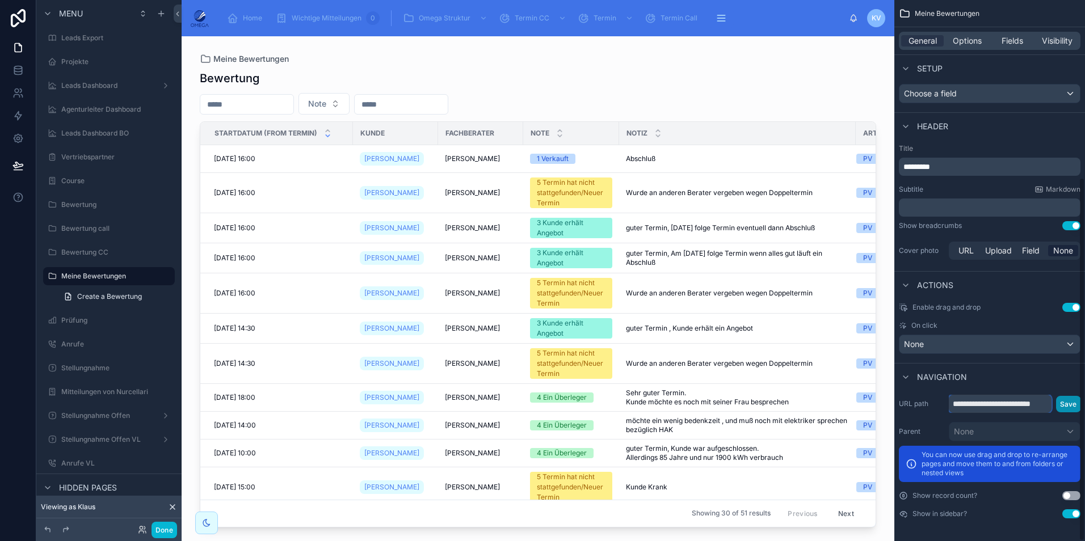
type input "**********"
click at [1074, 400] on button "Save" at bounding box center [1068, 404] width 25 height 16
click at [168, 532] on button "Done" at bounding box center [164, 530] width 26 height 16
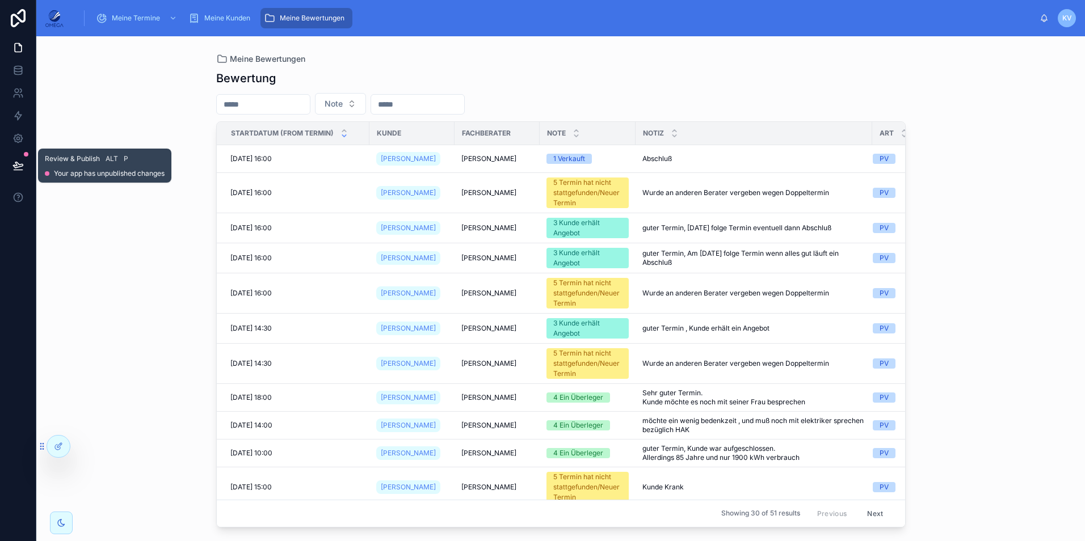
click at [20, 167] on icon at bounding box center [17, 165] width 11 height 11
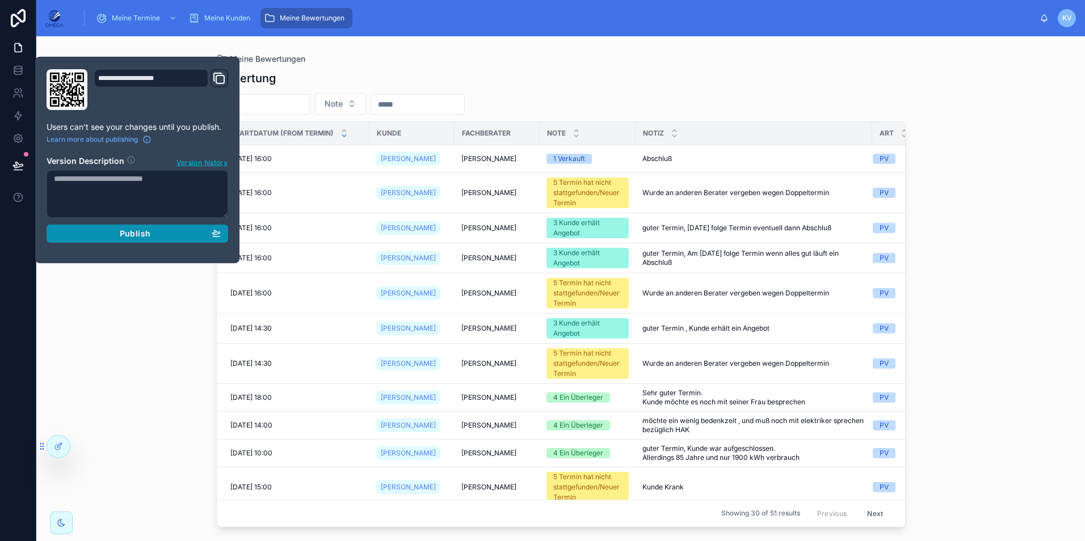
click at [146, 238] on span "Publish" at bounding box center [135, 234] width 31 height 10
click at [463, 73] on div "Bewertung" at bounding box center [560, 78] width 689 height 16
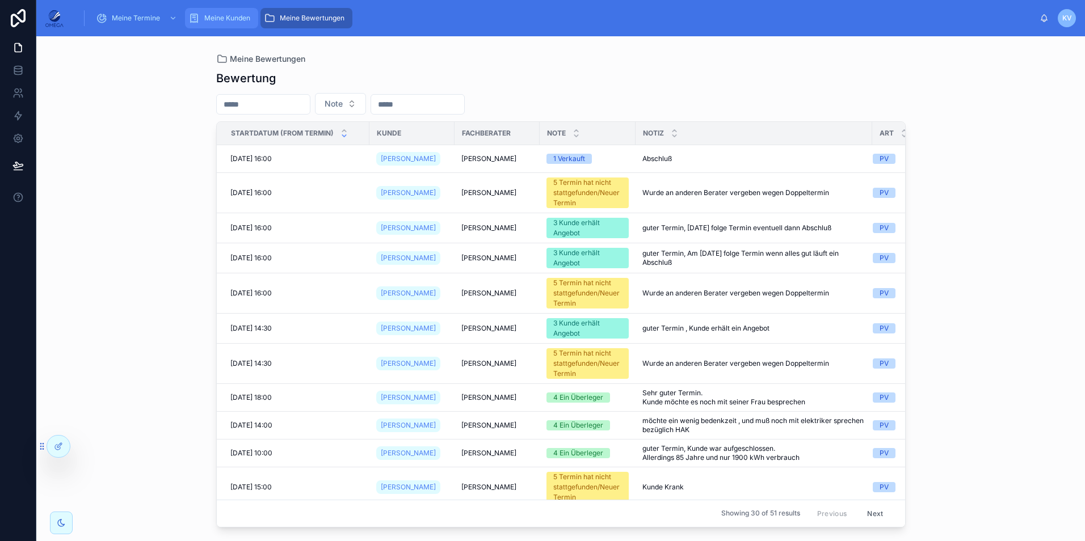
click at [234, 22] on span "Meine Kunden" at bounding box center [227, 18] width 46 height 9
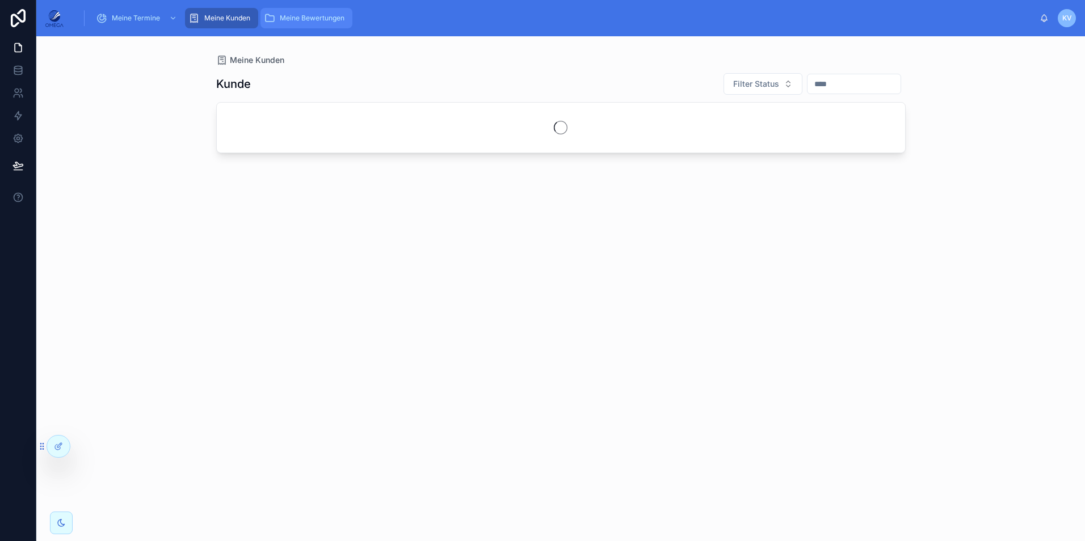
click at [321, 17] on span "Meine Bewertungen" at bounding box center [312, 18] width 65 height 9
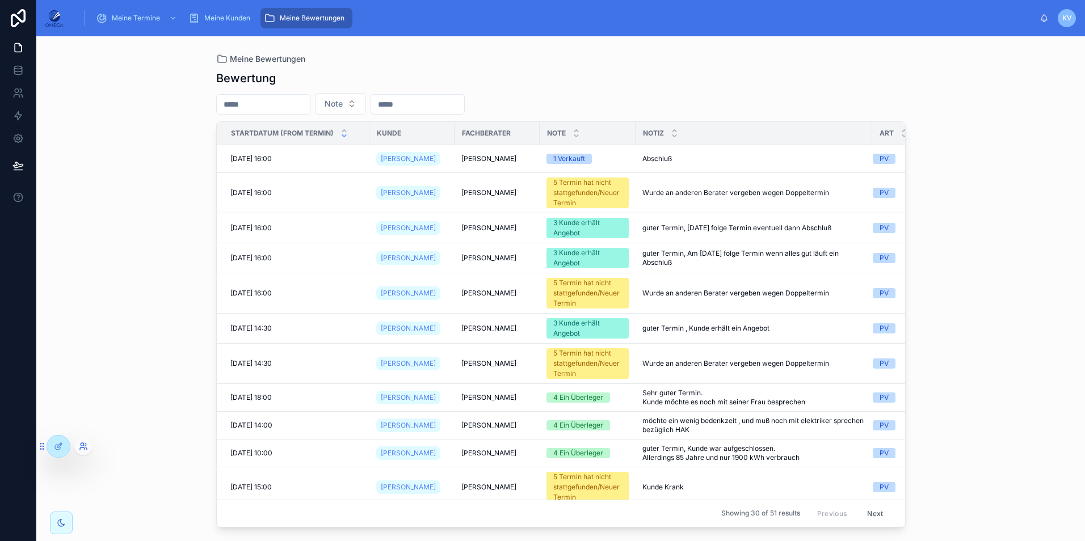
click at [85, 448] on icon at bounding box center [83, 446] width 9 height 9
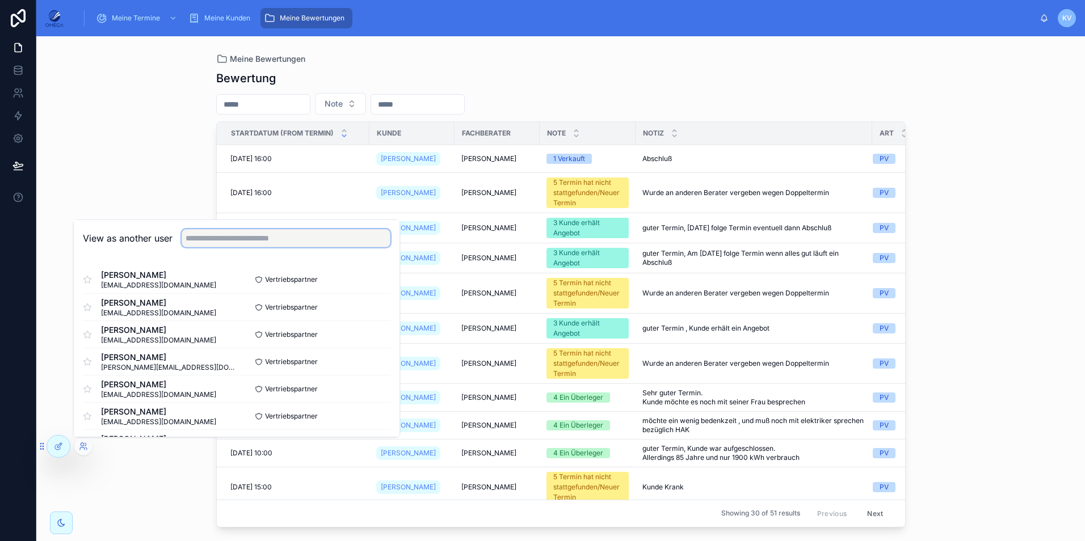
click at [246, 238] on input "text" at bounding box center [286, 238] width 209 height 18
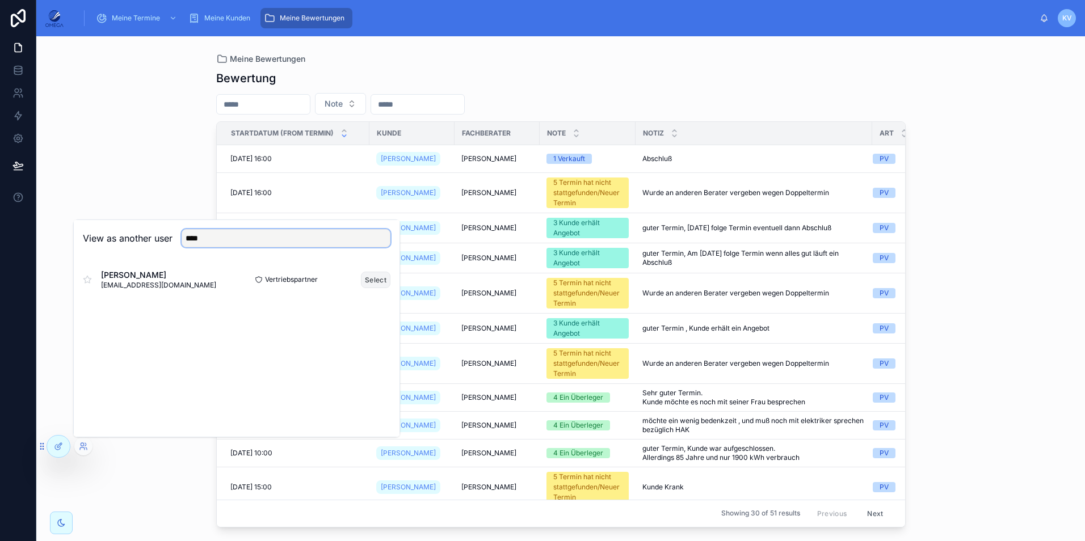
type input "****"
click at [373, 281] on button "Select" at bounding box center [376, 280] width 30 height 16
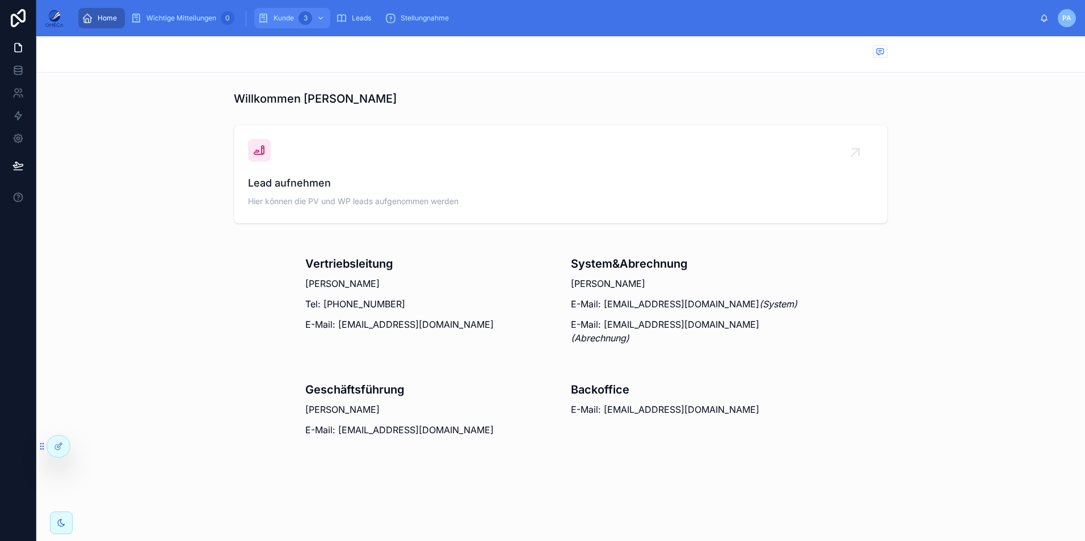
click at [289, 22] on span "Kunde" at bounding box center [283, 18] width 20 height 9
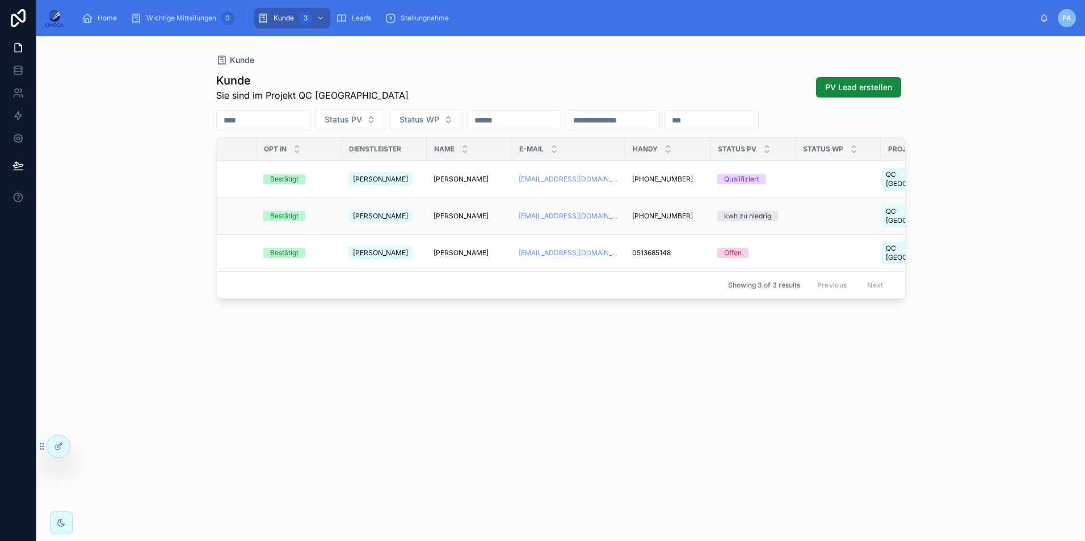
scroll to position [0, 190]
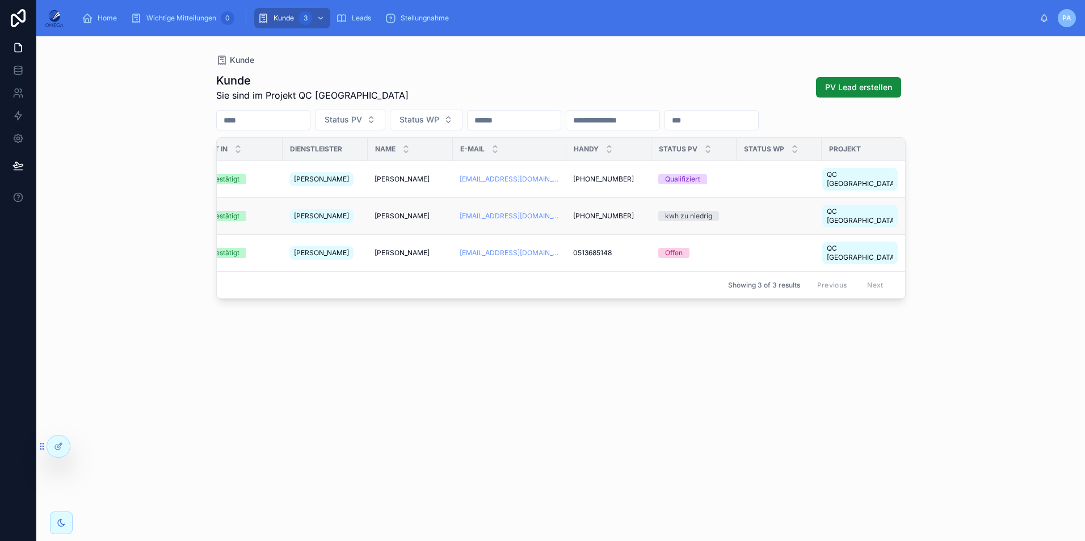
click at [608, 212] on span "+4917623991502" at bounding box center [603, 216] width 61 height 9
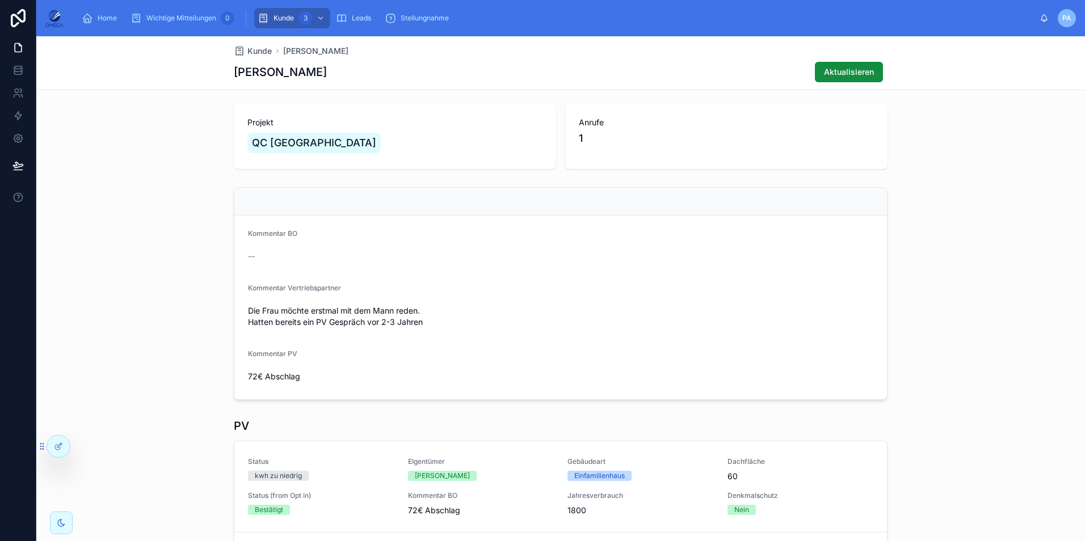
scroll to position [53, 0]
click at [286, 18] on span "Kunde" at bounding box center [283, 18] width 20 height 9
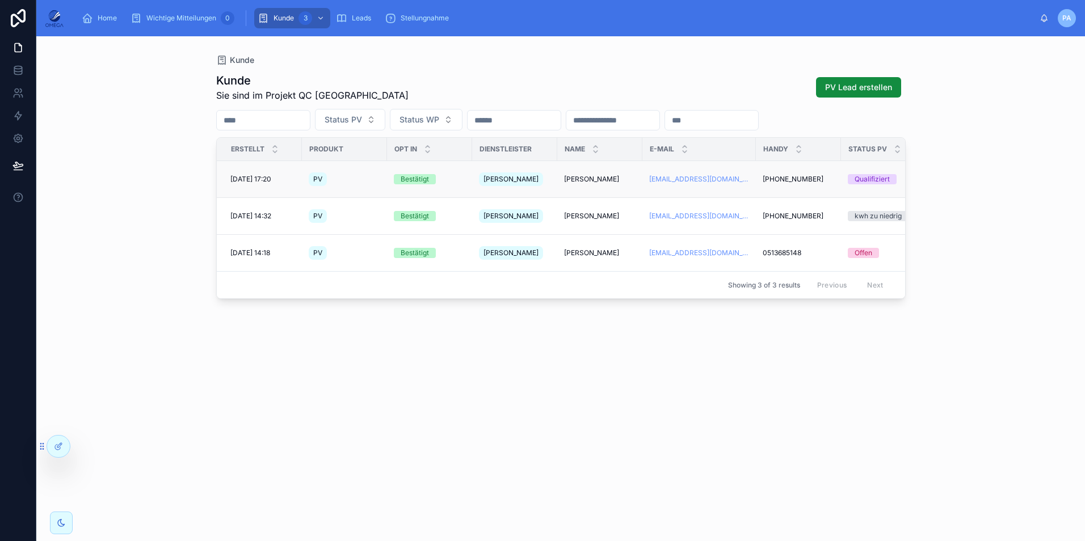
click at [587, 176] on span "Daniel Klare" at bounding box center [591, 179] width 55 height 9
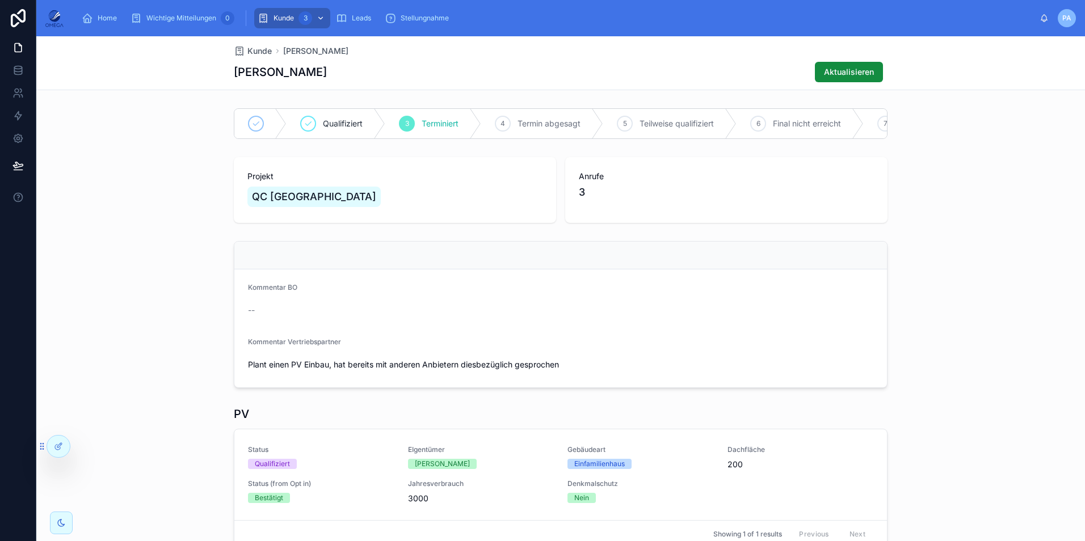
click at [292, 17] on span "Kunde" at bounding box center [283, 18] width 20 height 9
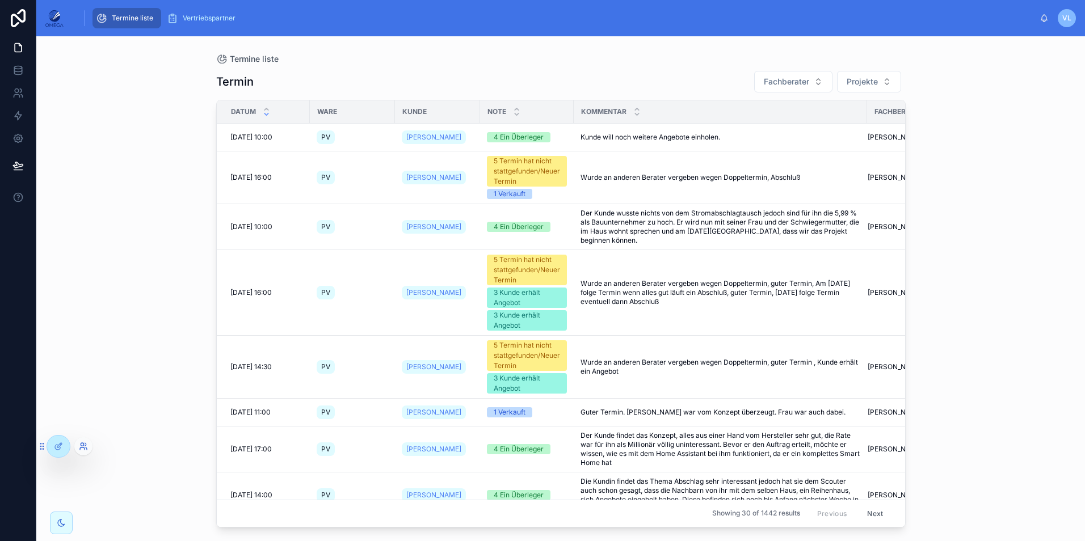
click at [80, 447] on icon at bounding box center [83, 446] width 9 height 9
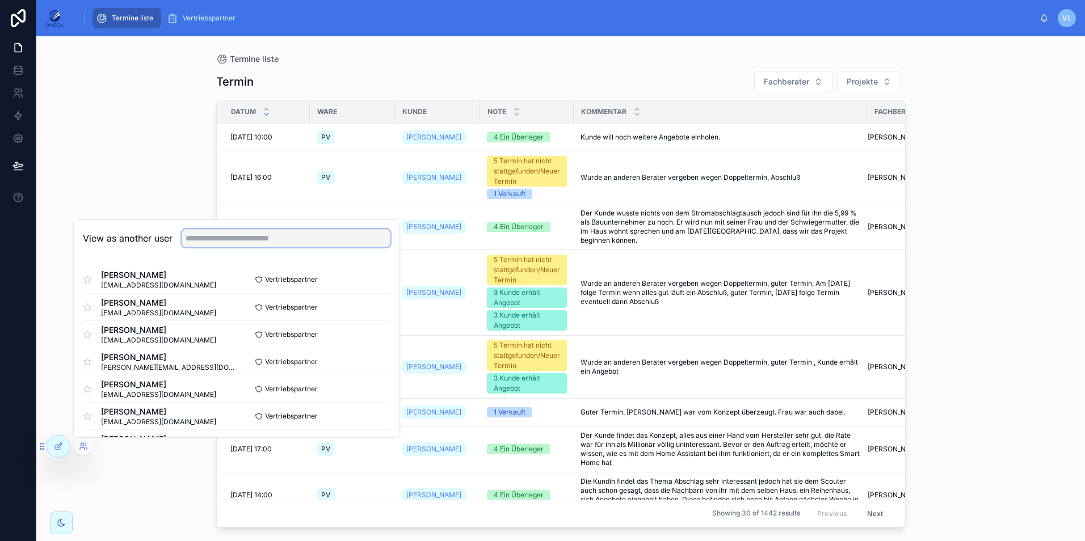
click at [283, 238] on input "text" at bounding box center [286, 238] width 209 height 18
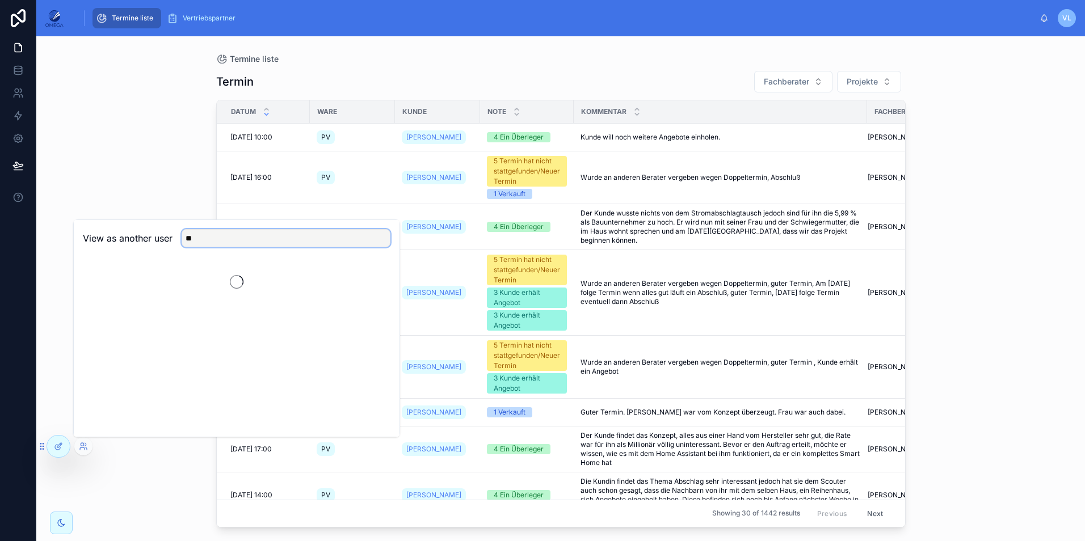
type input "*"
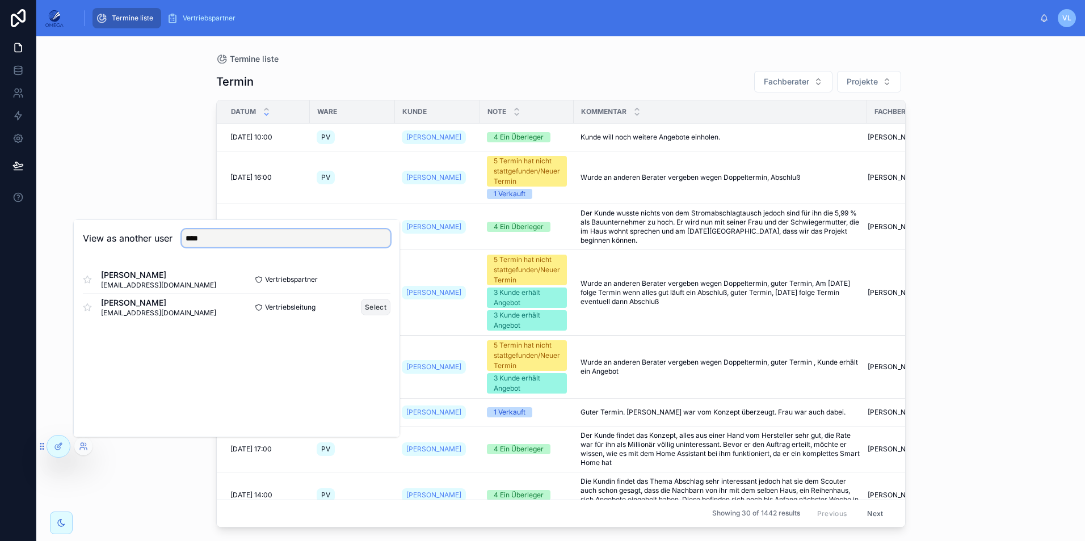
type input "****"
click at [376, 309] on button "Select" at bounding box center [376, 307] width 30 height 16
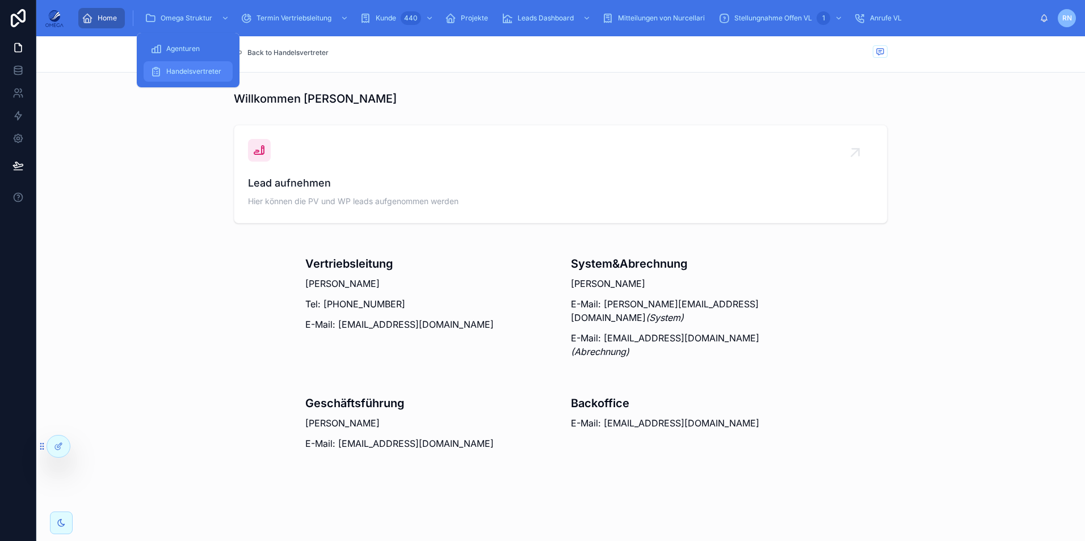
click at [195, 69] on span "Handelsvertreter" at bounding box center [193, 71] width 55 height 9
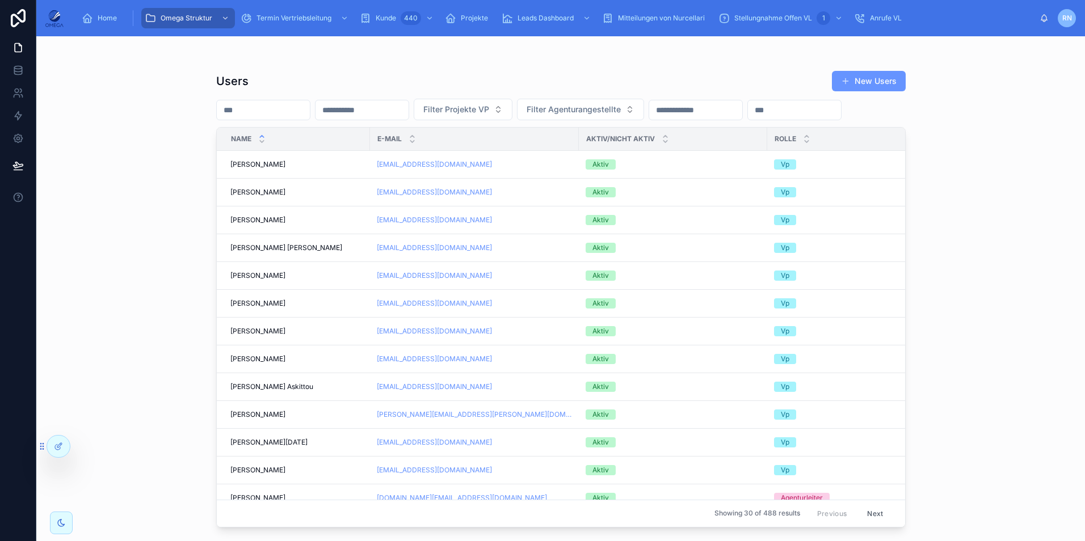
click at [310, 108] on input "number" at bounding box center [263, 110] width 93 height 16
click at [409, 108] on input "text" at bounding box center [361, 110] width 93 height 16
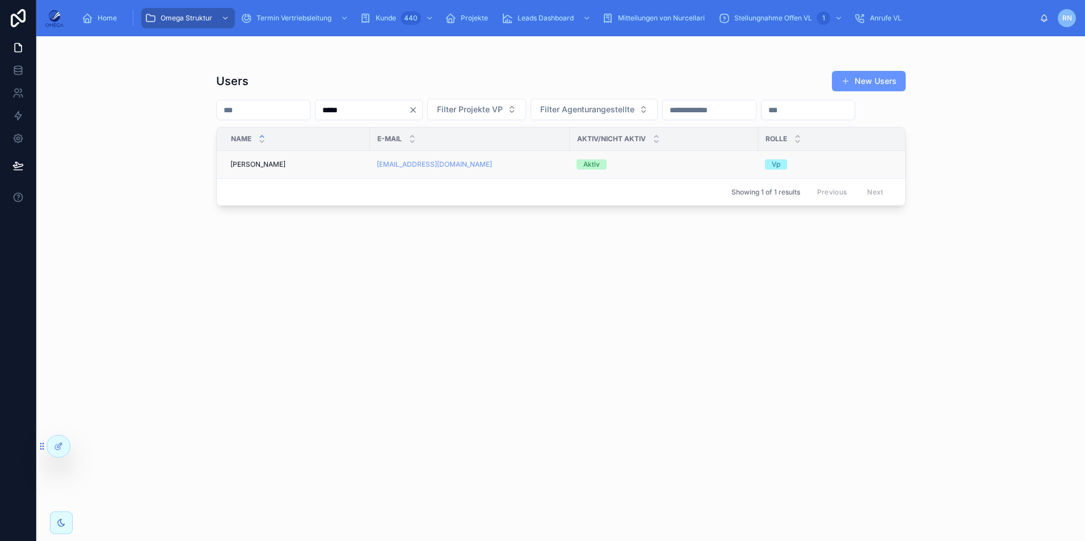
type input "*****"
click at [605, 170] on span "Aktiv" at bounding box center [591, 164] width 30 height 10
